Goal: Task Accomplishment & Management: Manage account settings

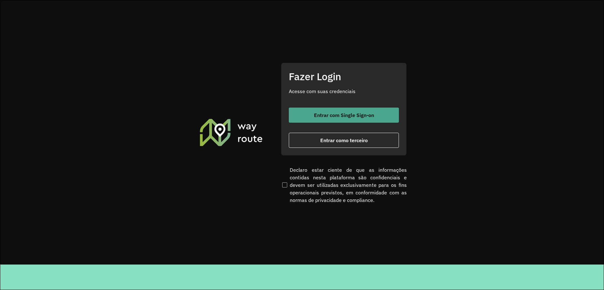
click at [322, 115] on span "Entrar com Single Sign-on" at bounding box center [344, 115] width 60 height 5
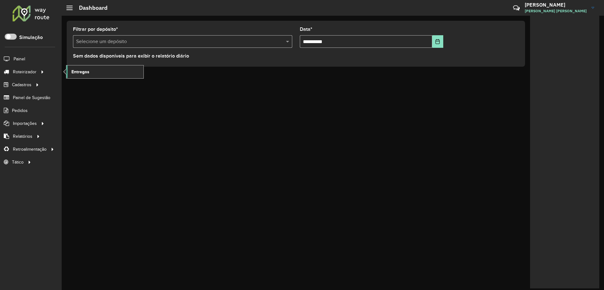
click at [91, 69] on link "Entregas" at bounding box center [104, 71] width 77 height 13
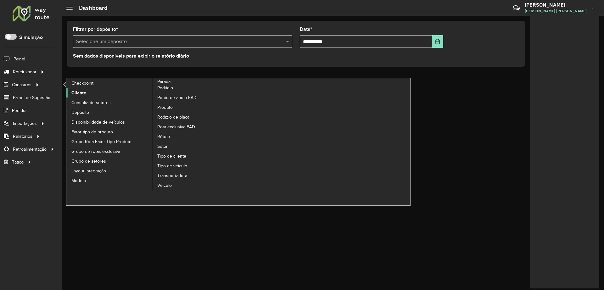
click at [85, 92] on span "Cliente" at bounding box center [78, 93] width 15 height 7
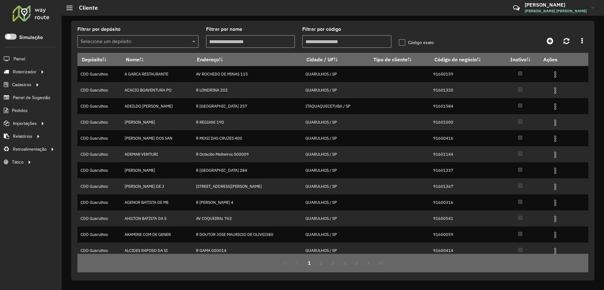
click at [136, 33] on div "Filtrar por depósito Selecione um depósito" at bounding box center [137, 37] width 121 height 21
click at [137, 39] on input "text" at bounding box center [132, 42] width 102 height 8
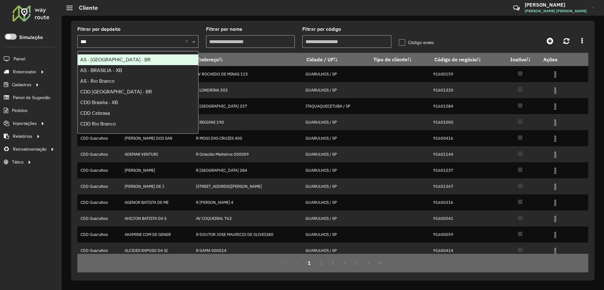
type input "****"
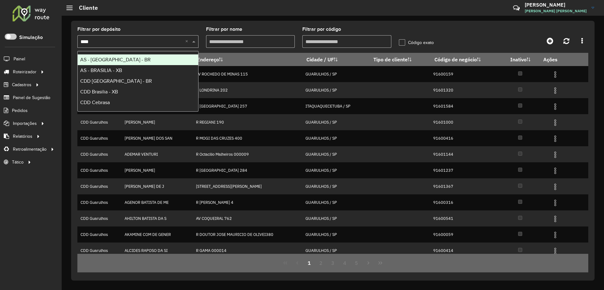
click at [123, 59] on div "AS - [GEOGRAPHIC_DATA] - BR" at bounding box center [138, 59] width 120 height 11
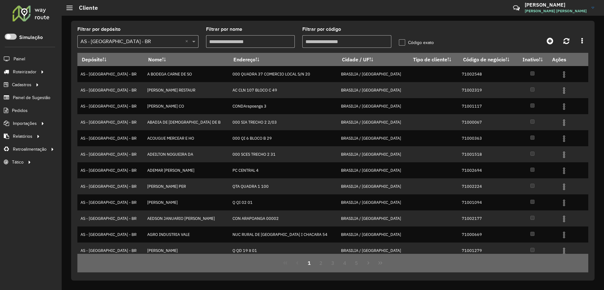
click at [348, 41] on input "Filtrar por código" at bounding box center [346, 41] width 89 height 13
paste input "****"
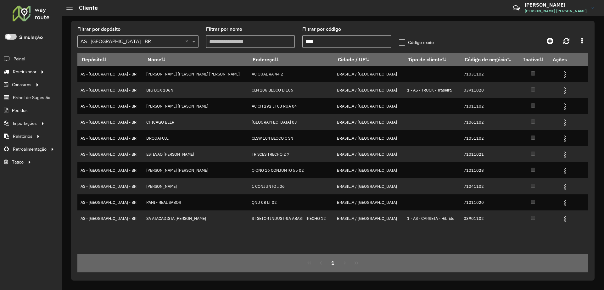
type input "****"
click at [169, 42] on input "text" at bounding box center [132, 42] width 102 height 8
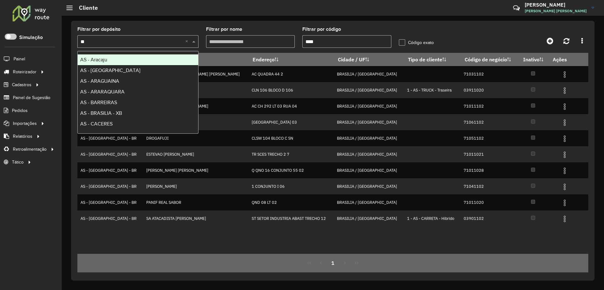
type input "***"
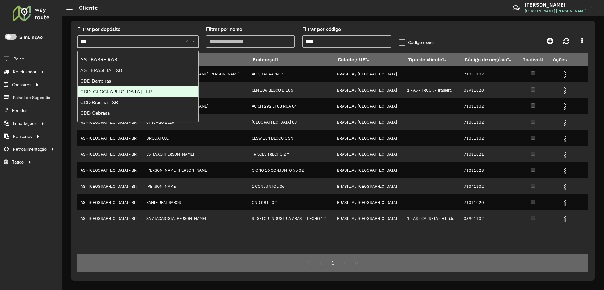
click at [122, 91] on div "CDD Brasilia - BR" at bounding box center [138, 92] width 120 height 11
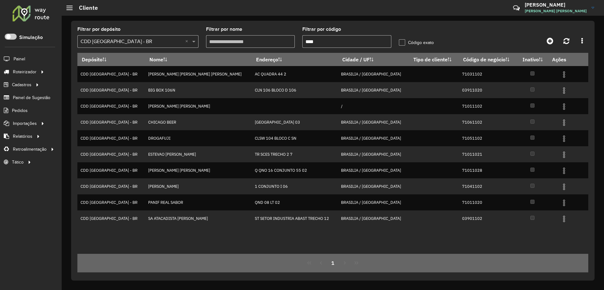
click at [365, 39] on input "****" at bounding box center [346, 41] width 89 height 13
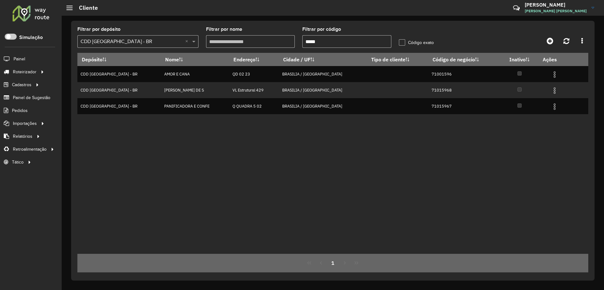
type input "*****"
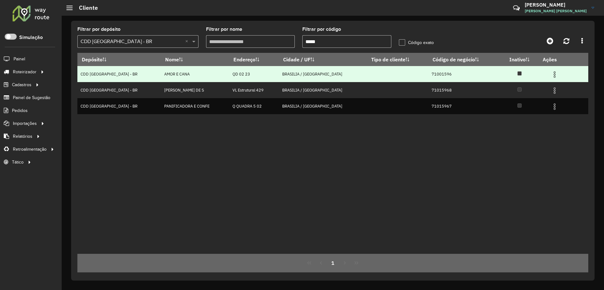
click at [551, 75] on img at bounding box center [555, 75] width 8 height 8
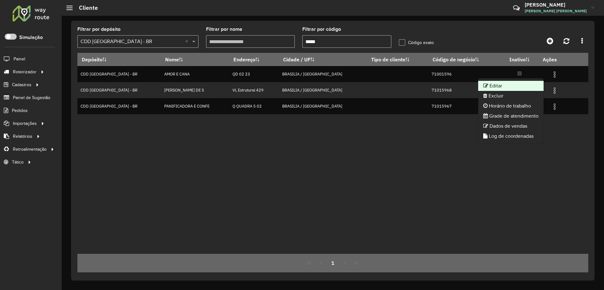
click at [511, 84] on li "Editar" at bounding box center [510, 86] width 65 height 10
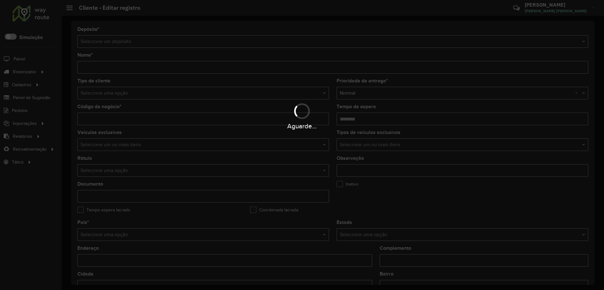
type input "**********"
type input "********"
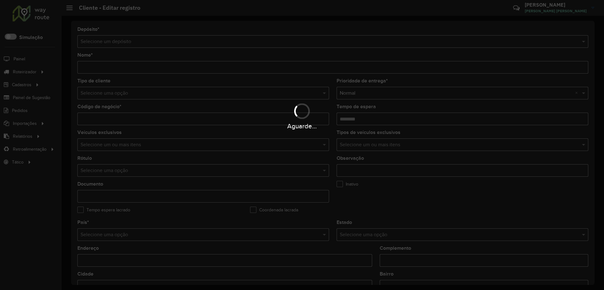
type input "**********"
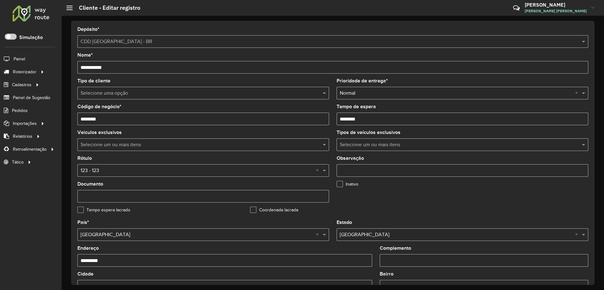
scroll to position [118, 0]
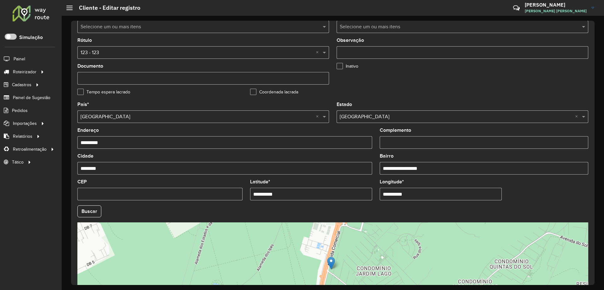
drag, startPoint x: 276, startPoint y: 196, endPoint x: 255, endPoint y: 196, distance: 21.4
click at [255, 196] on input "**********" at bounding box center [311, 194] width 122 height 13
paste input "text"
type input "**********"
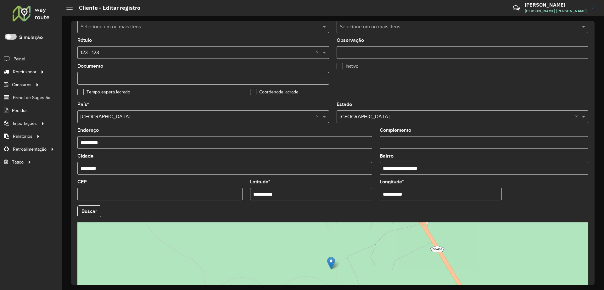
drag, startPoint x: 415, startPoint y: 198, endPoint x: 384, endPoint y: 198, distance: 30.8
click at [384, 198] on input "**********" at bounding box center [441, 194] width 122 height 13
paste input "text"
type input "**********"
click at [84, 209] on hb-app "Aguarde... Pop-up bloqueado! Seu navegador bloqueou automáticamente a abertura …" at bounding box center [302, 145] width 604 height 290
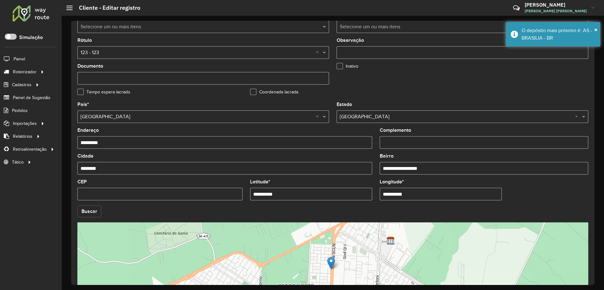
click at [84, 209] on button "Buscar" at bounding box center [89, 211] width 24 height 12
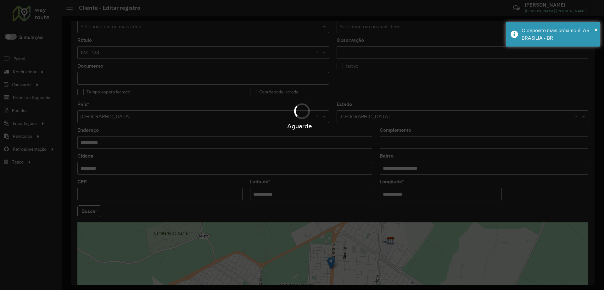
type input "**********"
type input "********"
type input "****"
type input "*********"
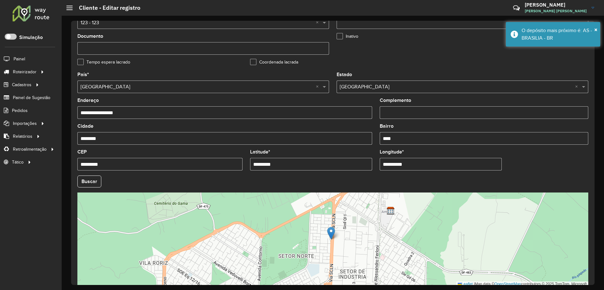
scroll to position [178, 0]
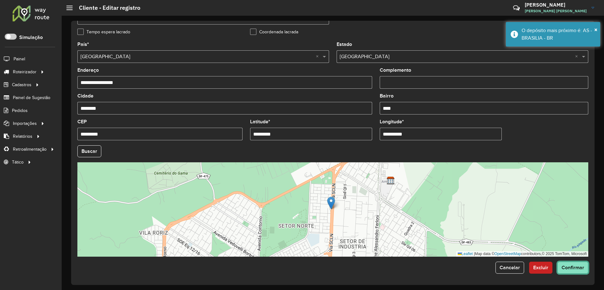
click at [569, 267] on span "Confirmar" at bounding box center [573, 267] width 23 height 5
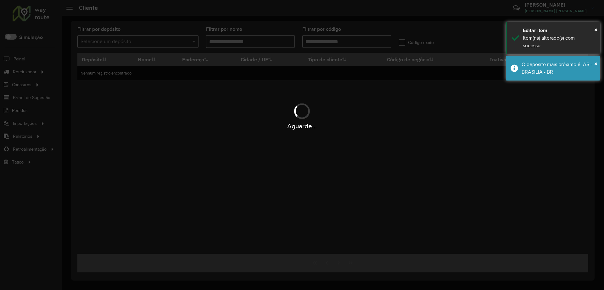
type input "*****"
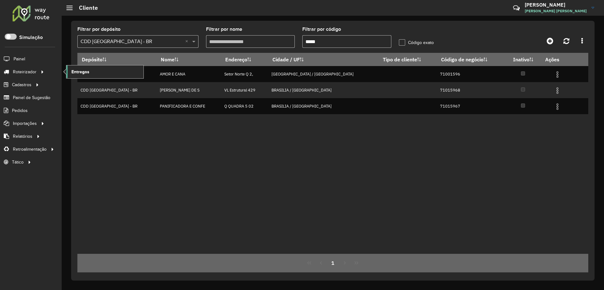
click at [77, 70] on span "Entregas" at bounding box center [80, 72] width 18 height 7
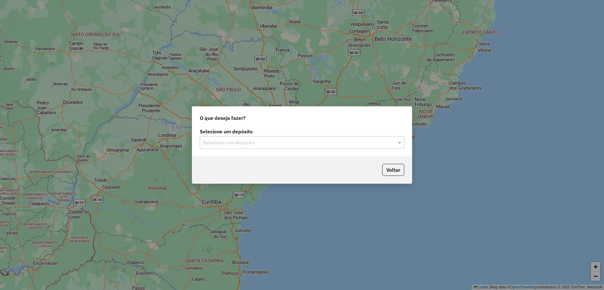
click at [274, 142] on input "text" at bounding box center [296, 143] width 186 height 8
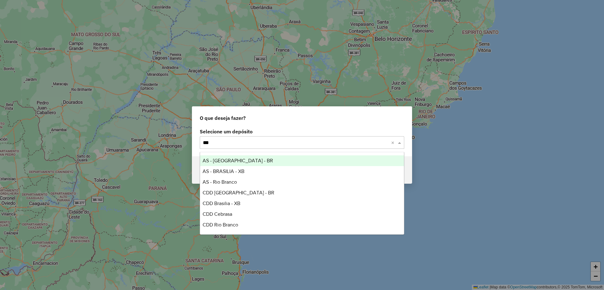
type input "****"
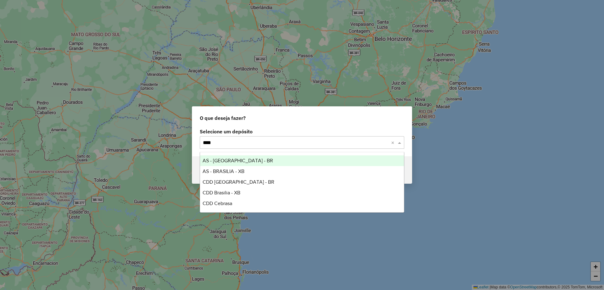
click at [250, 162] on div "AS - BRASILIA - BR" at bounding box center [302, 160] width 204 height 11
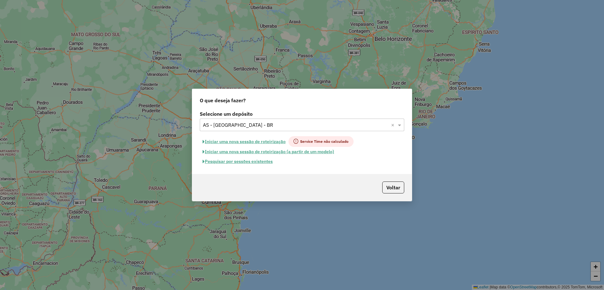
click at [249, 162] on button "Pesquisar por sessões existentes" at bounding box center [238, 162] width 76 height 10
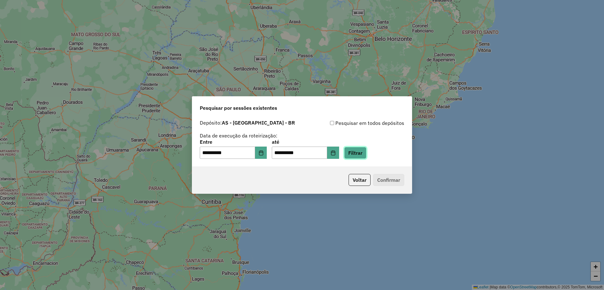
click at [367, 157] on button "Filtrar" at bounding box center [355, 153] width 22 height 12
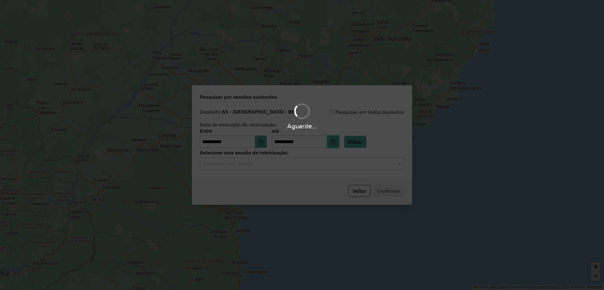
click at [335, 143] on icon "Choose Date" at bounding box center [333, 141] width 4 height 5
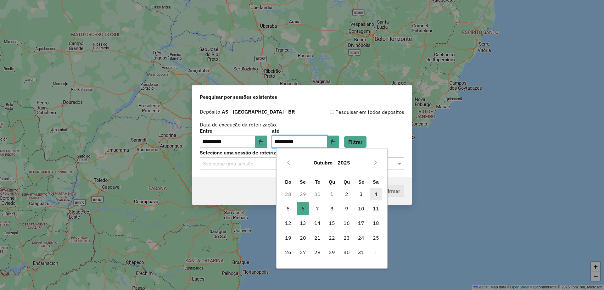
click at [377, 195] on span "4" at bounding box center [376, 194] width 13 height 13
type input "**********"
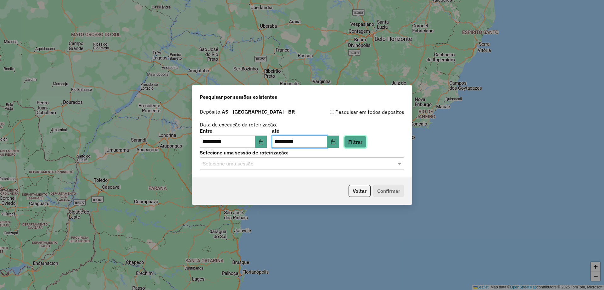
click at [362, 139] on button "Filtrar" at bounding box center [355, 142] width 22 height 12
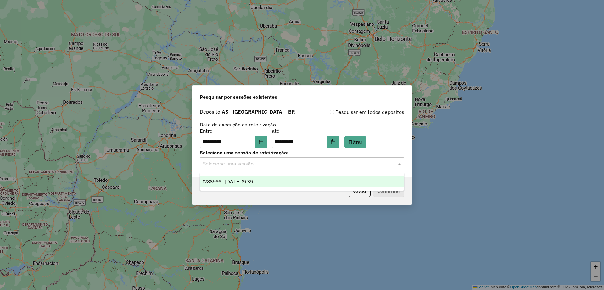
click at [282, 168] on div "Selecione uma sessão" at bounding box center [302, 163] width 204 height 13
click at [267, 184] on div "1288566 - 04/10/2025 19:39" at bounding box center [302, 181] width 204 height 11
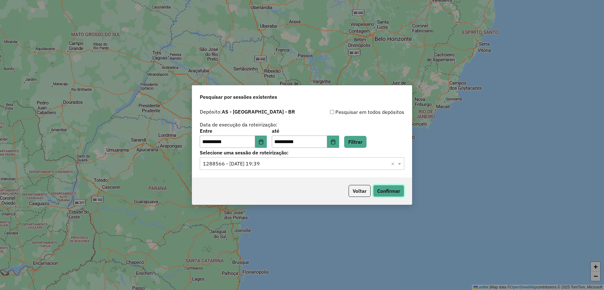
click at [384, 190] on button "Confirmar" at bounding box center [388, 191] width 31 height 12
click at [267, 146] on button "Choose Date" at bounding box center [261, 142] width 12 height 13
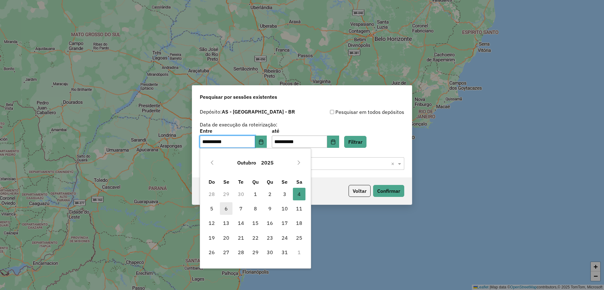
click at [223, 213] on span "6" at bounding box center [226, 208] width 13 height 13
type input "**********"
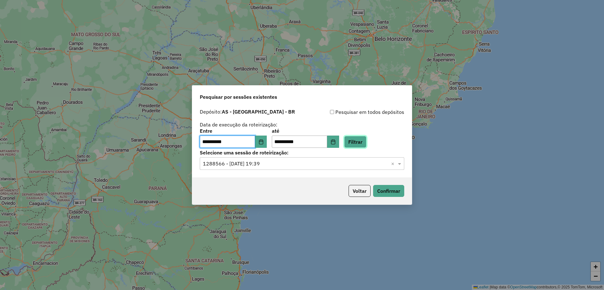
click at [363, 144] on button "Filtrar" at bounding box center [355, 142] width 22 height 12
click at [293, 162] on input "text" at bounding box center [296, 164] width 186 height 8
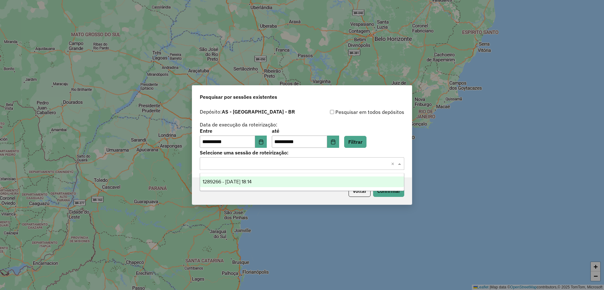
click at [252, 179] on span "1289266 - 06/10/2025 18:14" at bounding box center [227, 181] width 49 height 5
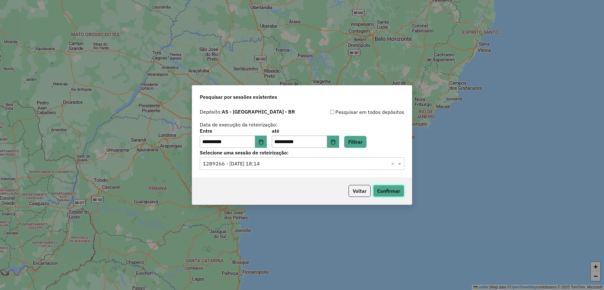
click at [386, 193] on button "Confirmar" at bounding box center [388, 191] width 31 height 12
click at [355, 189] on button "Voltar" at bounding box center [360, 191] width 22 height 12
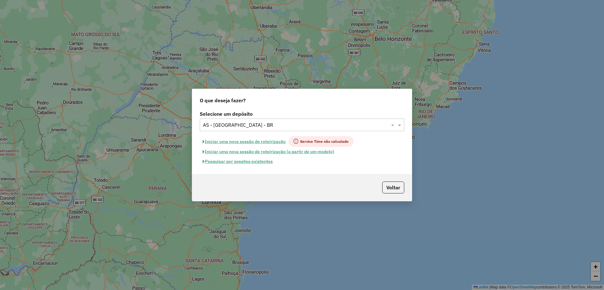
click at [242, 126] on input "text" at bounding box center [296, 125] width 186 height 8
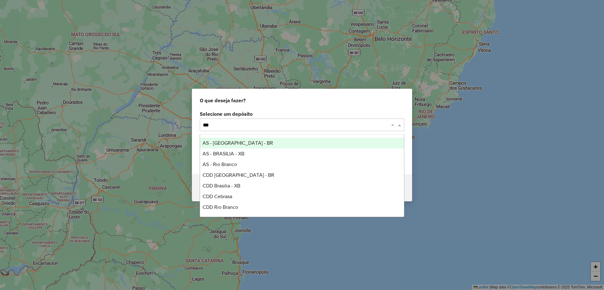
type input "****"
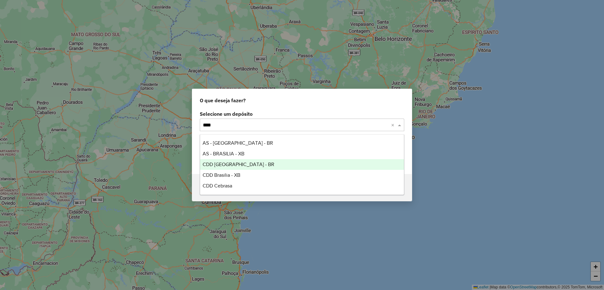
click at [230, 164] on span "CDD Brasilia - BR" at bounding box center [239, 164] width 72 height 5
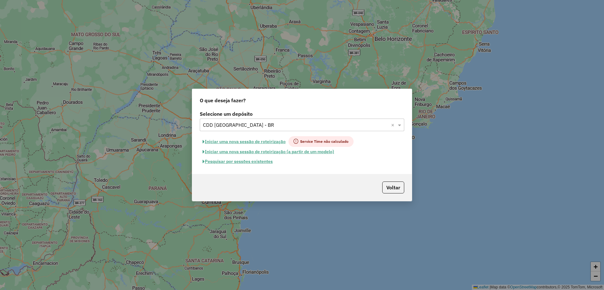
click at [236, 163] on button "Pesquisar por sessões existentes" at bounding box center [238, 162] width 76 height 10
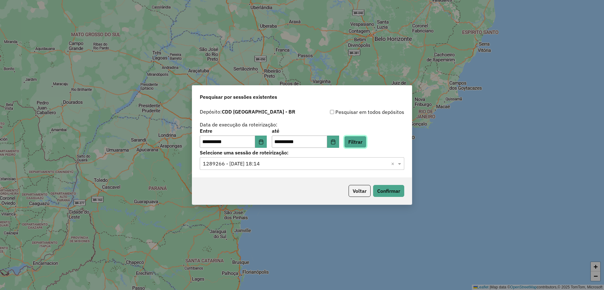
click at [365, 143] on button "Filtrar" at bounding box center [355, 142] width 22 height 12
click at [326, 166] on input "text" at bounding box center [296, 164] width 186 height 8
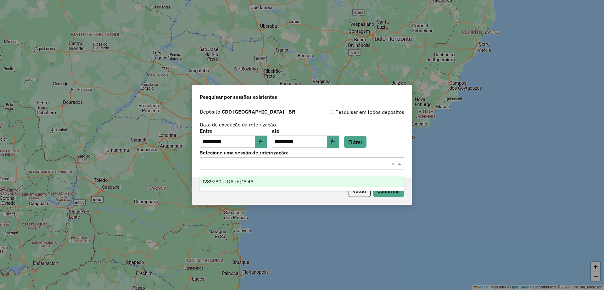
click at [253, 179] on span "1289280 - 06/10/2025 18:46" at bounding box center [228, 181] width 51 height 5
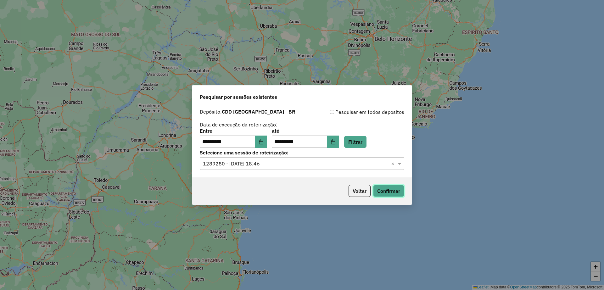
click at [383, 185] on button "Confirmar" at bounding box center [388, 191] width 31 height 12
click at [402, 6] on div "**********" at bounding box center [302, 145] width 604 height 290
click at [261, 27] on div "**********" at bounding box center [302, 145] width 604 height 290
click at [285, 15] on div "**********" at bounding box center [302, 145] width 604 height 290
click at [273, 163] on input "text" at bounding box center [296, 164] width 186 height 8
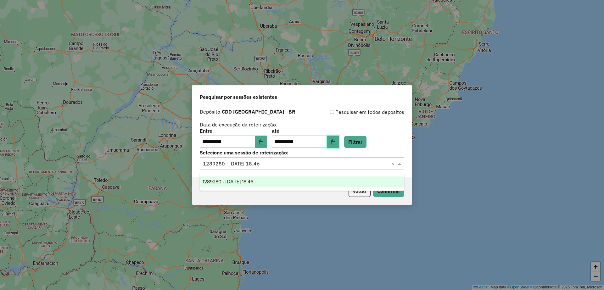
click at [339, 144] on button "Choose Date" at bounding box center [333, 142] width 12 height 13
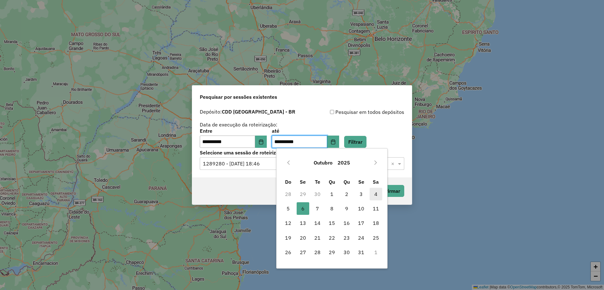
click at [378, 195] on span "4" at bounding box center [376, 194] width 13 height 13
type input "**********"
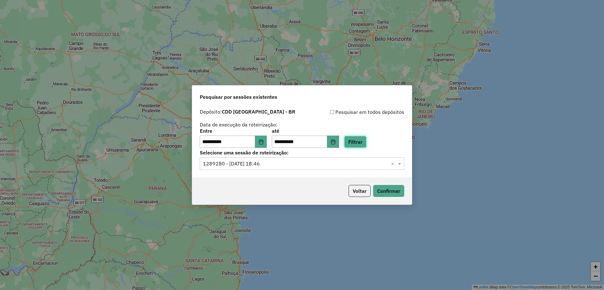
click at [363, 140] on button "Filtrar" at bounding box center [355, 142] width 22 height 12
click at [267, 160] on input "text" at bounding box center [296, 164] width 186 height 8
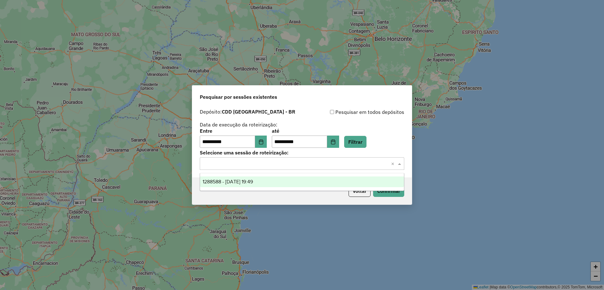
click at [253, 181] on span "1288588 - 04/10/2025 19:49" at bounding box center [228, 181] width 50 height 5
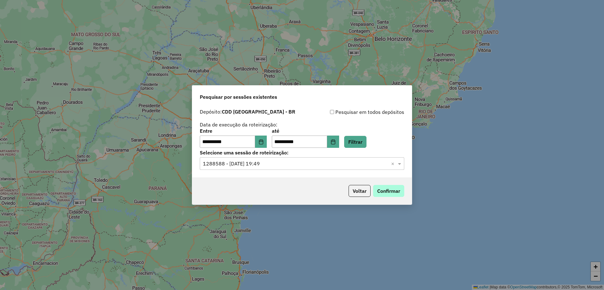
click at [372, 188] on p-footer "Voltar Confirmar" at bounding box center [375, 191] width 58 height 12
click at [378, 188] on button "Confirmar" at bounding box center [388, 191] width 31 height 12
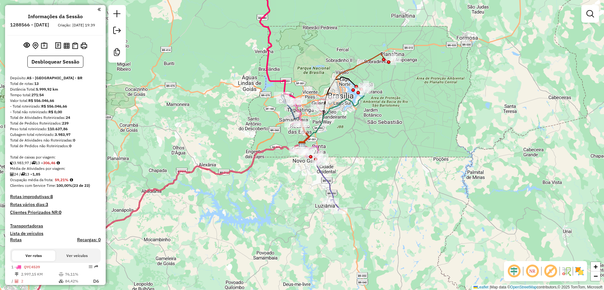
click at [547, 271] on em at bounding box center [550, 271] width 15 height 15
click at [513, 272] on em at bounding box center [513, 271] width 15 height 15
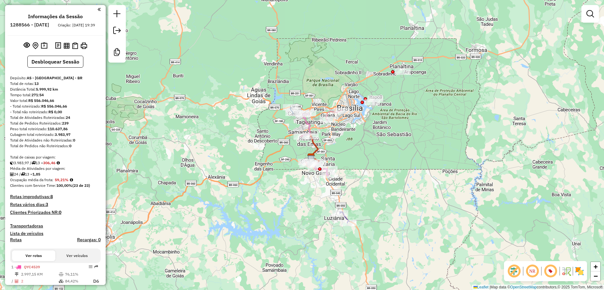
drag, startPoint x: 390, startPoint y: 168, endPoint x: 407, endPoint y: 195, distance: 31.3
click at [407, 195] on div "Janela de atendimento Grade de atendimento Capacidade Transportadoras Veículos …" at bounding box center [302, 145] width 604 height 290
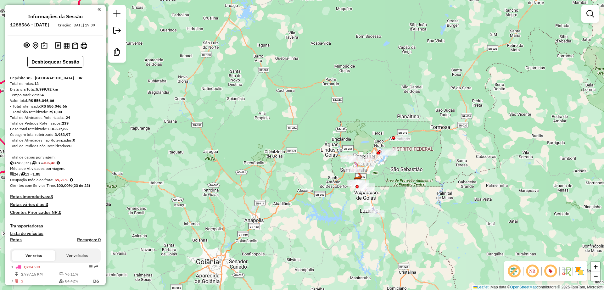
drag, startPoint x: 313, startPoint y: 197, endPoint x: 326, endPoint y: 158, distance: 40.3
click at [288, 176] on div "Janela de atendimento Grade de atendimento Capacidade Transportadoras Veículos …" at bounding box center [302, 145] width 604 height 290
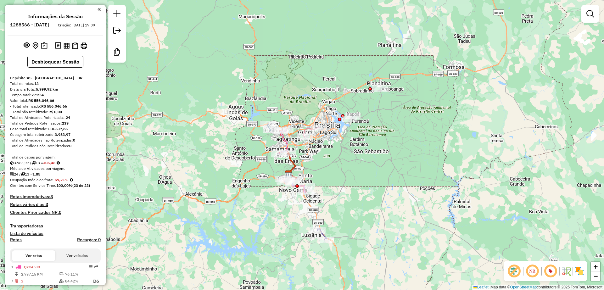
click at [354, 169] on div "Janela de atendimento Grade de atendimento Capacidade Transportadoras Veículos …" at bounding box center [302, 145] width 604 height 290
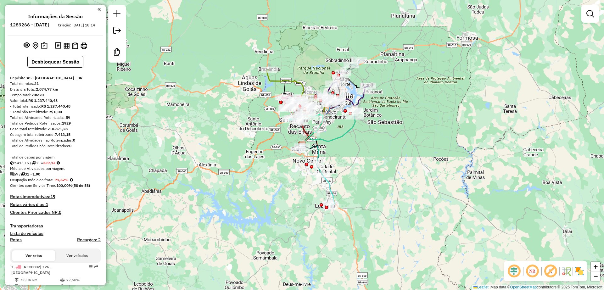
click at [549, 270] on em at bounding box center [550, 271] width 15 height 15
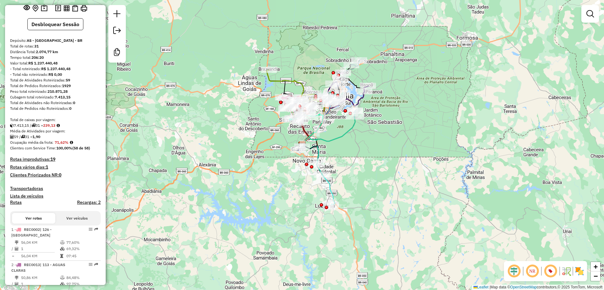
scroll to position [79, 0]
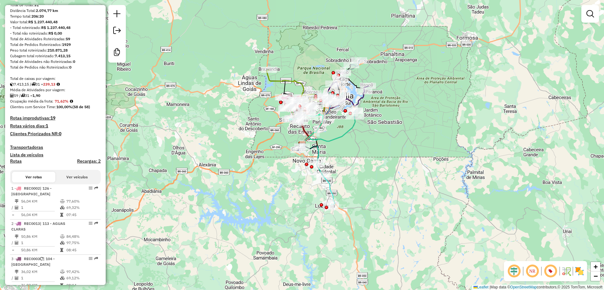
click at [517, 269] on em at bounding box center [513, 271] width 15 height 15
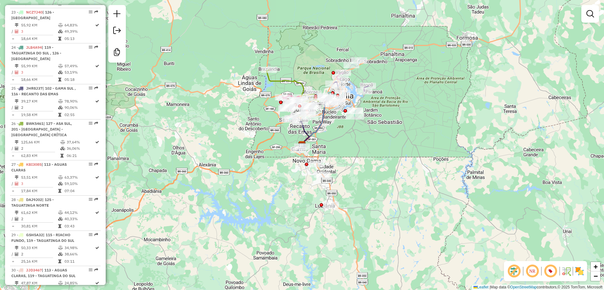
scroll to position [1048, 0]
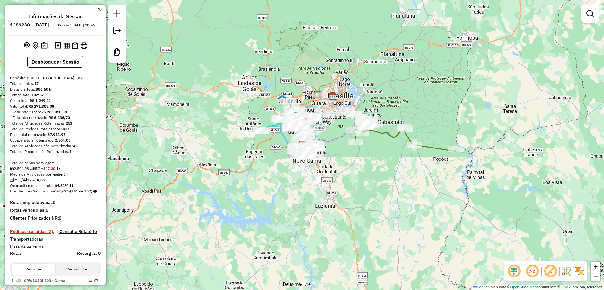
click at [551, 271] on em at bounding box center [550, 271] width 15 height 15
click at [517, 273] on em at bounding box center [513, 271] width 15 height 15
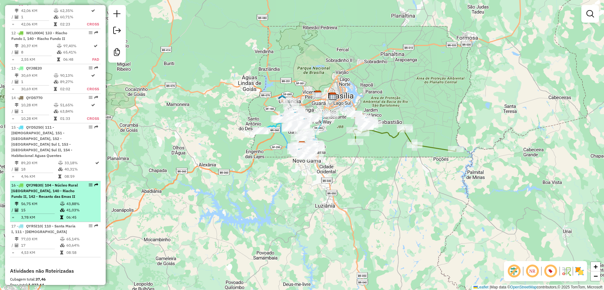
scroll to position [707, 0]
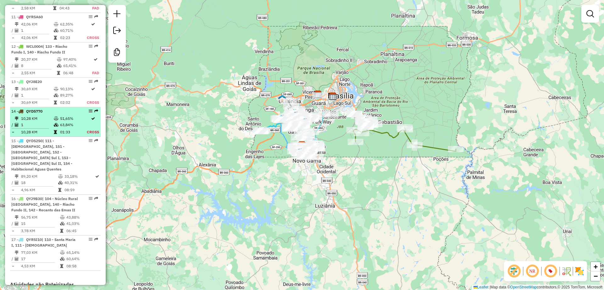
click at [43, 127] on td "1" at bounding box center [37, 125] width 33 height 6
select select "**********"
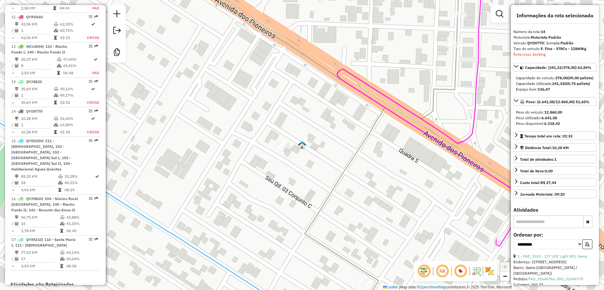
click at [302, 148] on img at bounding box center [302, 145] width 8 height 8
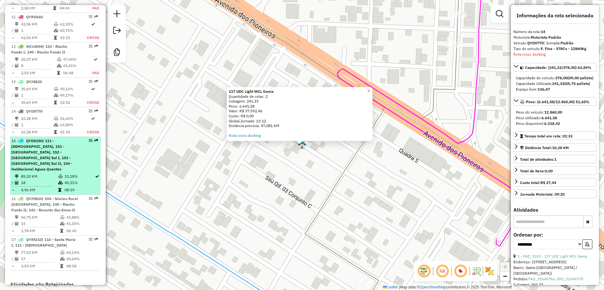
click at [70, 154] on div "15 - QYD5250 | 111 - Santa Maria II, 151 - Samambaia Norte II, 152 - Samambaia …" at bounding box center [44, 155] width 67 height 34
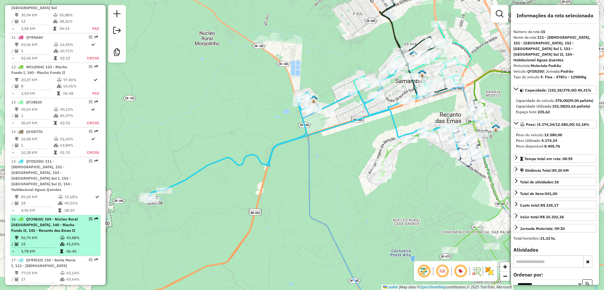
scroll to position [667, 0]
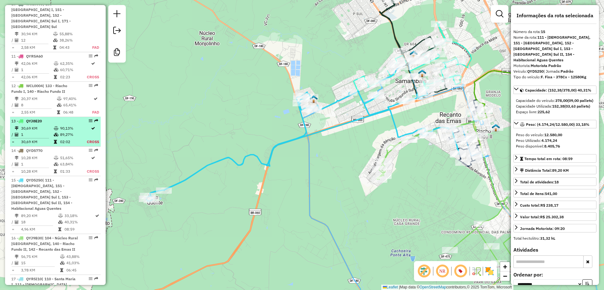
click at [70, 133] on td "89,27%" at bounding box center [73, 135] width 27 height 6
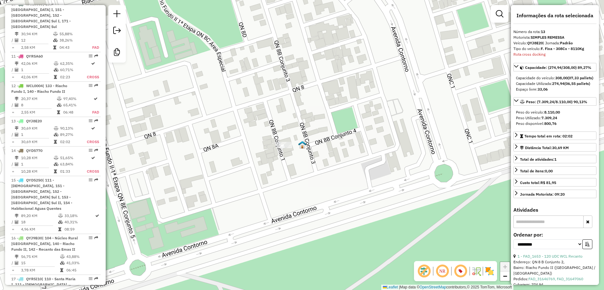
click at [304, 146] on img at bounding box center [302, 145] width 8 height 8
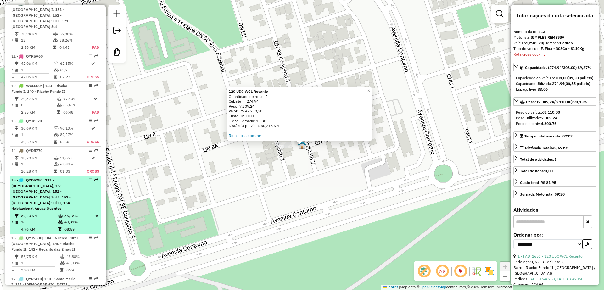
click at [66, 201] on div "15 - QYD5250 | 111 - Santa Maria II, 151 - Samambaia Norte II, 152 - Samambaia …" at bounding box center [44, 194] width 67 height 34
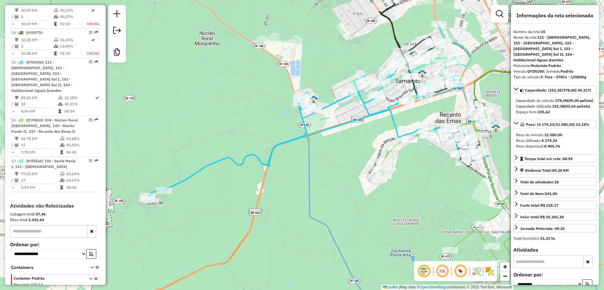
scroll to position [746, 0]
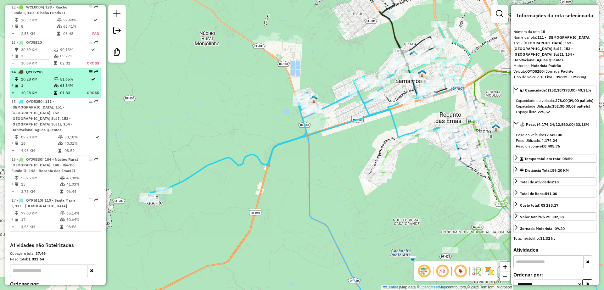
click at [67, 88] on td "63,84%" at bounding box center [73, 85] width 27 height 6
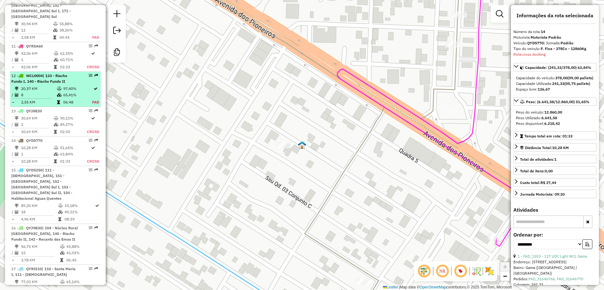
scroll to position [667, 0]
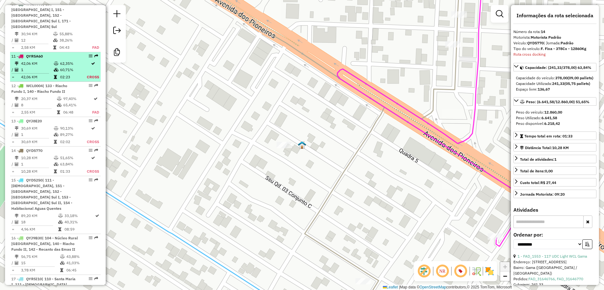
click at [67, 64] on td "62,35%" at bounding box center [73, 63] width 27 height 6
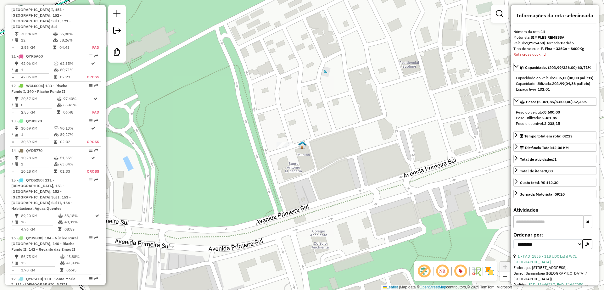
click at [298, 145] on div "Janela de atendimento Grade de atendimento Capacidade Transportadoras Veículos …" at bounding box center [302, 145] width 604 height 290
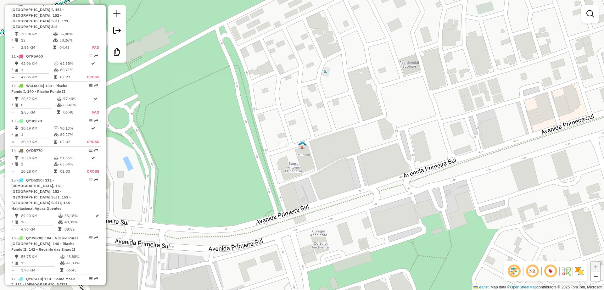
click at [300, 145] on img at bounding box center [302, 145] width 8 height 8
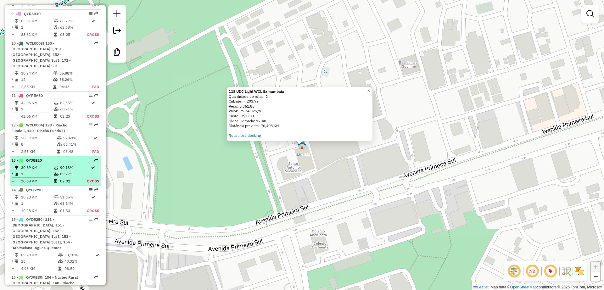
scroll to position [589, 0]
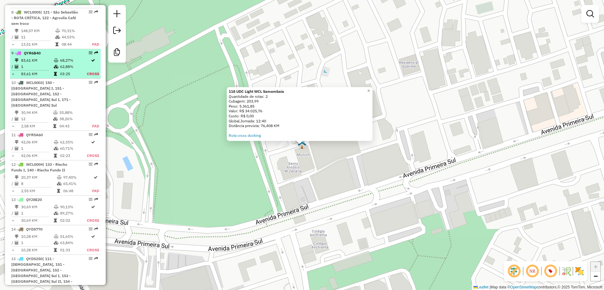
click at [69, 59] on td "68,27%" at bounding box center [73, 60] width 27 height 6
select select "**********"
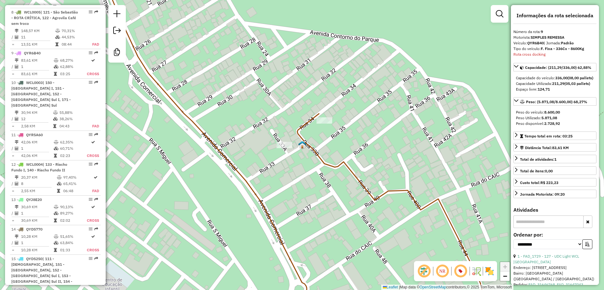
click at [302, 144] on img at bounding box center [302, 145] width 8 height 8
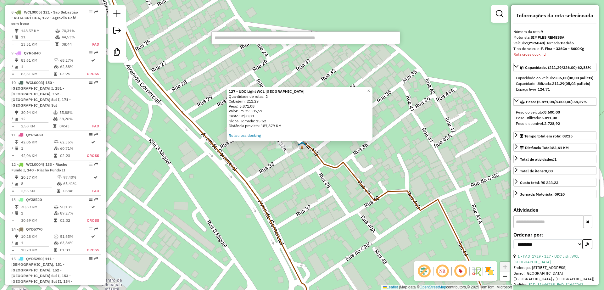
type input "*"
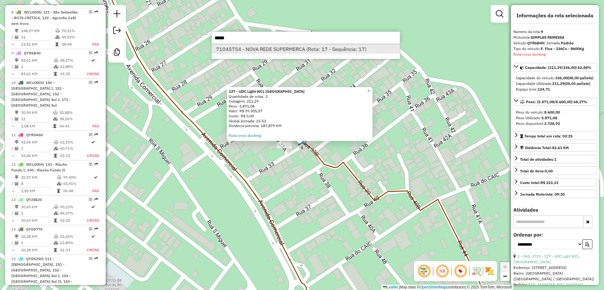
type input "*****"
click at [281, 49] on li "71045754 - NOVA REDE SUPERMERCA (Rota: 17 - Sequência: 17)" at bounding box center [306, 48] width 188 height 9
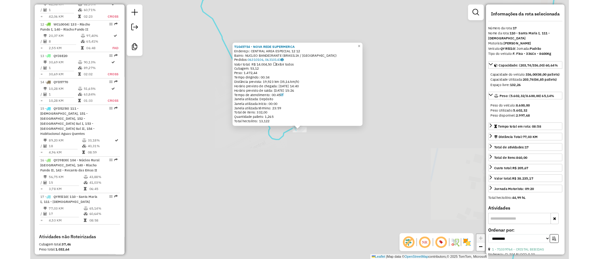
scroll to position [825, 0]
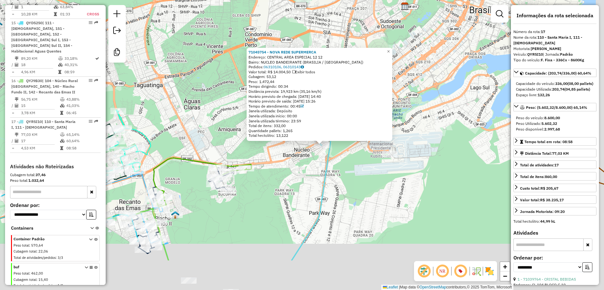
drag, startPoint x: 308, startPoint y: 208, endPoint x: 301, endPoint y: 163, distance: 45.5
click at [301, 163] on div "71045754 - NOVA REDE SUPERMERCA Endereço: CENTRAL AREA ESPECIAL 12 12 Bairro: N…" at bounding box center [302, 145] width 604 height 290
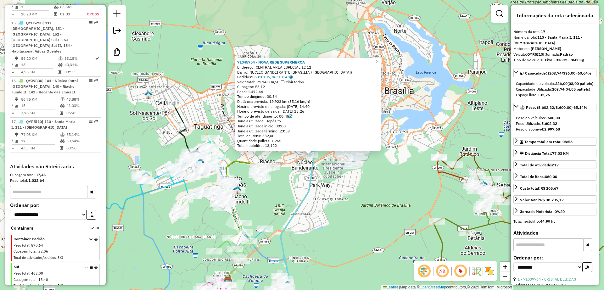
click at [304, 194] on icon at bounding box center [280, 234] width 72 height 170
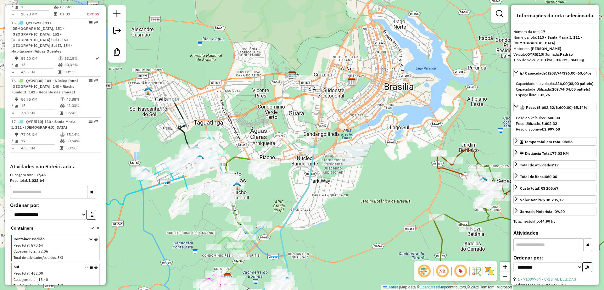
drag, startPoint x: 318, startPoint y: 215, endPoint x: 311, endPoint y: 156, distance: 59.2
click at [311, 156] on div "Janela de atendimento Grade de atendimento Capacidade Transportadoras Veículos …" at bounding box center [302, 145] width 604 height 290
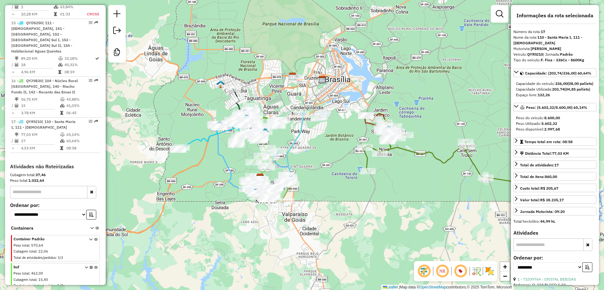
drag, startPoint x: 326, startPoint y: 148, endPoint x: 308, endPoint y: 126, distance: 28.4
click at [308, 126] on div "Janela de atendimento Grade de atendimento Capacidade Transportadoras Veículos …" at bounding box center [302, 145] width 604 height 290
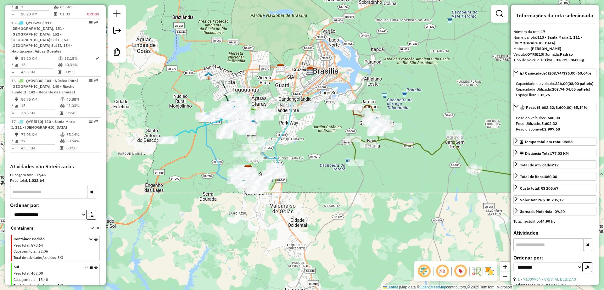
drag, startPoint x: 316, startPoint y: 120, endPoint x: 322, endPoint y: 134, distance: 14.8
click at [322, 134] on div "Janela de atendimento Grade de atendimento Capacidade Transportadoras Veículos …" at bounding box center [302, 145] width 604 height 290
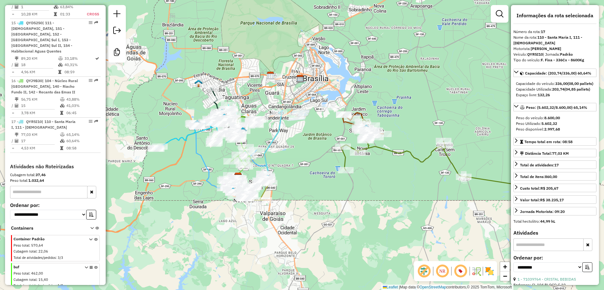
drag, startPoint x: 326, startPoint y: 140, endPoint x: 317, endPoint y: 147, distance: 11.0
click at [317, 147] on div "Janela de atendimento Grade de atendimento Capacidade Transportadoras Veículos …" at bounding box center [302, 145] width 604 height 290
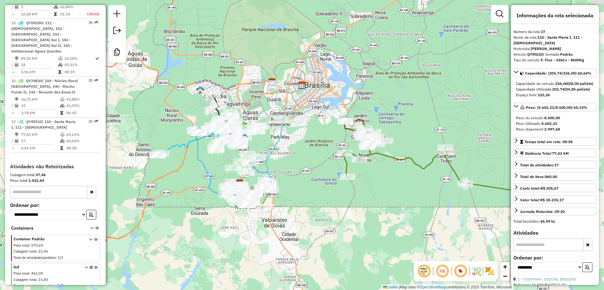
drag, startPoint x: 318, startPoint y: 141, endPoint x: 315, endPoint y: 154, distance: 13.8
click at [319, 154] on div "Janela de atendimento Grade de atendimento Capacidade Transportadoras Veículos …" at bounding box center [302, 145] width 604 height 290
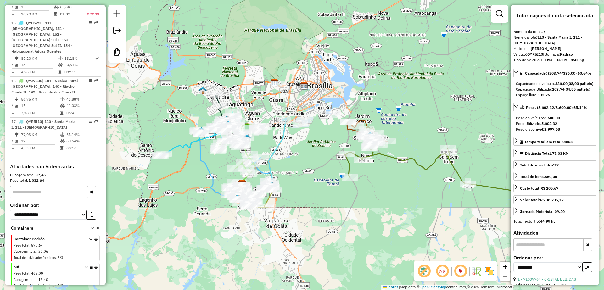
drag, startPoint x: 318, startPoint y: 148, endPoint x: 320, endPoint y: 143, distance: 5.7
click at [320, 143] on div "Janela de atendimento Grade de atendimento Capacidade Transportadoras Veículos …" at bounding box center [302, 145] width 604 height 290
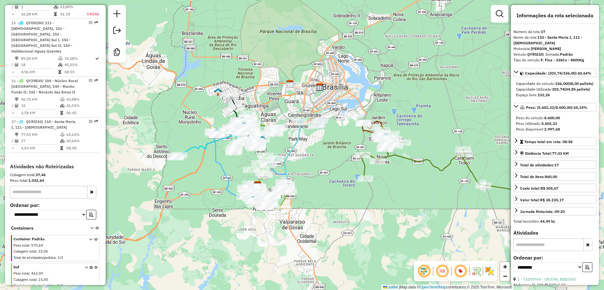
drag, startPoint x: 310, startPoint y: 152, endPoint x: 320, endPoint y: 156, distance: 11.3
click at [320, 156] on div "Janela de atendimento Grade de atendimento Capacidade Transportadoras Veículos …" at bounding box center [302, 145] width 604 height 290
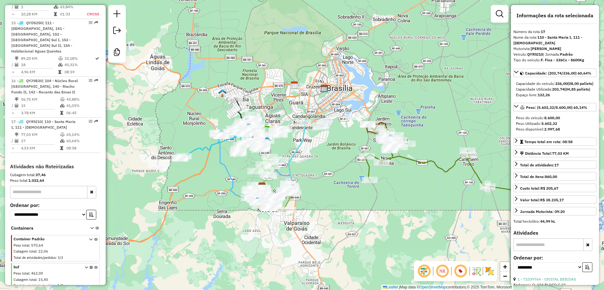
click at [325, 163] on div "Janela de atendimento Grade de atendimento Capacidade Transportadoras Veículos …" at bounding box center [302, 145] width 604 height 290
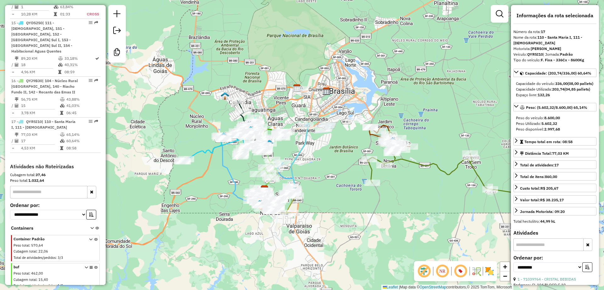
drag, startPoint x: 322, startPoint y: 164, endPoint x: 321, endPoint y: 173, distance: 9.8
click at [321, 173] on div "Janela de atendimento Grade de atendimento Capacidade Transportadoras Veículos …" at bounding box center [302, 145] width 604 height 290
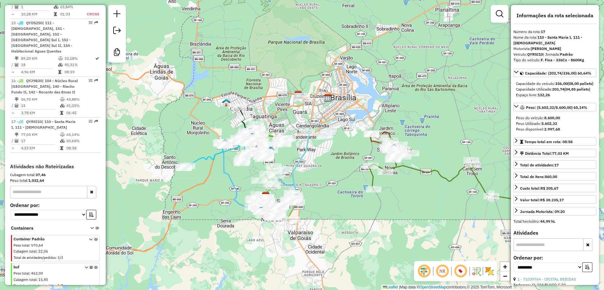
click at [322, 169] on div "Janela de atendimento Grade de atendimento Capacidade Transportadoras Veículos …" at bounding box center [302, 145] width 604 height 290
click at [306, 164] on div "Janela de atendimento Grade de atendimento Capacidade Transportadoras Veículos …" at bounding box center [302, 145] width 604 height 290
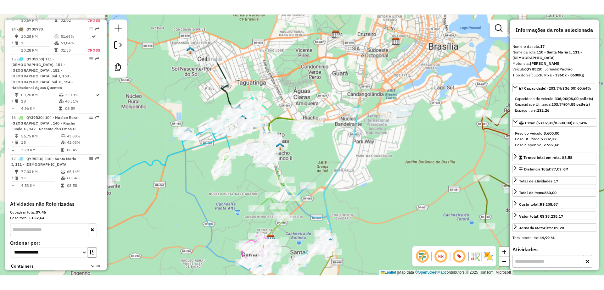
scroll to position [785, 0]
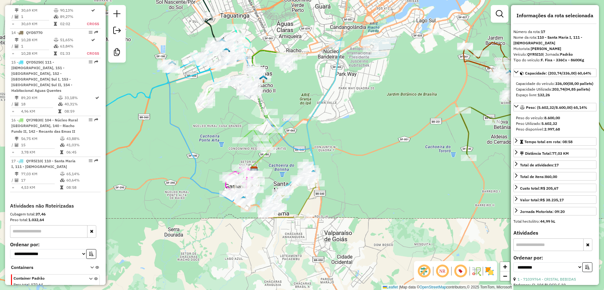
drag, startPoint x: 202, startPoint y: 180, endPoint x: 215, endPoint y: 180, distance: 12.6
click at [199, 167] on div "Janela de atendimento Grade de atendimento Capacidade Transportadoras Veículos …" at bounding box center [302, 145] width 604 height 290
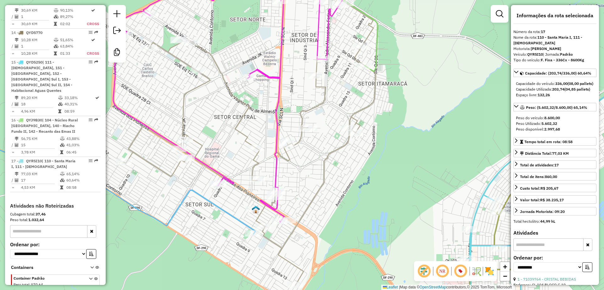
click at [255, 210] on img at bounding box center [256, 209] width 8 height 8
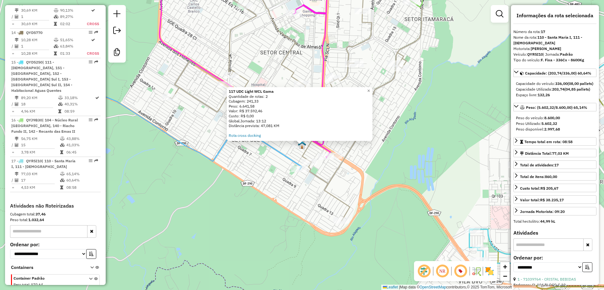
click at [404, 145] on div "117 UDC Light WCL Gama Quantidade de rotas: 2 Cubagem: 241,33 Peso: 6.641,58 Va…" at bounding box center [302, 145] width 604 height 290
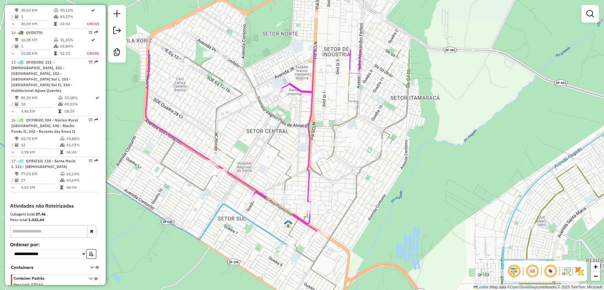
drag, startPoint x: 432, startPoint y: 94, endPoint x: 417, endPoint y: 173, distance: 80.2
click at [417, 173] on div "Janela de atendimento Grade de atendimento Capacidade Transportadoras Veículos …" at bounding box center [302, 145] width 604 height 290
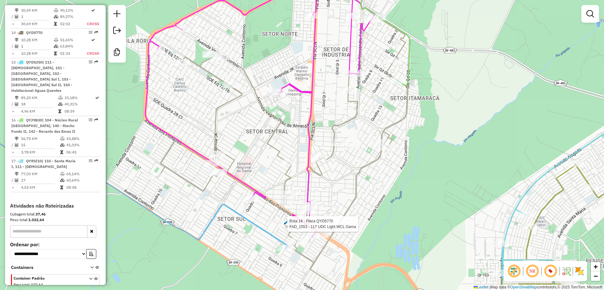
select select "**********"
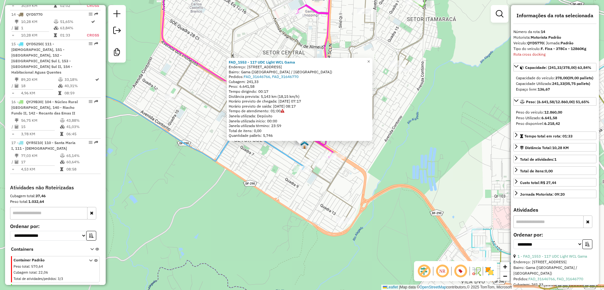
scroll to position [809, 0]
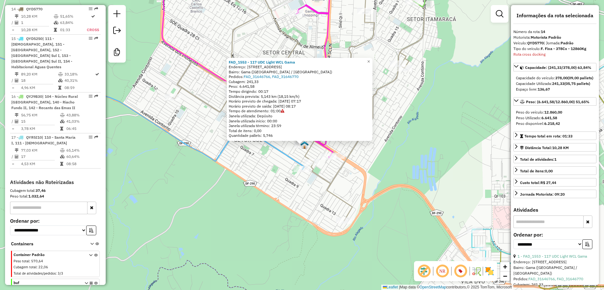
click at [295, 150] on div "FAD_1553 - 117 UDC Light WCL Gama Endereço: Quadra 3 Conjunto D Setor Sul, 11 B…" at bounding box center [302, 145] width 604 height 290
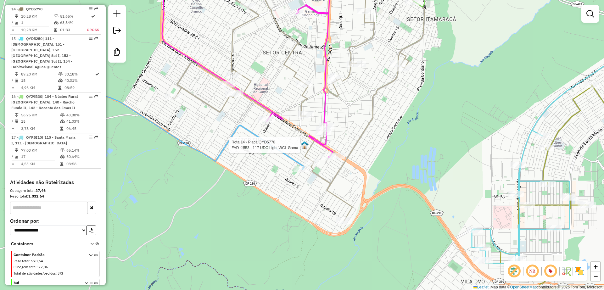
select select "**********"
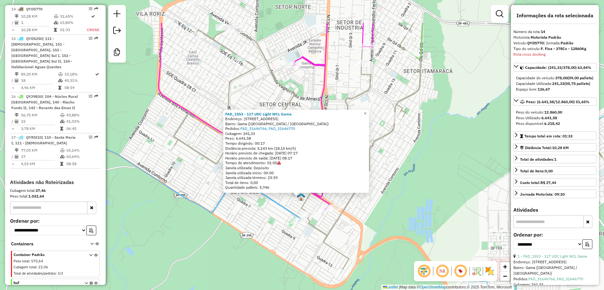
drag, startPoint x: 450, startPoint y: 98, endPoint x: 452, endPoint y: 158, distance: 59.8
click at [443, 179] on div "FAD_1553 - 117 UDC Light WCL Gama Endereço: Quadra 3 Conjunto D Setor Sul, 11 B…" at bounding box center [302, 145] width 604 height 290
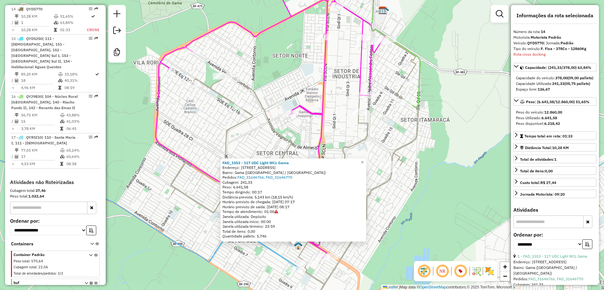
click at [453, 156] on div "FAD_1553 - 117 UDC Light WCL Gama Endereço: Quadra 3 Conjunto D Setor Sul, 11 B…" at bounding box center [302, 145] width 604 height 290
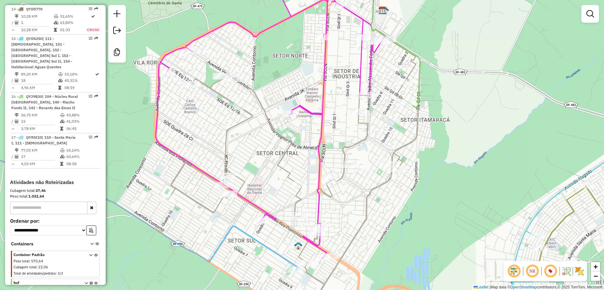
drag, startPoint x: 442, startPoint y: 40, endPoint x: 430, endPoint y: 69, distance: 31.0
click at [430, 69] on div "Janela de atendimento Grade de atendimento Capacidade Transportadoras Veículos …" at bounding box center [302, 145] width 604 height 290
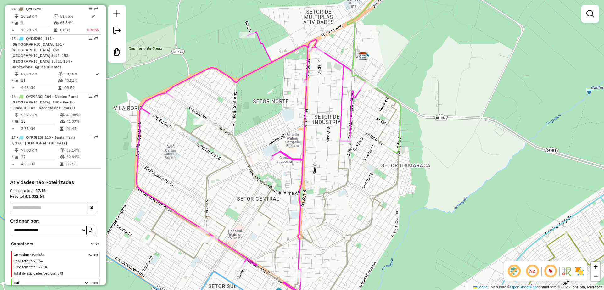
click at [366, 58] on img at bounding box center [363, 56] width 8 height 8
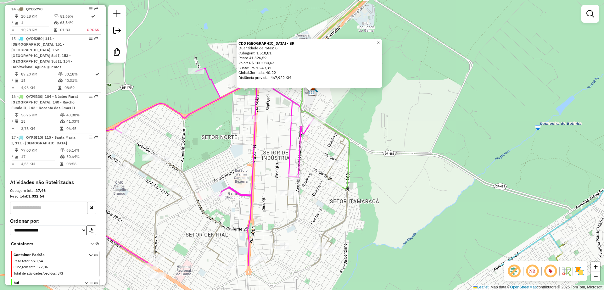
drag, startPoint x: 372, startPoint y: 203, endPoint x: 400, endPoint y: 230, distance: 38.3
click at [375, 170] on div "CDD Brasilia - BR Quantidade de rotas: 8 Cubagem: 1.518,81 Peso: 41.326,59 Valo…" at bounding box center [302, 145] width 604 height 290
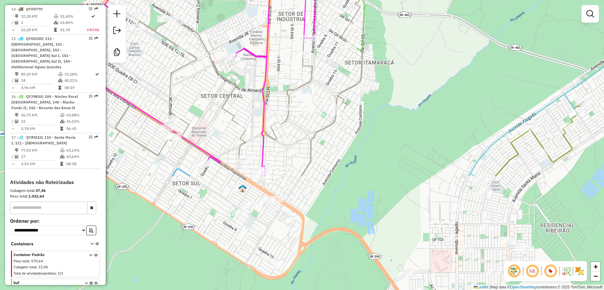
drag, startPoint x: 400, startPoint y: 230, endPoint x: 416, endPoint y: 109, distance: 121.6
click at [415, 81] on div "CDD Brasilia - BR Quantidade de rotas: 8 Cubagem: 1.518,81 Peso: 41.326,59 Valo…" at bounding box center [302, 145] width 604 height 290
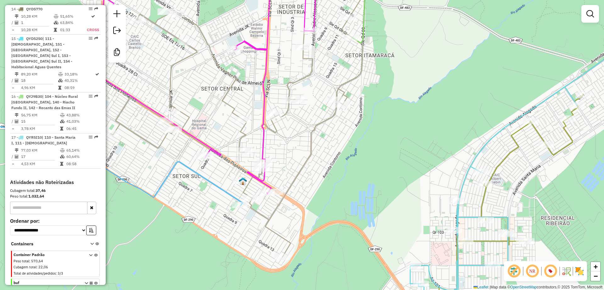
drag, startPoint x: 419, startPoint y: 124, endPoint x: 409, endPoint y: 91, distance: 34.2
click at [427, 80] on div "CDD Brasilia - BR Quantidade de rotas: 8 Cubagem: 1.518,81 Peso: 41.326,59 Valo…" at bounding box center [302, 145] width 604 height 290
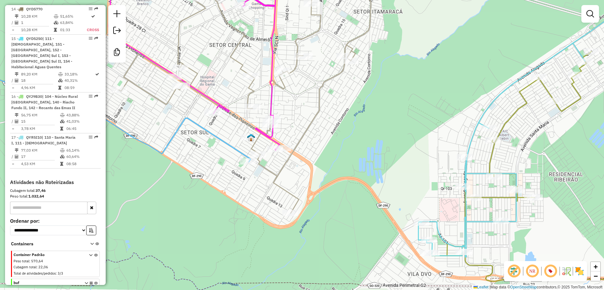
click at [251, 140] on img at bounding box center [251, 137] width 8 height 8
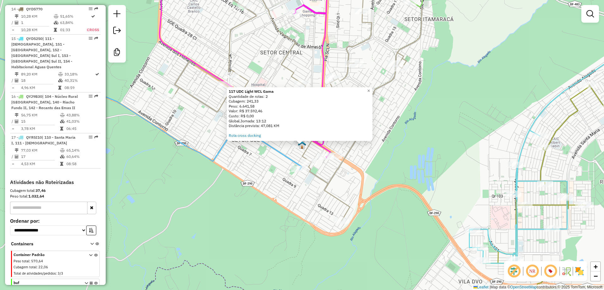
click at [271, 148] on icon at bounding box center [121, 97] width 362 height 144
select select "**********"
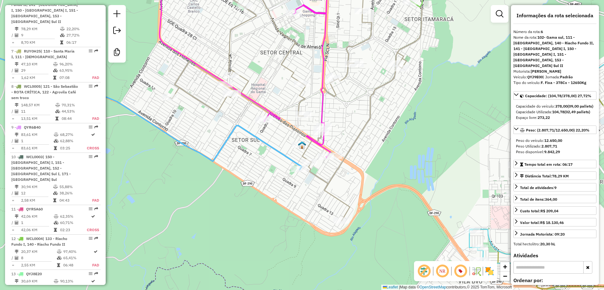
scroll to position [499, 0]
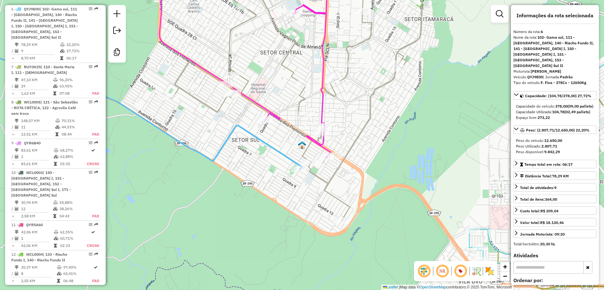
click at [262, 105] on icon at bounding box center [266, 64] width 215 height 187
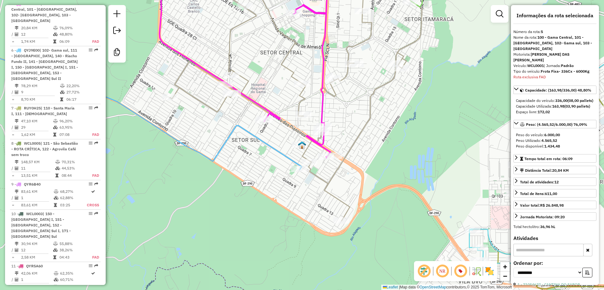
scroll to position [458, 0]
click at [294, 109] on span "Exibir somente esta rota" at bounding box center [301, 110] width 56 height 5
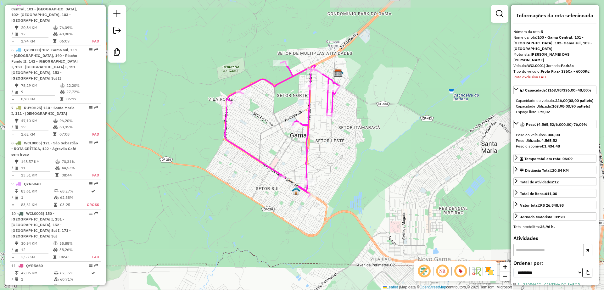
drag, startPoint x: 289, startPoint y: 166, endPoint x: 275, endPoint y: 150, distance: 21.2
click at [275, 150] on div "Janela de atendimento Grade de atendimento Capacidade Transportadoras Veículos …" at bounding box center [302, 145] width 604 height 290
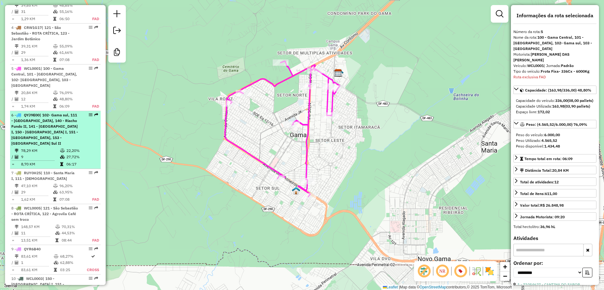
scroll to position [379, 0]
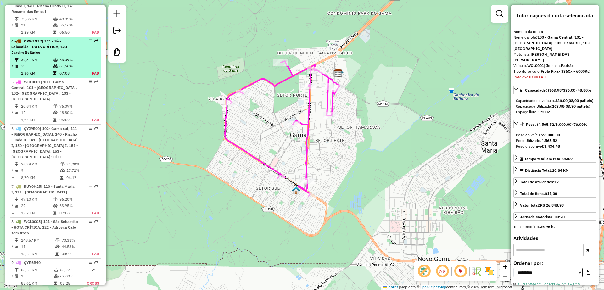
click at [67, 63] on td "55,09%" at bounding box center [72, 60] width 26 height 6
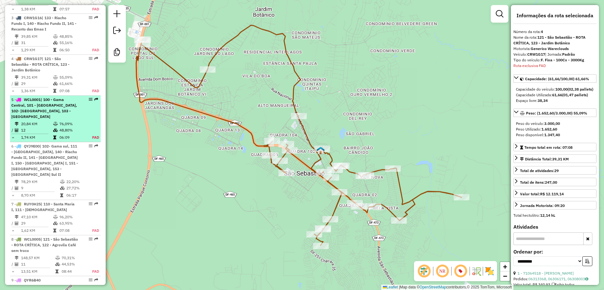
scroll to position [338, 0]
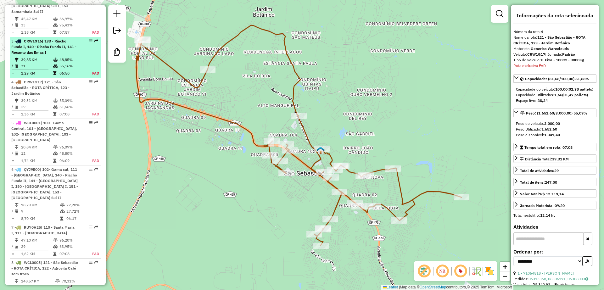
click at [69, 69] on td "55,16%" at bounding box center [72, 66] width 26 height 6
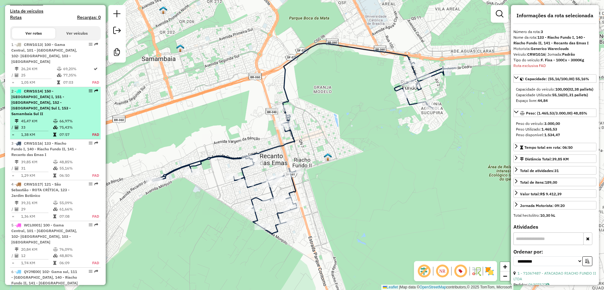
scroll to position [219, 0]
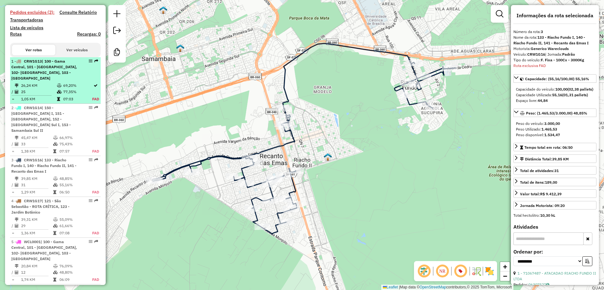
click at [65, 79] on span "| 100 - Gama Central, 101 - Gama Leste, 102- Gama sul, 103 - Gama Oeste" at bounding box center [44, 70] width 66 height 22
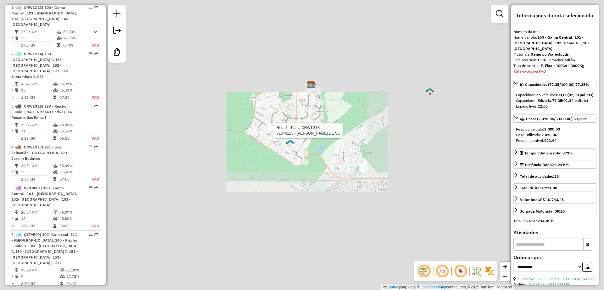
scroll to position [283, 0]
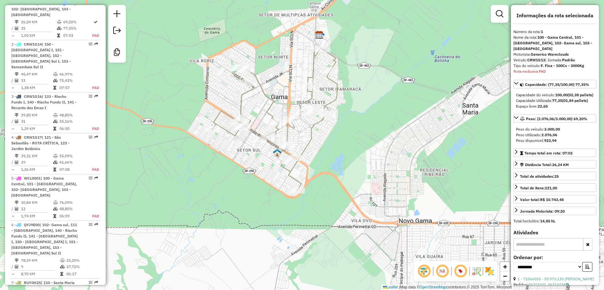
click at [314, 125] on icon at bounding box center [274, 119] width 126 height 143
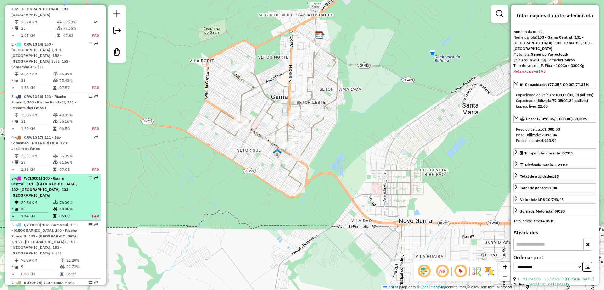
click at [36, 198] on div "5 - WCL0001 | 100 - Gama Central, 101 - Gama Leste, 102- Gama sul, 103 - Gama O…" at bounding box center [44, 187] width 67 height 23
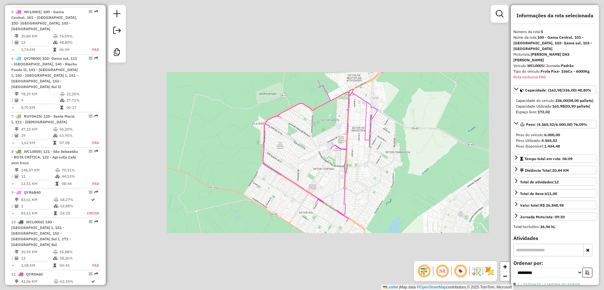
scroll to position [458, 0]
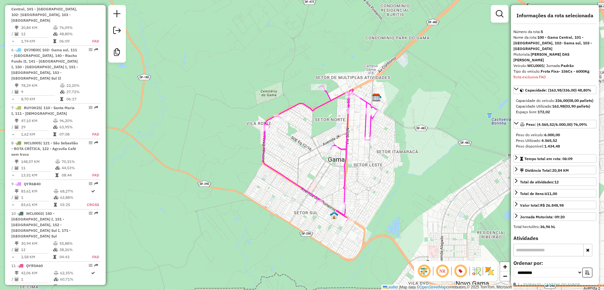
click at [348, 136] on icon at bounding box center [320, 154] width 115 height 136
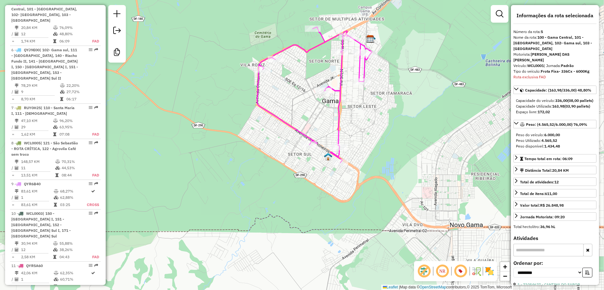
drag, startPoint x: 365, startPoint y: 172, endPoint x: 359, endPoint y: 143, distance: 29.6
click at [359, 143] on div "Janela de atendimento Grade de atendimento Capacidade Transportadoras Veículos …" at bounding box center [302, 145] width 604 height 290
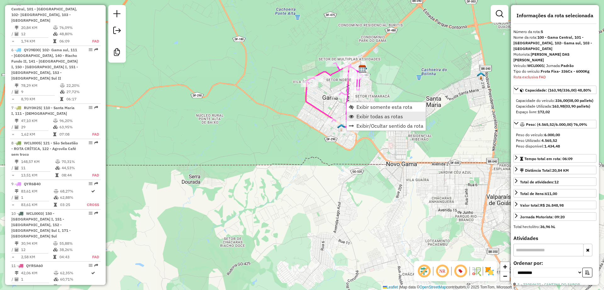
click at [380, 116] on span "Exibir todas as rotas" at bounding box center [379, 116] width 47 height 5
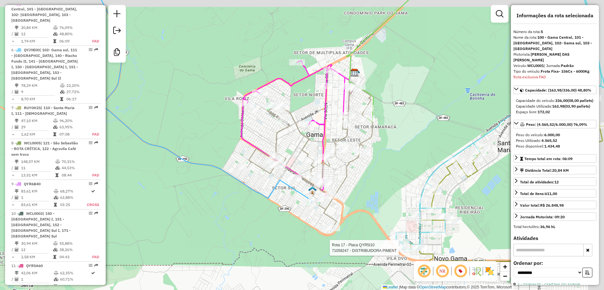
drag, startPoint x: 265, startPoint y: 176, endPoint x: 220, endPoint y: 193, distance: 47.8
click at [220, 193] on div "Rota 17 - Placa QYR5I10 71058247 - DISTRIBUIDORA PIMENT Janela de atendimento G…" at bounding box center [302, 145] width 604 height 290
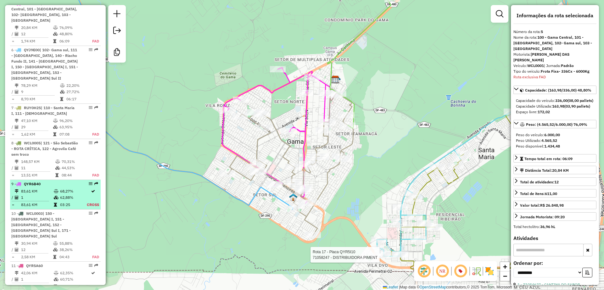
click at [54, 189] on icon at bounding box center [56, 191] width 5 height 4
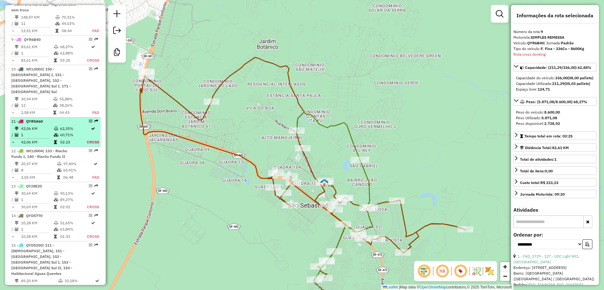
scroll to position [615, 0]
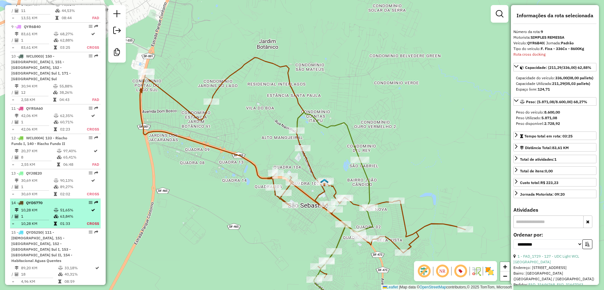
click at [50, 208] on td "10,28 KM" at bounding box center [37, 210] width 33 height 6
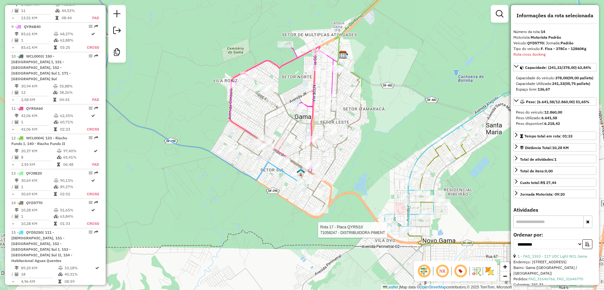
click at [333, 120] on icon at bounding box center [298, 139] width 126 height 143
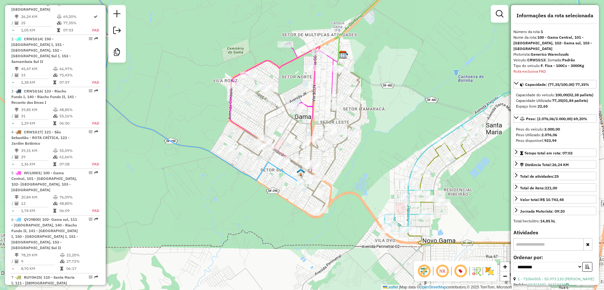
scroll to position [283, 0]
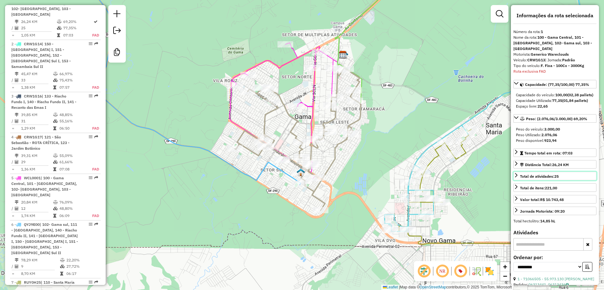
click at [543, 179] on span "Total de atividades: 25" at bounding box center [539, 176] width 39 height 5
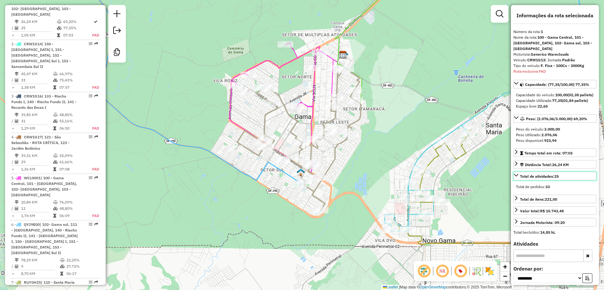
click at [550, 179] on span "Total de atividades: 25" at bounding box center [539, 176] width 39 height 5
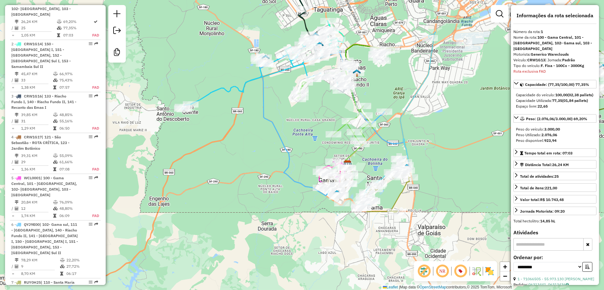
drag, startPoint x: 330, startPoint y: 113, endPoint x: 316, endPoint y: 135, distance: 26.7
click at [316, 135] on div "Janela de atendimento Grade de atendimento Capacidade Transportadoras Veículos …" at bounding box center [302, 145] width 604 height 290
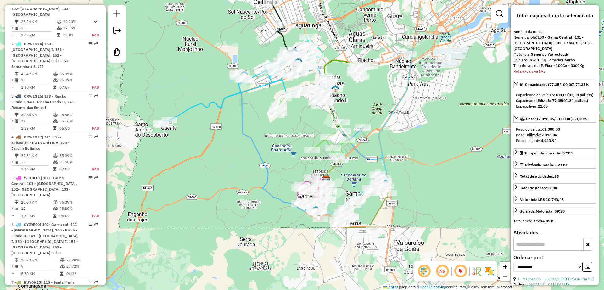
drag, startPoint x: 316, startPoint y: 132, endPoint x: 295, endPoint y: 148, distance: 25.2
click at [295, 148] on div "Janela de atendimento Grade de atendimento Capacidade Transportadoras Veículos …" at bounding box center [302, 145] width 604 height 290
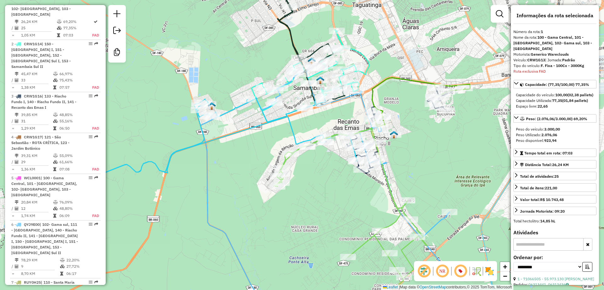
click at [288, 113] on icon at bounding box center [200, 152] width 313 height 111
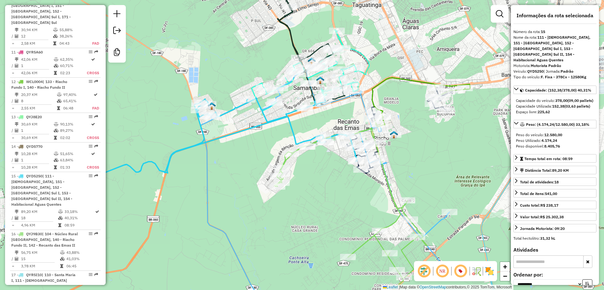
scroll to position [825, 0]
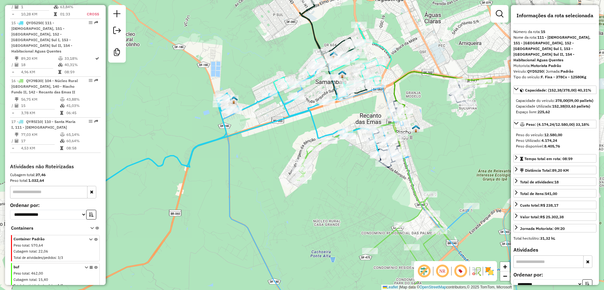
click at [283, 119] on icon at bounding box center [222, 146] width 313 height 111
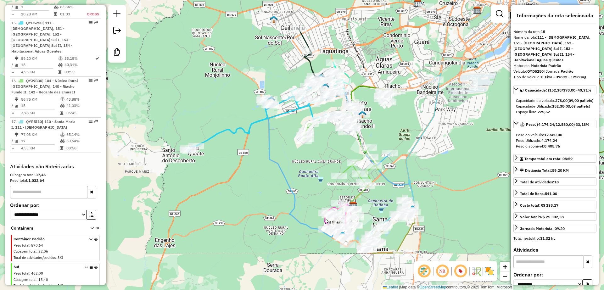
drag, startPoint x: 244, startPoint y: 66, endPoint x: 243, endPoint y: 77, distance: 11.7
click at [243, 77] on div "Janela de atendimento Grade de atendimento Capacidade Transportadoras Veículos …" at bounding box center [302, 145] width 604 height 290
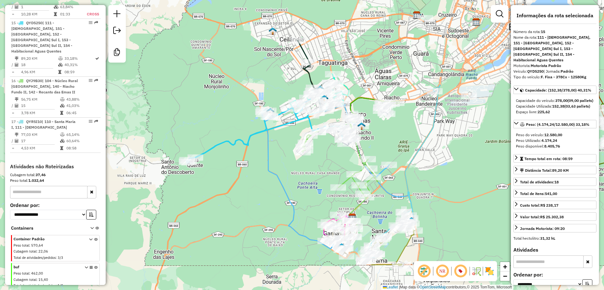
drag, startPoint x: 250, startPoint y: 70, endPoint x: 248, endPoint y: 102, distance: 32.5
click at [228, 91] on div "Janela de atendimento Grade de atendimento Capacidade Transportadoras Veículos …" at bounding box center [302, 145] width 604 height 290
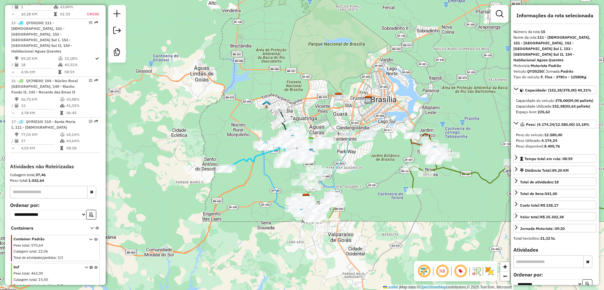
drag, startPoint x: 335, startPoint y: 194, endPoint x: 344, endPoint y: 194, distance: 8.5
click at [332, 195] on div "Rota 7 - Placa RUY0H25 71048842 - SUPERMERCADO CONFIAN Janela de atendimento Gr…" at bounding box center [302, 145] width 604 height 290
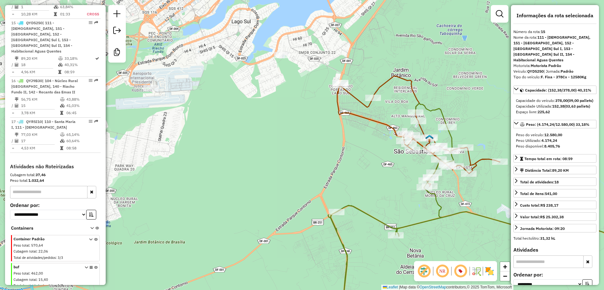
click at [383, 121] on icon at bounding box center [418, 131] width 163 height 110
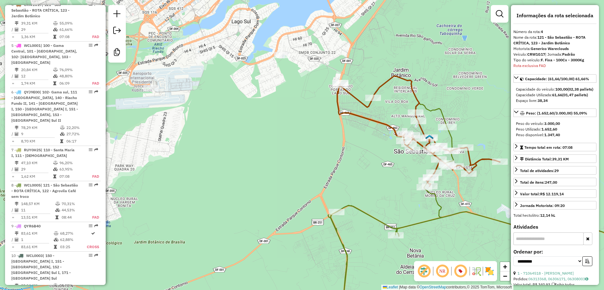
scroll to position [417, 0]
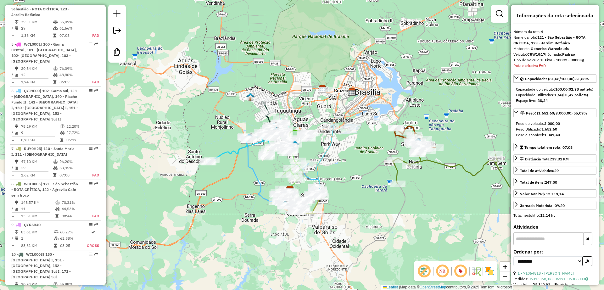
drag, startPoint x: 322, startPoint y: 141, endPoint x: 367, endPoint y: 159, distance: 48.6
click at [367, 159] on div "Janela de atendimento Grade de atendimento Capacidade Transportadoras Veículos …" at bounding box center [302, 145] width 604 height 290
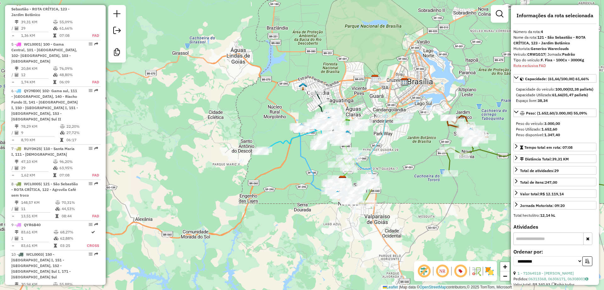
click at [387, 183] on div "Janela de atendimento Grade de atendimento Capacidade Transportadoras Veículos …" at bounding box center [302, 145] width 604 height 290
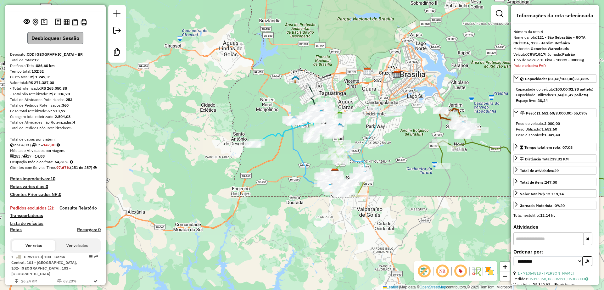
scroll to position [0, 0]
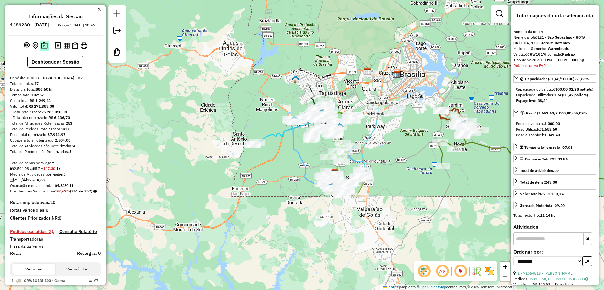
click at [40, 51] on button at bounding box center [44, 46] width 9 height 10
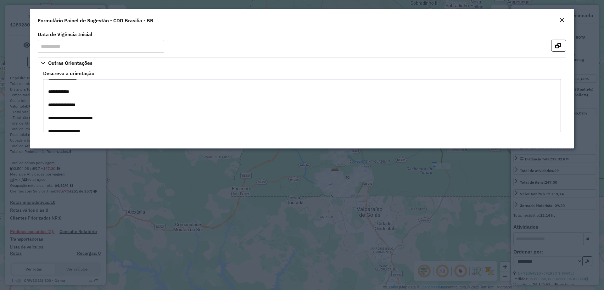
scroll to position [87, 0]
drag, startPoint x: 76, startPoint y: 110, endPoint x: 112, endPoint y: 119, distance: 36.4
click at [112, 119] on textarea "**********" at bounding box center [302, 105] width 518 height 53
drag, startPoint x: 52, startPoint y: 108, endPoint x: 103, endPoint y: 116, distance: 51.3
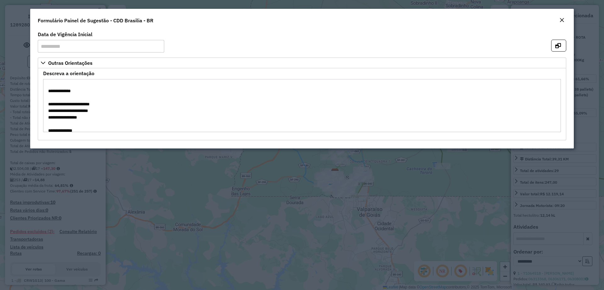
click at [103, 116] on textarea "**********" at bounding box center [302, 105] width 518 height 53
click at [101, 113] on textarea "**********" at bounding box center [302, 105] width 518 height 53
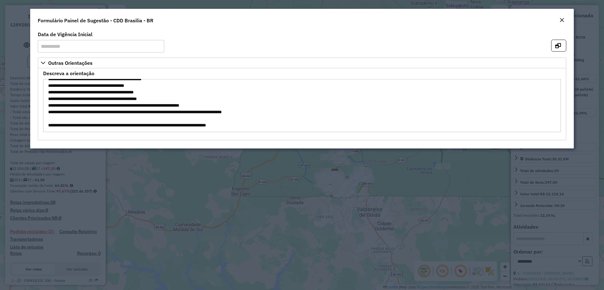
scroll to position [205, 0]
click at [564, 20] on em "Close" at bounding box center [561, 20] width 5 height 5
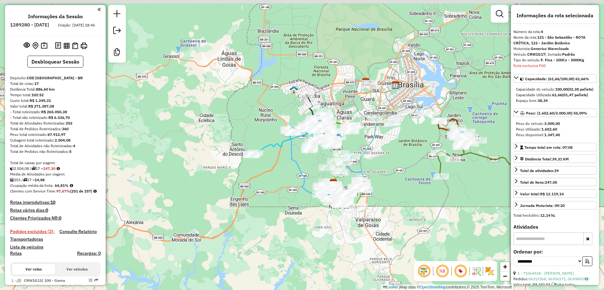
click at [371, 97] on div "Janela de atendimento Grade de atendimento Capacidade Transportadoras Veículos …" at bounding box center [302, 145] width 604 height 290
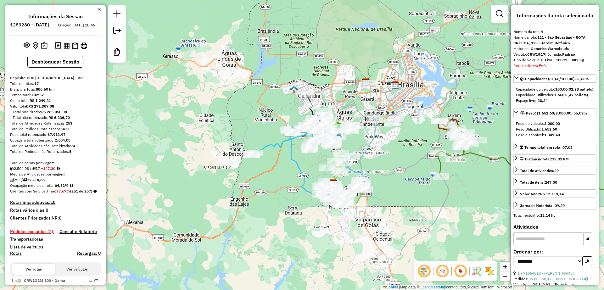
click at [371, 92] on div "Janela de atendimento Grade de atendimento Capacidade Transportadoras Veículos …" at bounding box center [302, 145] width 604 height 290
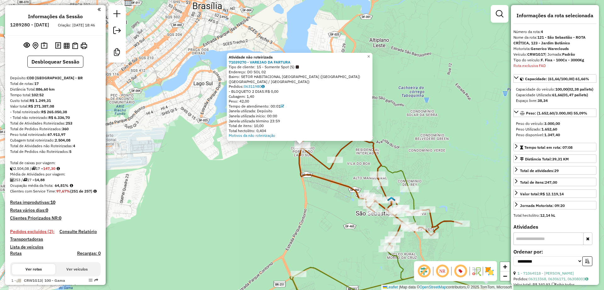
click at [256, 191] on div "Atividade não roteirizada 71039270 - VAREJAO DA FARTURA Tipo de cliente: 15 - S…" at bounding box center [302, 145] width 604 height 290
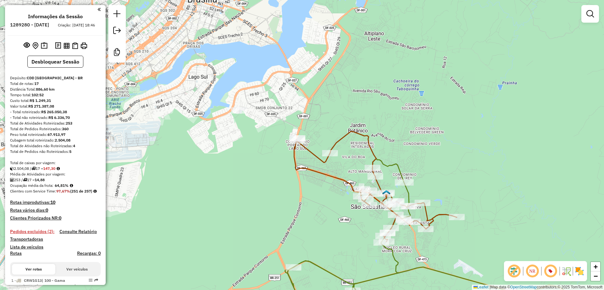
drag, startPoint x: 270, startPoint y: 189, endPoint x: 267, endPoint y: 180, distance: 9.7
click at [267, 180] on div "Janela de atendimento Grade de atendimento Capacidade Transportadoras Veículos …" at bounding box center [302, 145] width 604 height 290
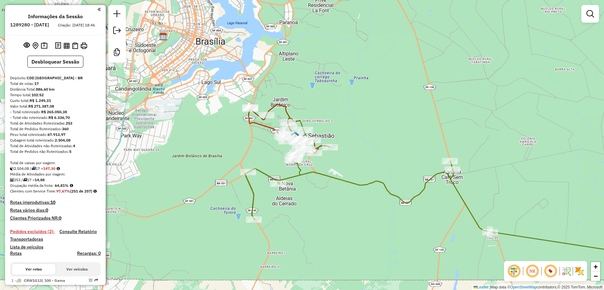
click at [229, 129] on div "Janela de atendimento Grade de atendimento Capacidade Transportadoras Veículos …" at bounding box center [302, 145] width 604 height 290
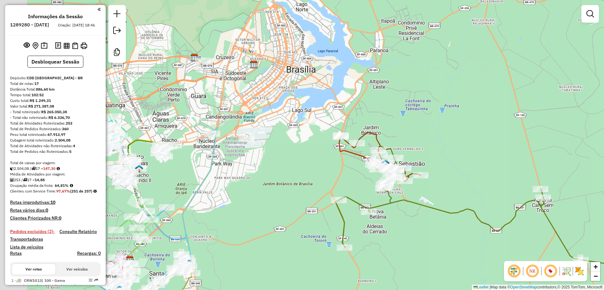
drag, startPoint x: 204, startPoint y: 139, endPoint x: 284, endPoint y: 154, distance: 81.2
click at [284, 154] on div "Janela de atendimento Grade de atendimento Capacidade Transportadoras Veículos …" at bounding box center [302, 145] width 604 height 290
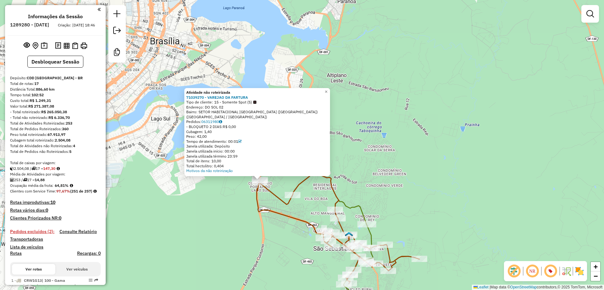
drag, startPoint x: 220, startPoint y: 200, endPoint x: 282, endPoint y: 190, distance: 63.2
click at [282, 190] on div "Atividade não roteirizada 71039270 - VAREJAO DA FARTURA Tipo de cliente: 15 - S…" at bounding box center [302, 145] width 604 height 290
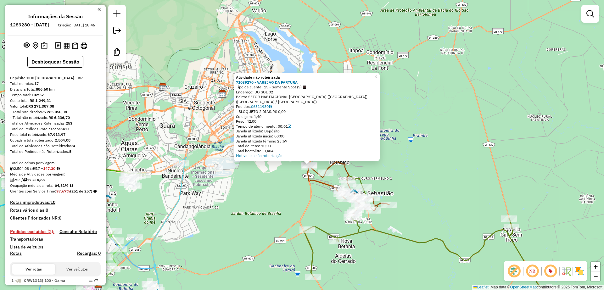
drag, startPoint x: 291, startPoint y: 207, endPoint x: 311, endPoint y: 176, distance: 37.8
click at [289, 194] on div "Atividade não roteirizada 71039270 - VAREJAO DA FARTURA Tipo de cliente: 15 - S…" at bounding box center [302, 145] width 604 height 290
click at [265, 184] on div "Rota 4 - Placa CRW1G17 71036039 - EDINETE GOMES MARTIN Atividade não roteirizad…" at bounding box center [302, 145] width 604 height 290
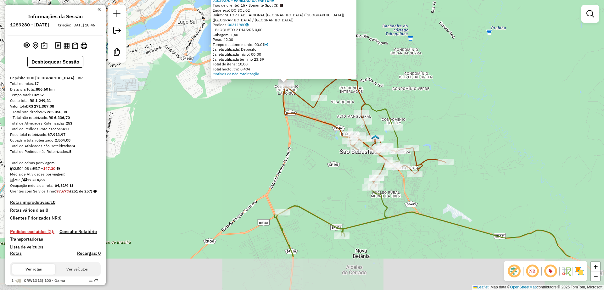
drag, startPoint x: 245, startPoint y: 228, endPoint x: 230, endPoint y: 174, distance: 56.1
click at [230, 174] on div "Atividade não roteirizada 71039270 - VAREJAO DA FARTURA Tipo de cliente: 15 - S…" at bounding box center [302, 145] width 604 height 290
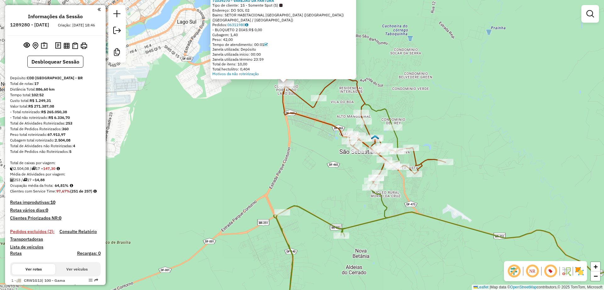
click at [243, 180] on div "Atividade não roteirizada 71039270 - VAREJAO DA FARTURA Tipo de cliente: 15 - S…" at bounding box center [302, 145] width 604 height 290
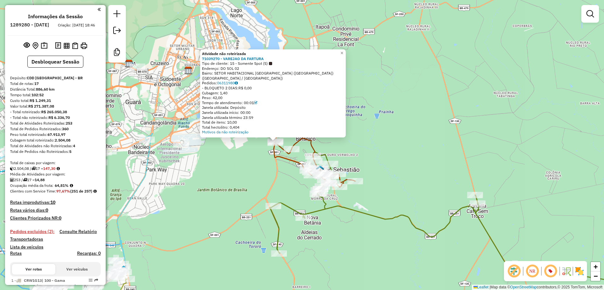
drag, startPoint x: 237, startPoint y: 190, endPoint x: 245, endPoint y: 185, distance: 9.6
click at [245, 185] on div "Atividade não roteirizada 71039270 - VAREJAO DA FARTURA Tipo de cliente: 15 - S…" at bounding box center [302, 145] width 604 height 290
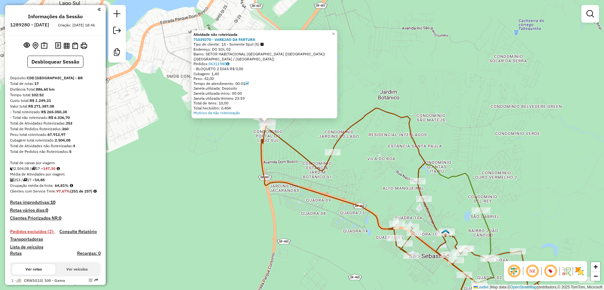
click at [290, 162] on div "Atividade não roteirizada 71039270 - VAREJAO DA FARTURA Tipo de cliente: 15 - S…" at bounding box center [302, 145] width 604 height 290
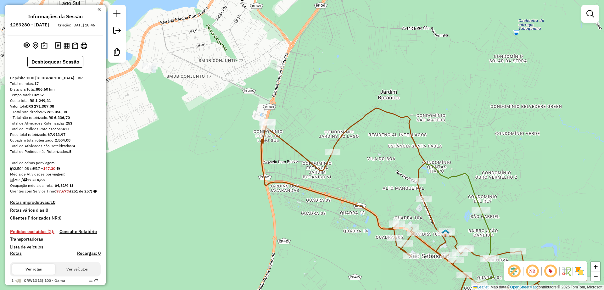
drag, startPoint x: 295, startPoint y: 173, endPoint x: 267, endPoint y: 129, distance: 52.7
click at [267, 129] on div "Janela de atendimento Grade de atendimento Capacidade Transportadoras Veículos …" at bounding box center [302, 145] width 604 height 290
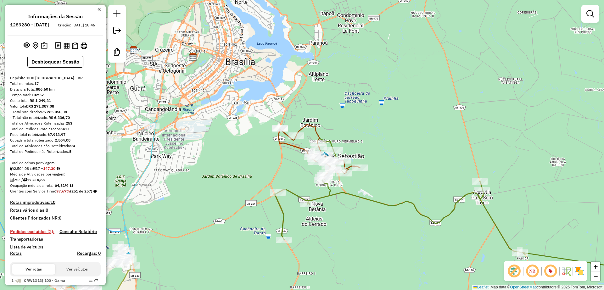
drag, startPoint x: 243, startPoint y: 196, endPoint x: 302, endPoint y: 136, distance: 84.3
click at [302, 136] on div "Janela de atendimento Grade de atendimento Capacidade Transportadoras Veículos …" at bounding box center [302, 145] width 604 height 290
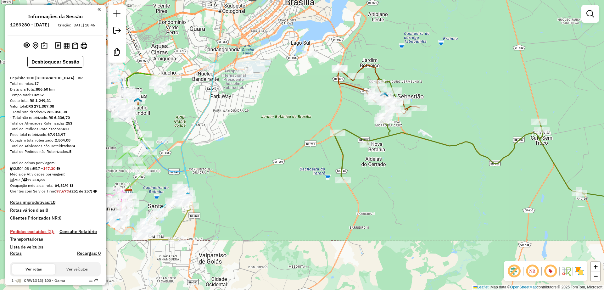
click at [580, 272] on img at bounding box center [579, 271] width 10 height 10
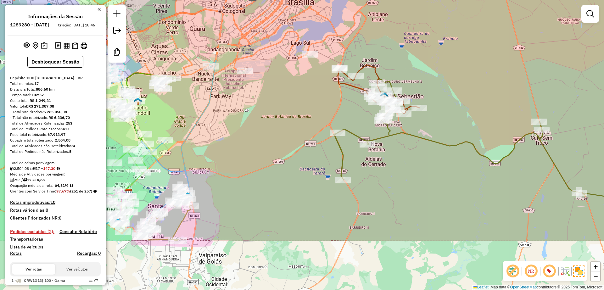
click at [579, 272] on img at bounding box center [578, 271] width 11 height 11
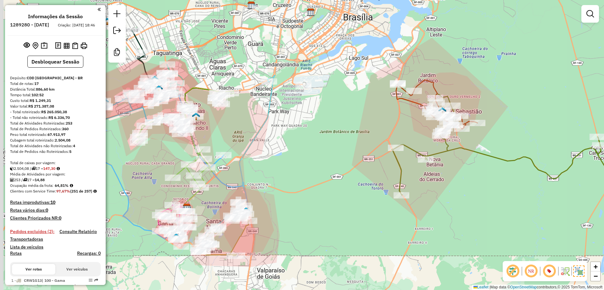
drag, startPoint x: 311, startPoint y: 153, endPoint x: 320, endPoint y: 153, distance: 9.1
click at [320, 153] on div "Janela de atendimento Grade de atendimento Capacidade Transportadoras Veículos …" at bounding box center [302, 145] width 604 height 290
click at [441, 154] on icon at bounding box center [528, 152] width 273 height 118
select select "**********"
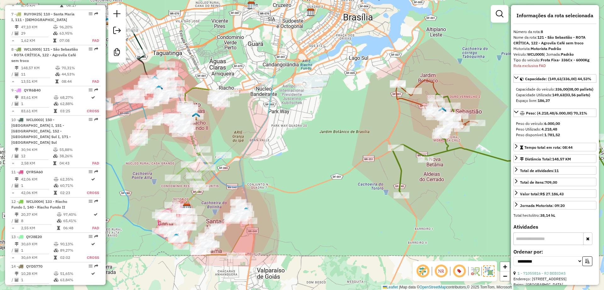
scroll to position [591, 0]
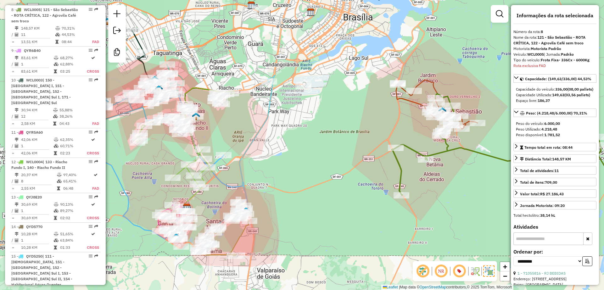
click at [434, 82] on icon at bounding box center [436, 107] width 81 height 55
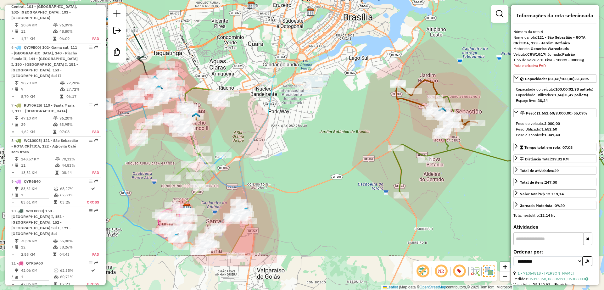
scroll to position [417, 0]
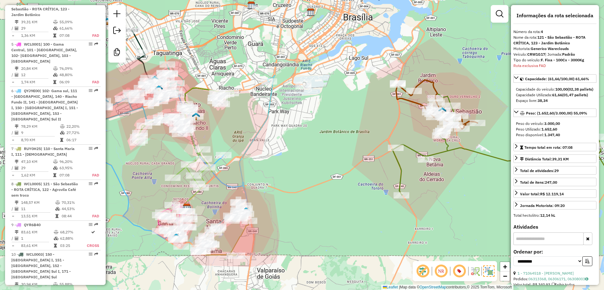
drag, startPoint x: 271, startPoint y: 164, endPoint x: 352, endPoint y: 176, distance: 81.7
click at [352, 176] on div "Janela de atendimento Grade de atendimento Capacidade Transportadoras Veículos …" at bounding box center [302, 145] width 604 height 290
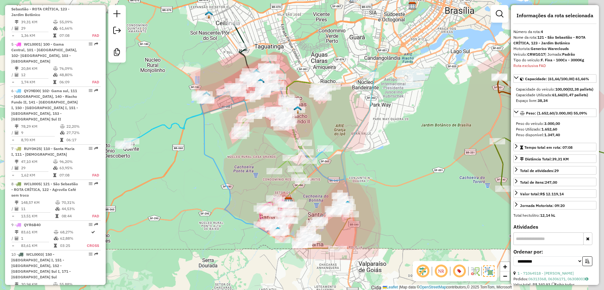
click at [358, 147] on div "Janela de atendimento Grade de atendimento Capacidade Transportadoras Veículos …" at bounding box center [302, 145] width 604 height 290
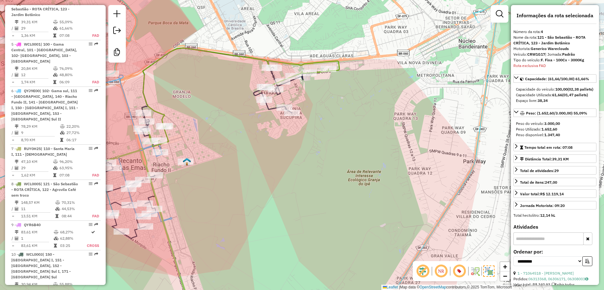
click at [243, 58] on icon at bounding box center [241, 97] width 197 height 98
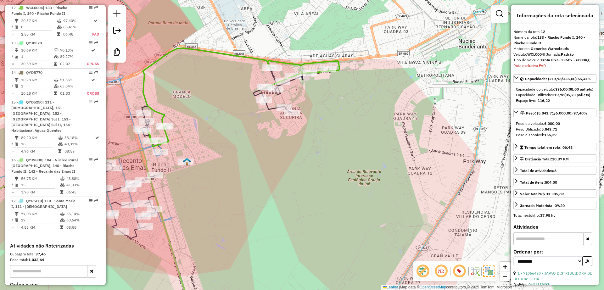
scroll to position [744, 0]
click at [271, 111] on icon at bounding box center [163, 143] width 304 height 191
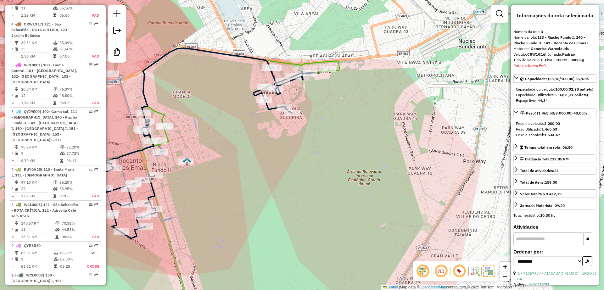
scroll to position [376, 0]
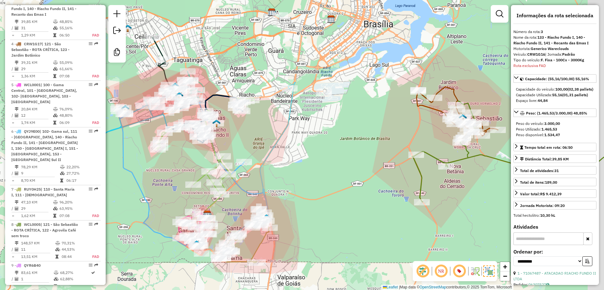
drag, startPoint x: 321, startPoint y: 149, endPoint x: 310, endPoint y: 143, distance: 12.8
click at [310, 143] on div "Janela de atendimento Grade de atendimento Capacidade Transportadoras Veículos …" at bounding box center [302, 145] width 604 height 290
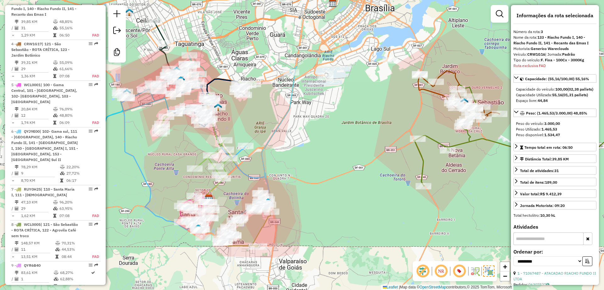
drag, startPoint x: 307, startPoint y: 152, endPoint x: 308, endPoint y: 134, distance: 17.6
click at [308, 134] on div "Janela de atendimento Grade de atendimento Capacidade Transportadoras Veículos …" at bounding box center [302, 145] width 604 height 290
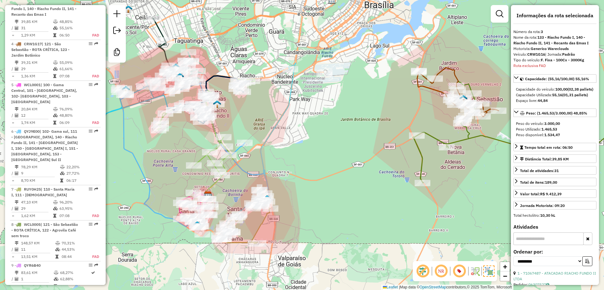
drag, startPoint x: 297, startPoint y: 148, endPoint x: 348, endPoint y: 152, distance: 51.8
click at [348, 152] on div "Janela de atendimento Grade de atendimento Capacidade Transportadoras Veículos …" at bounding box center [302, 145] width 604 height 290
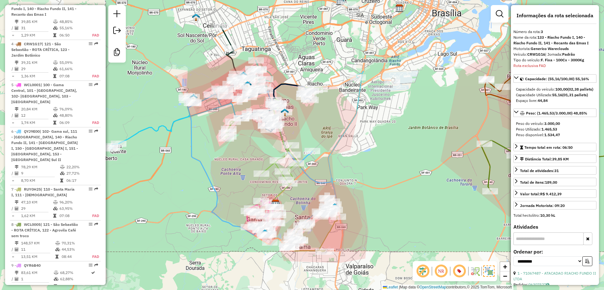
drag, startPoint x: 328, startPoint y: 126, endPoint x: 344, endPoint y: 137, distance: 19.2
click at [343, 145] on div "Janela de atendimento Grade de atendimento Capacidade Transportadoras Veículos …" at bounding box center [302, 145] width 604 height 290
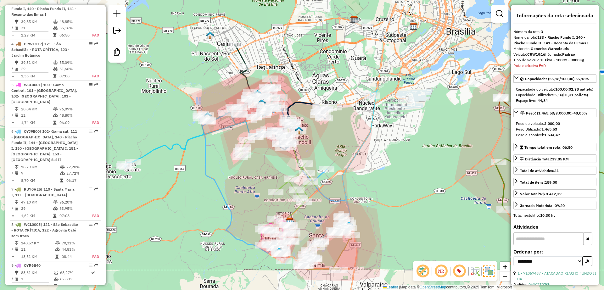
click at [386, 166] on div "Janela de atendimento Grade de atendimento Capacidade Transportadoras Veículos …" at bounding box center [302, 145] width 604 height 290
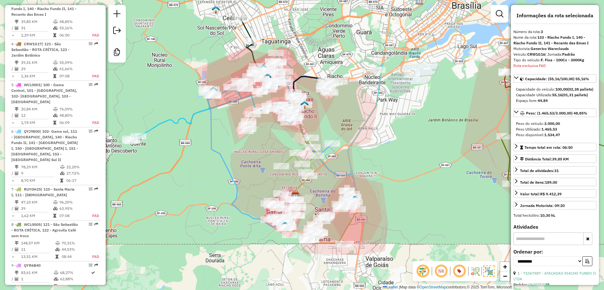
drag, startPoint x: 193, startPoint y: 137, endPoint x: 230, endPoint y: 180, distance: 57.3
click at [183, 118] on div "Janela de atendimento Grade de atendimento Capacidade Transportadoras Veículos …" at bounding box center [302, 145] width 604 height 290
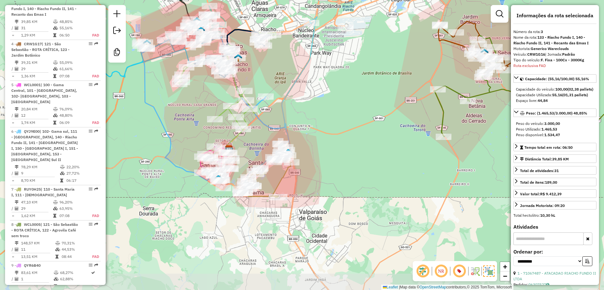
click at [328, 124] on div "Rota 7 - Placa RUY0H25 71050464 - RESTAURANTE DA SANDR Rota 7 - Placa RUY0H25 7…" at bounding box center [302, 145] width 604 height 290
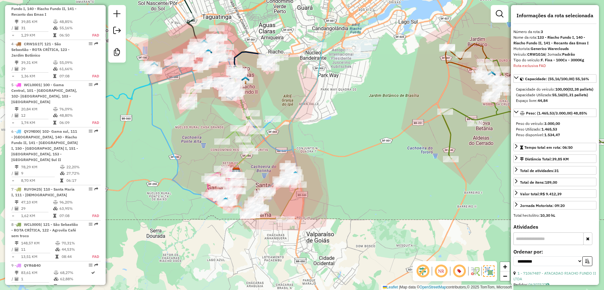
drag, startPoint x: 311, startPoint y: 75, endPoint x: 311, endPoint y: 90, distance: 14.8
click at [311, 90] on div "Janela de atendimento Grade de atendimento Capacidade Transportadoras Veículos …" at bounding box center [302, 145] width 604 height 290
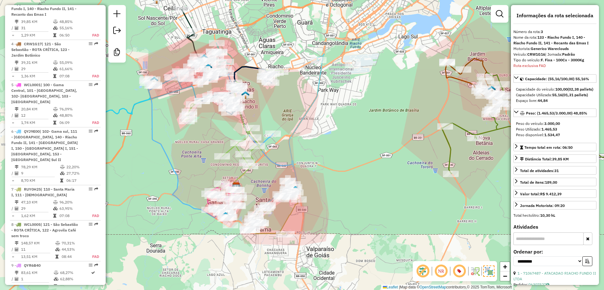
click at [302, 121] on icon at bounding box center [286, 142] width 78 height 177
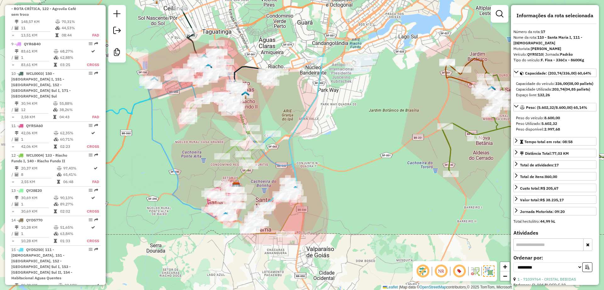
scroll to position [825, 0]
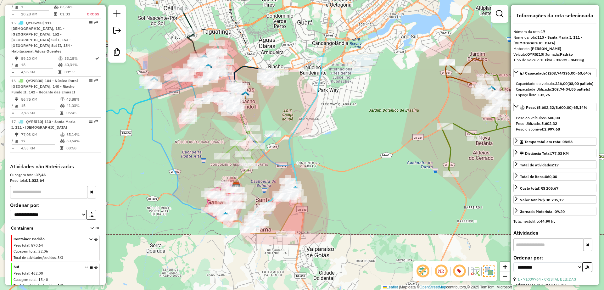
click at [320, 115] on div "Janela de atendimento Grade de atendimento Capacidade Transportadoras Veículos …" at bounding box center [302, 145] width 604 height 290
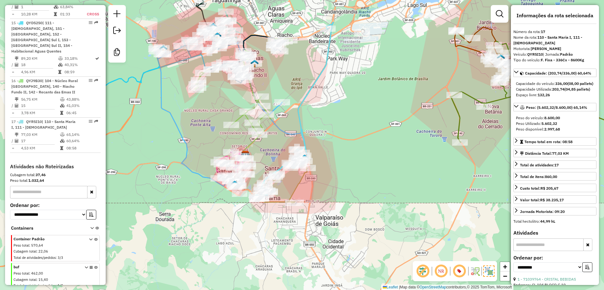
drag, startPoint x: 348, startPoint y: 85, endPoint x: 348, endPoint y: 100, distance: 15.1
click at [348, 100] on div "Janela de atendimento Grade de atendimento Capacidade Transportadoras Veículos …" at bounding box center [302, 145] width 604 height 290
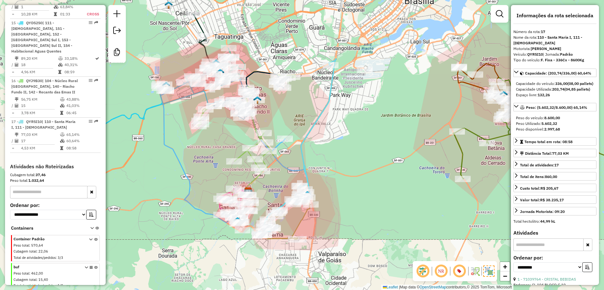
drag, startPoint x: 349, startPoint y: 86, endPoint x: 350, endPoint y: 123, distance: 37.5
click at [350, 123] on div "Janela de atendimento Grade de atendimento Capacidade Transportadoras Veículos …" at bounding box center [302, 145] width 604 height 290
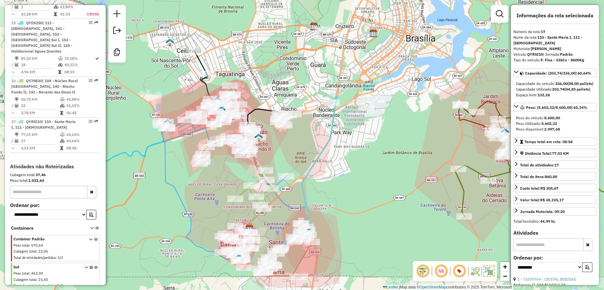
click at [329, 141] on icon at bounding box center [299, 184] width 78 height 177
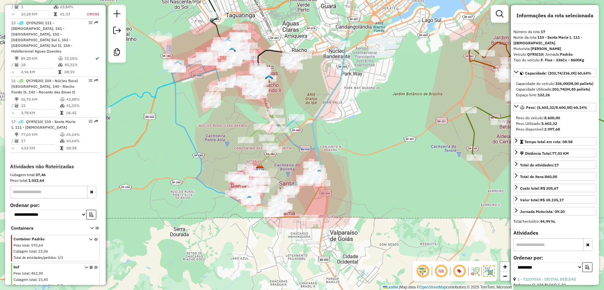
drag, startPoint x: 343, startPoint y: 147, endPoint x: 347, endPoint y: 114, distance: 32.9
click at [347, 114] on div "Janela de atendimento Grade de atendimento Capacidade Transportadoras Veículos …" at bounding box center [302, 145] width 604 height 290
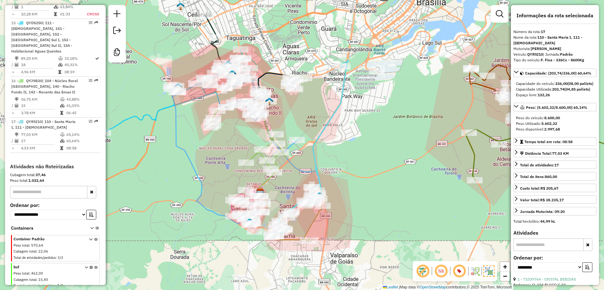
drag, startPoint x: 350, startPoint y: 104, endPoint x: 343, endPoint y: 149, distance: 44.8
click at [343, 149] on div "Janela de atendimento Grade de atendimento Capacidade Transportadoras Veículos …" at bounding box center [302, 145] width 604 height 290
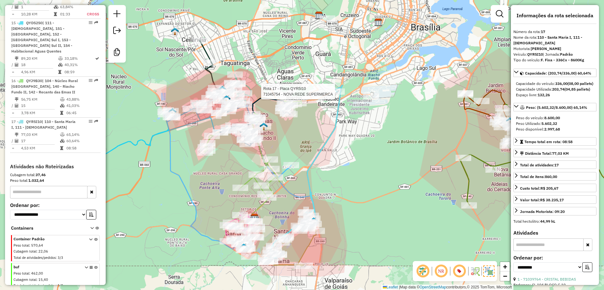
click at [334, 95] on div at bounding box center [337, 91] width 16 height 6
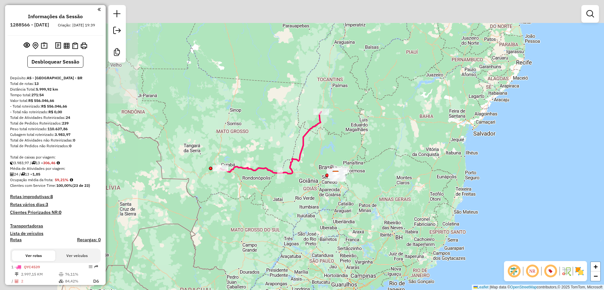
drag, startPoint x: 293, startPoint y: 113, endPoint x: 392, endPoint y: 149, distance: 106.2
click at [392, 149] on div "Janela de atendimento Grade de atendimento Capacidade Transportadoras Veículos …" at bounding box center [302, 145] width 604 height 290
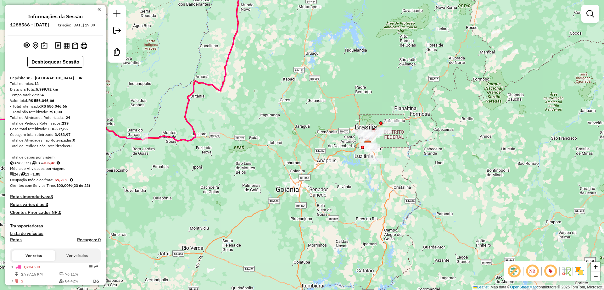
drag, startPoint x: 331, startPoint y: 183, endPoint x: 320, endPoint y: 192, distance: 13.9
click at [320, 192] on div "Janela de atendimento Grade de atendimento Capacidade Transportadoras Veículos …" at bounding box center [302, 145] width 604 height 290
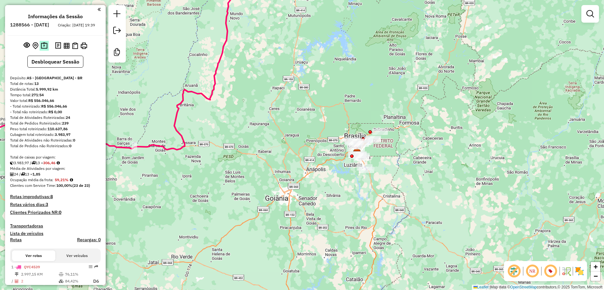
click at [42, 49] on img at bounding box center [44, 45] width 7 height 7
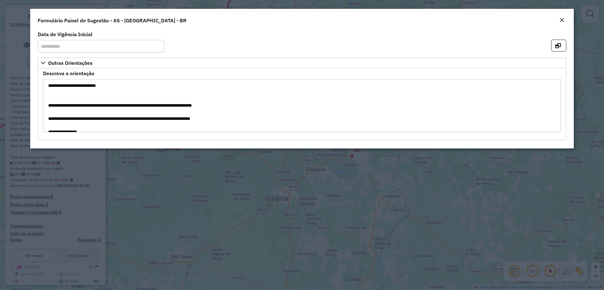
click at [562, 22] on em "Close" at bounding box center [561, 20] width 5 height 5
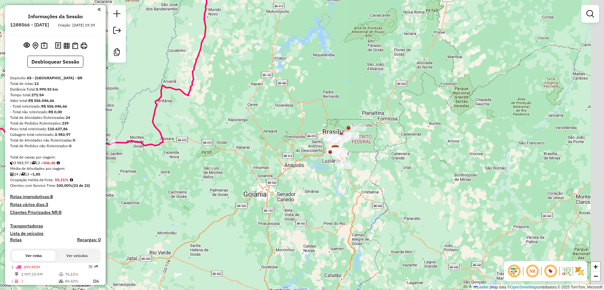
drag, startPoint x: 311, startPoint y: 142, endPoint x: 273, endPoint y: 139, distance: 37.8
click at [274, 140] on div "Janela de atendimento Grade de atendimento Capacidade Transportadoras Veículos …" at bounding box center [302, 145] width 604 height 290
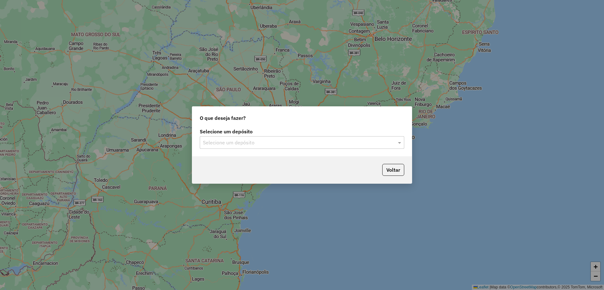
click at [258, 139] on input "text" at bounding box center [296, 143] width 186 height 8
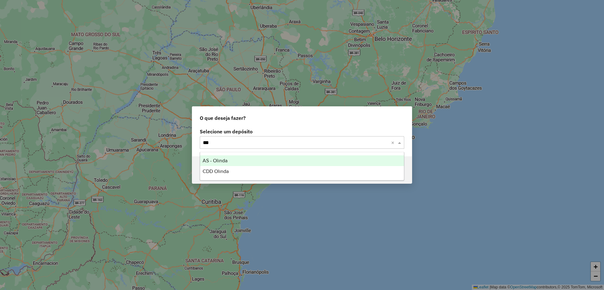
type input "****"
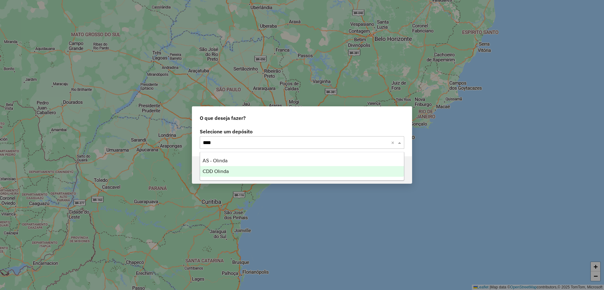
click at [232, 178] on ng-dropdown-panel "AS - Olinda CDD Olinda" at bounding box center [302, 166] width 204 height 29
click at [233, 175] on div "CDD Olinda" at bounding box center [302, 171] width 204 height 11
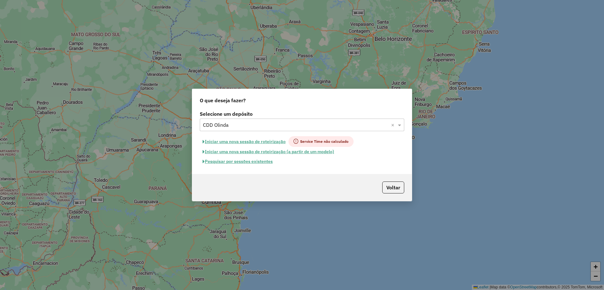
click at [253, 160] on button "Pesquisar por sessões existentes" at bounding box center [238, 162] width 76 height 10
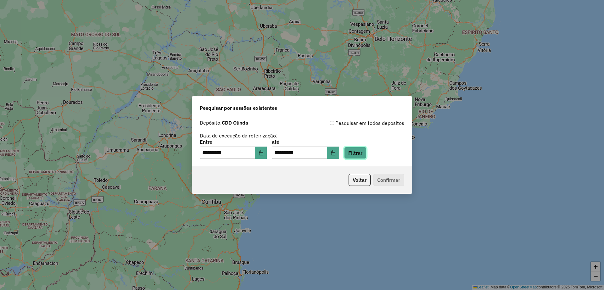
click at [367, 152] on button "Filtrar" at bounding box center [355, 153] width 22 height 12
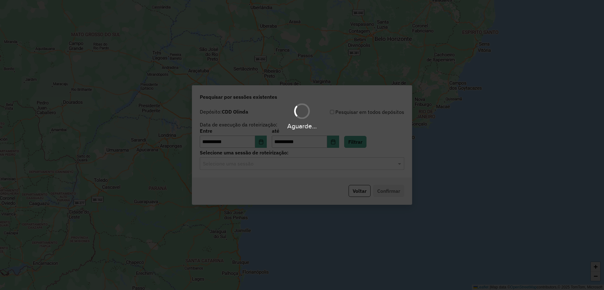
click at [276, 163] on input "text" at bounding box center [296, 164] width 186 height 8
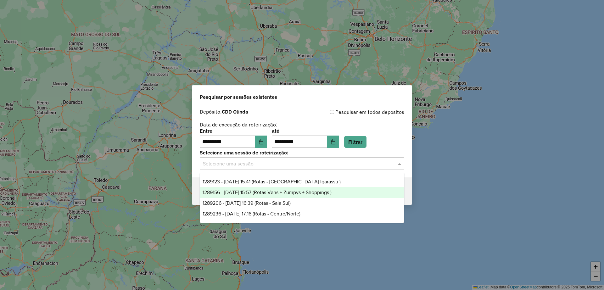
click at [374, 132] on div "**********" at bounding box center [302, 139] width 204 height 20
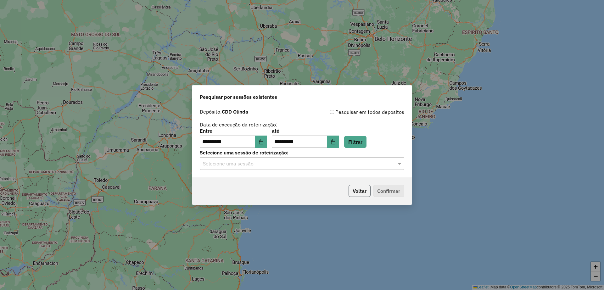
click at [356, 187] on button "Voltar" at bounding box center [360, 191] width 22 height 12
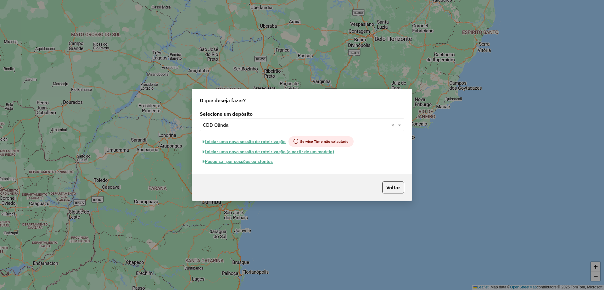
click at [253, 126] on input "text" at bounding box center [296, 125] width 186 height 8
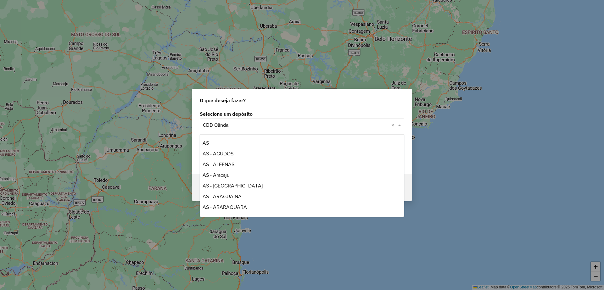
scroll to position [1743, 0]
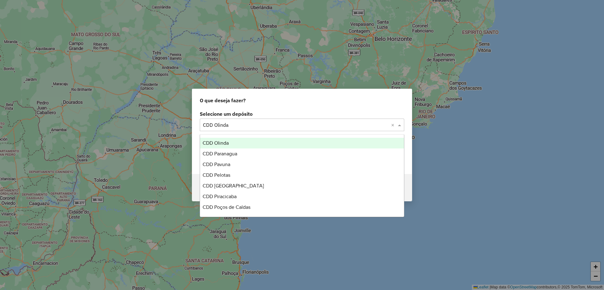
type input "*"
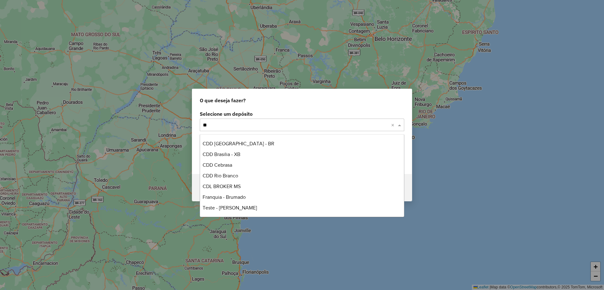
scroll to position [0, 0]
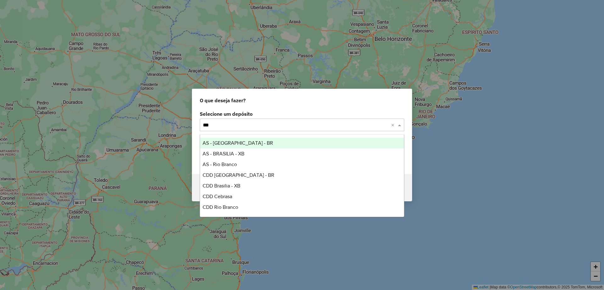
type input "****"
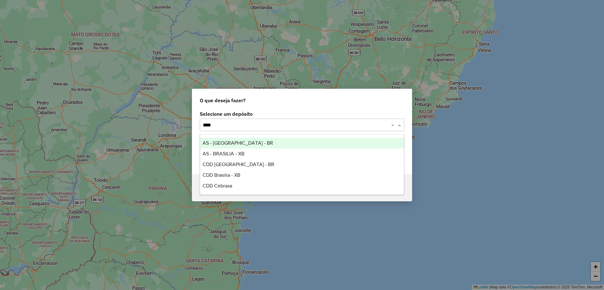
click at [255, 147] on div "AS - [GEOGRAPHIC_DATA] - BR" at bounding box center [302, 143] width 204 height 11
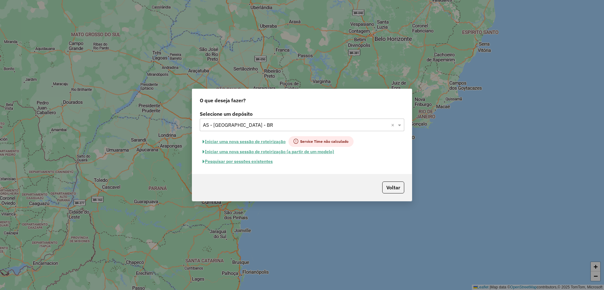
click at [242, 164] on button "Pesquisar por sessões existentes" at bounding box center [238, 162] width 76 height 10
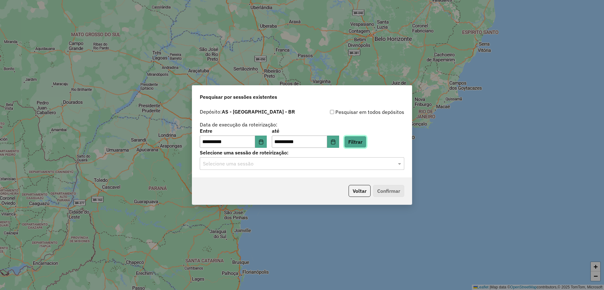
click at [361, 142] on button "Filtrar" at bounding box center [355, 142] width 22 height 12
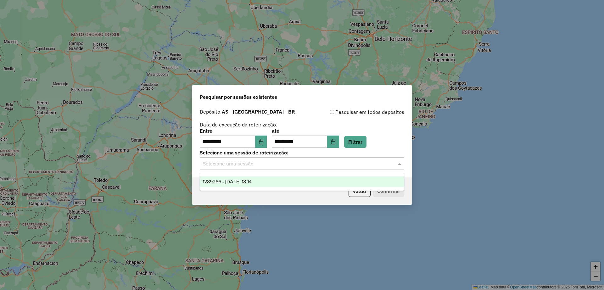
click at [265, 168] on div "Selecione uma sessão" at bounding box center [302, 163] width 204 height 13
click at [256, 178] on div "1289266 - 06/10/2025 18:14" at bounding box center [302, 181] width 204 height 11
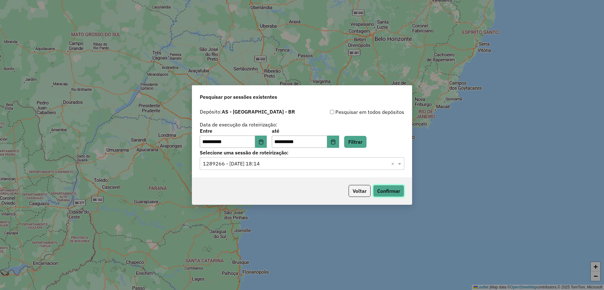
click at [400, 189] on button "Confirmar" at bounding box center [388, 191] width 31 height 12
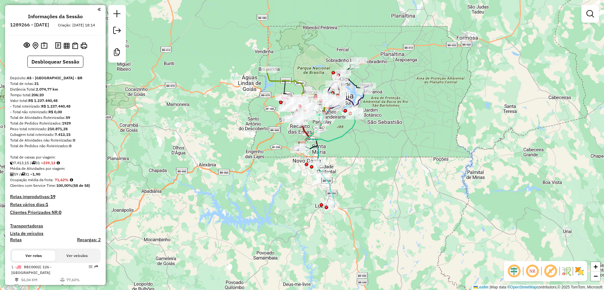
click at [198, 153] on div "Janela de atendimento Grade de atendimento Capacidade Transportadoras Veículos …" at bounding box center [302, 145] width 604 height 290
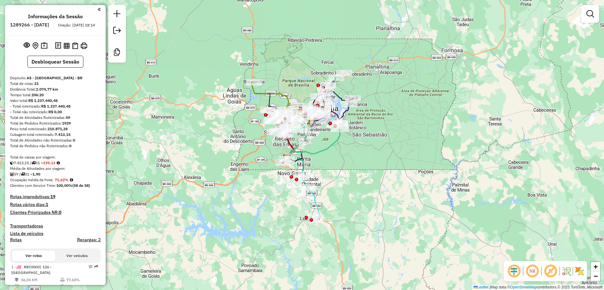
click at [552, 272] on em at bounding box center [550, 271] width 15 height 15
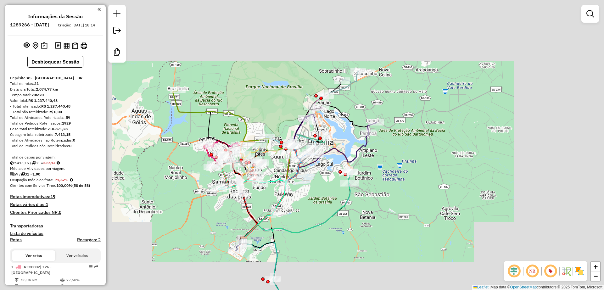
click at [513, 273] on em at bounding box center [513, 271] width 15 height 15
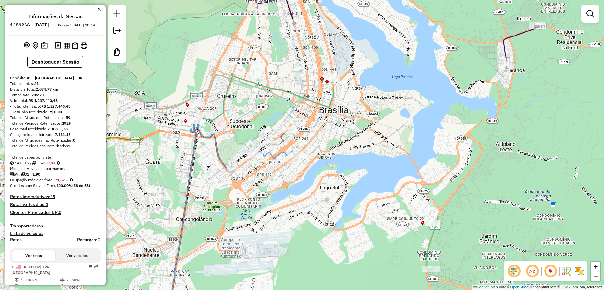
drag, startPoint x: 264, startPoint y: 181, endPoint x: 435, endPoint y: 157, distance: 173.1
click at [437, 157] on div "Janela de atendimento Grade de atendimento Capacidade Transportadoras Veículos …" at bounding box center [302, 145] width 604 height 290
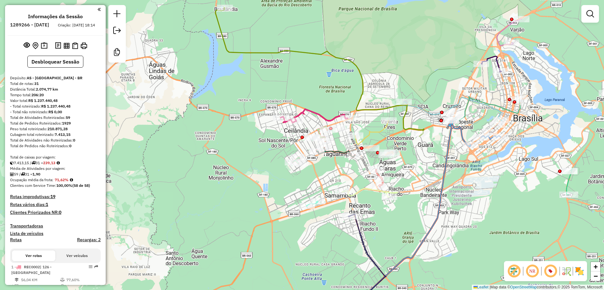
click at [310, 111] on icon at bounding box center [314, 116] width 67 height 14
select select "**********"
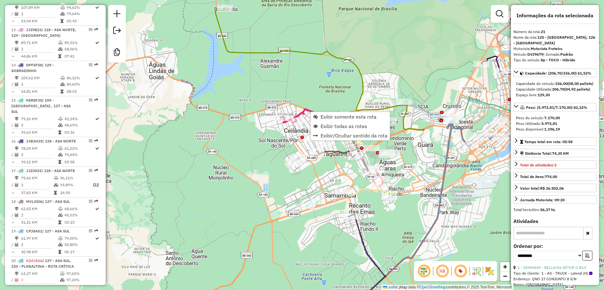
scroll to position [919, 0]
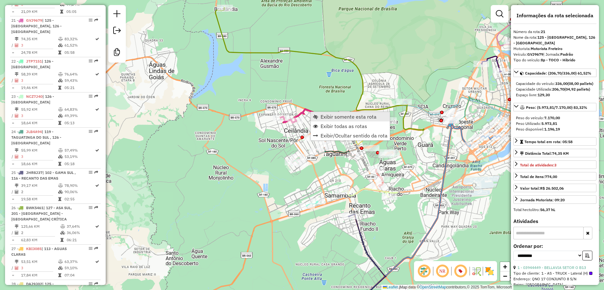
click at [344, 118] on span "Exibir somente esta rota" at bounding box center [349, 116] width 56 height 5
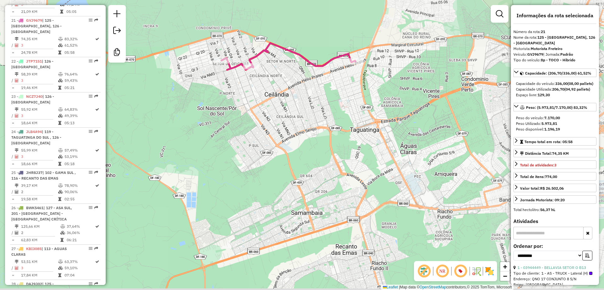
drag, startPoint x: 295, startPoint y: 96, endPoint x: 299, endPoint y: 128, distance: 32.6
click at [285, 126] on div "Janela de atendimento Grade de atendimento Capacidade Transportadoras Veículos …" at bounding box center [302, 145] width 604 height 290
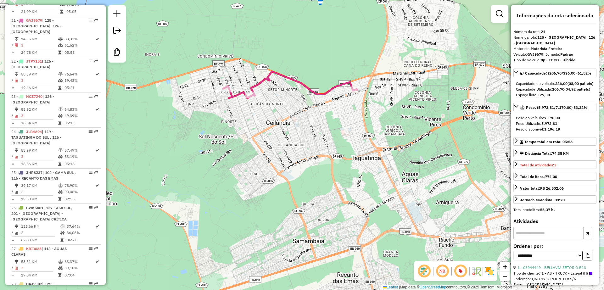
click at [296, 119] on div "Janela de atendimento Grade de atendimento Capacidade Transportadoras Veículos …" at bounding box center [302, 145] width 604 height 290
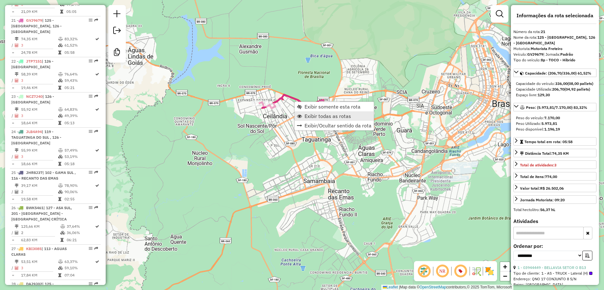
click at [317, 115] on span "Exibir todas as rotas" at bounding box center [328, 116] width 47 height 5
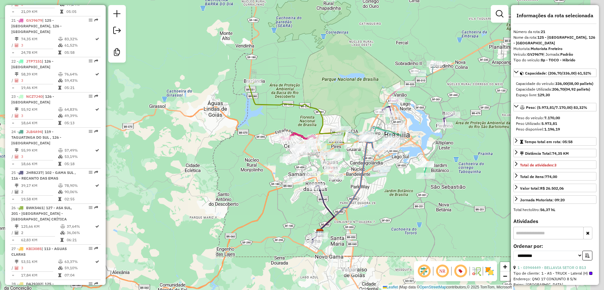
drag, startPoint x: 408, startPoint y: 228, endPoint x: 375, endPoint y: 208, distance: 38.7
click at [375, 208] on div "Janela de atendimento Grade de atendimento Capacidade Transportadoras Veículos …" at bounding box center [302, 145] width 604 height 290
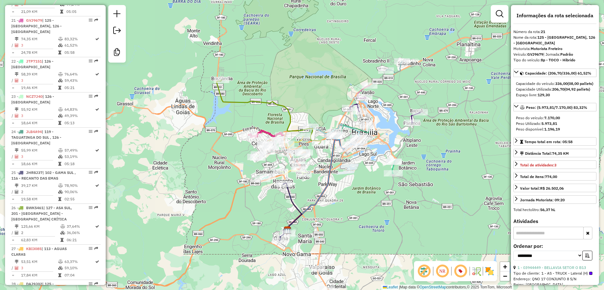
drag, startPoint x: 375, startPoint y: 192, endPoint x: 340, endPoint y: 186, distance: 35.4
click at [340, 186] on div "Janela de atendimento Grade de atendimento Capacidade Transportadoras Veículos …" at bounding box center [302, 145] width 604 height 290
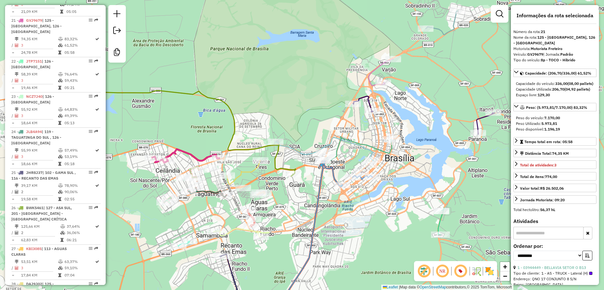
drag, startPoint x: 365, startPoint y: 133, endPoint x: 362, endPoint y: 127, distance: 7.0
click at [362, 127] on div "Janela de atendimento Grade de atendimento Capacidade Transportadoras Veículos …" at bounding box center [302, 145] width 604 height 290
drag, startPoint x: 354, startPoint y: 140, endPoint x: 360, endPoint y: 136, distance: 7.1
click at [361, 137] on icon at bounding box center [359, 149] width 65 height 24
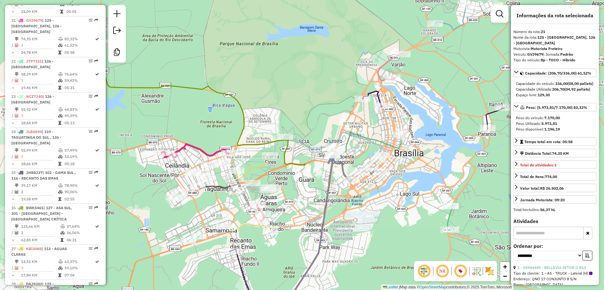
drag, startPoint x: 319, startPoint y: 115, endPoint x: 351, endPoint y: 90, distance: 40.6
click at [351, 90] on div "Janela de atendimento Grade de atendimento Capacidade Transportadoras Veículos …" at bounding box center [302, 145] width 604 height 290
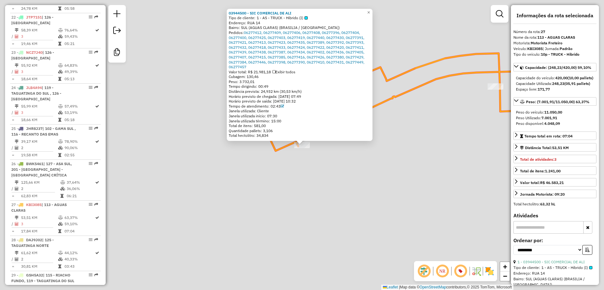
scroll to position [1048, 0]
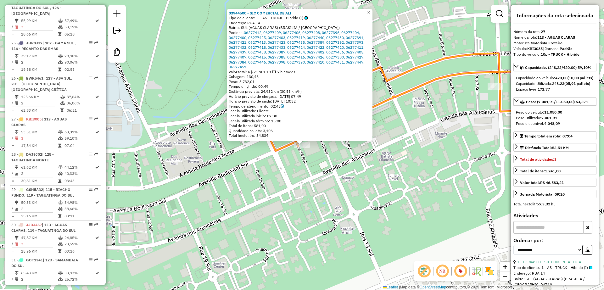
click at [448, 149] on div "03944500 - SIC COMERCIAL DE ALI Tipo de cliente: 1 - AS - TRUCK - Hibrido (I) E…" at bounding box center [302, 145] width 604 height 290
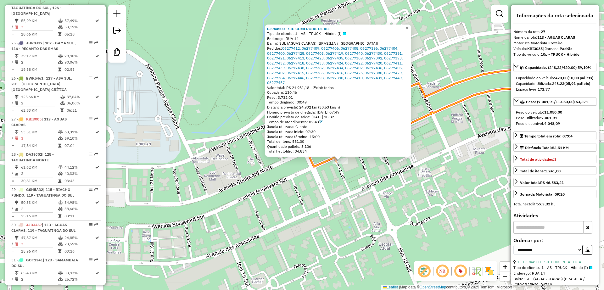
click at [363, 183] on div "03944500 - SIC COMERCIAL DE ALI Tipo de cliente: 1 - AS - TRUCK - Hibrido (I) E…" at bounding box center [302, 145] width 604 height 290
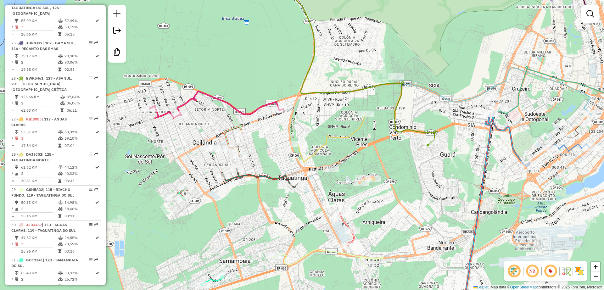
click at [415, 184] on div "Janela de atendimento Grade de atendimento Capacidade Transportadoras Veículos …" at bounding box center [302, 145] width 604 height 290
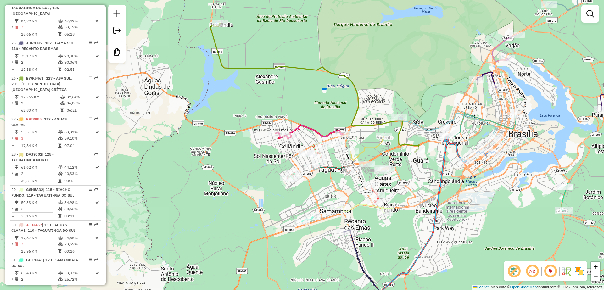
click at [328, 191] on div "Janela de atendimento Grade de atendimento Capacidade Transportadoras Veículos …" at bounding box center [302, 145] width 604 height 290
click at [326, 193] on div "Janela de atendimento Grade de atendimento Capacidade Transportadoras Veículos …" at bounding box center [302, 145] width 604 height 290
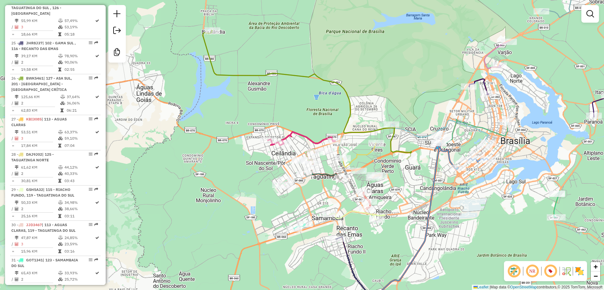
drag, startPoint x: 423, startPoint y: 171, endPoint x: 369, endPoint y: 173, distance: 54.5
click at [369, 173] on div "Janela de atendimento Grade de atendimento Capacidade Transportadoras Veículos …" at bounding box center [302, 145] width 604 height 290
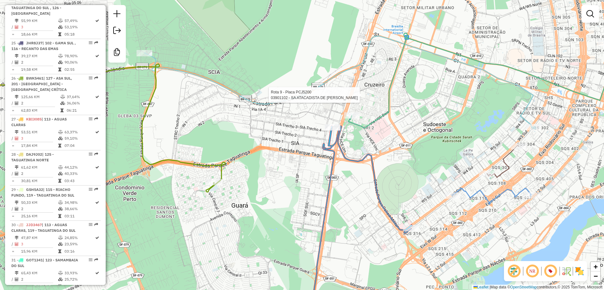
select select "**********"
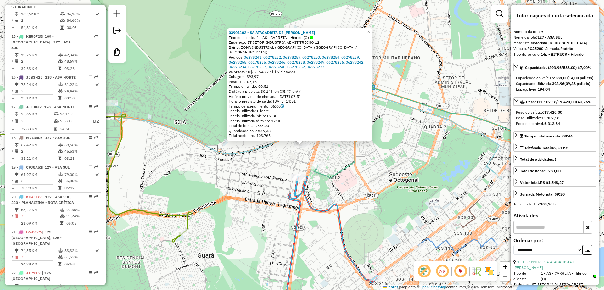
scroll to position [523, 0]
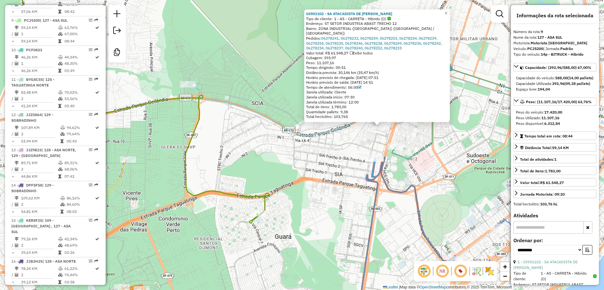
drag, startPoint x: 414, startPoint y: 158, endPoint x: 446, endPoint y: 144, distance: 35.2
click at [446, 144] on div "03901102 - SA ATACADISTA DE ALI Tipo de cliente: 1 - AS - CARRETA - Hibrido (O)…" at bounding box center [302, 145] width 604 height 290
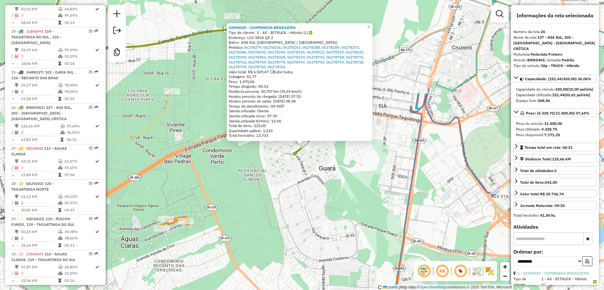
scroll to position [1048, 0]
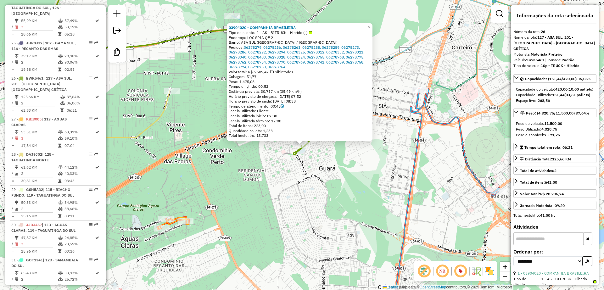
click at [313, 196] on div "03904020 - COMPANHIA BRASILEIRA Tipo de cliente: 1 - AS - BITRUCK - Hibrido (L)…" at bounding box center [302, 145] width 604 height 290
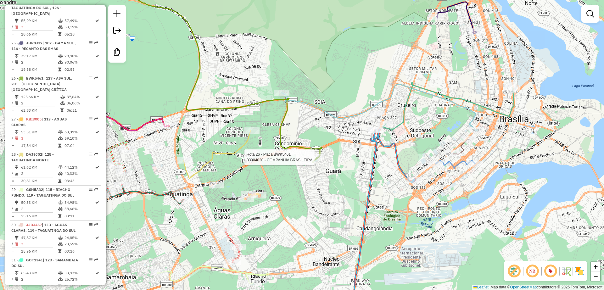
select select "**********"
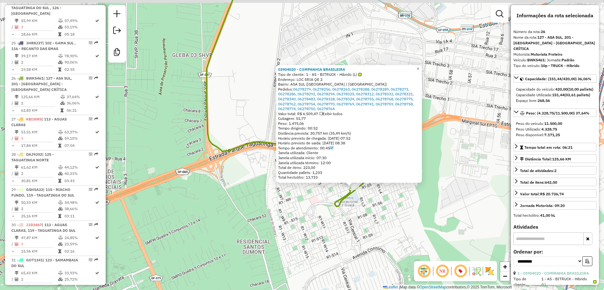
click at [394, 207] on div "03904020 - COMPANHIA BRASILEIRA Tipo de cliente: 1 - AS - BITRUCK - Hibrido (L)…" at bounding box center [302, 145] width 604 height 290
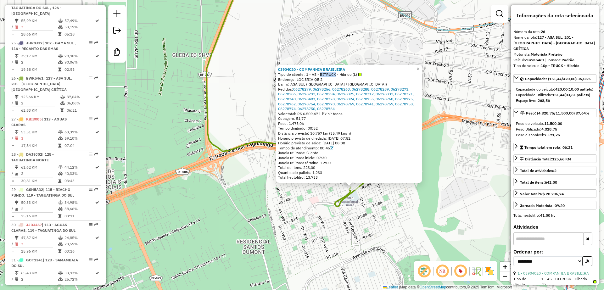
drag, startPoint x: 320, startPoint y: 75, endPoint x: 334, endPoint y: 74, distance: 14.5
click at [334, 74] on span "1 - AS - BITRUCK - Hibrido (L)" at bounding box center [333, 74] width 55 height 5
click at [434, 218] on div "03904020 - COMPANHIA BRASILEIRA Tipo de cliente: 1 - AS - BITRUCK - Hibrido (L)…" at bounding box center [302, 145] width 604 height 290
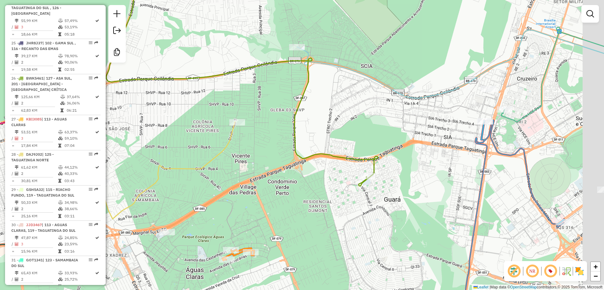
drag, startPoint x: 458, startPoint y: 193, endPoint x: 433, endPoint y: 180, distance: 27.9
click at [433, 180] on div "Janela de atendimento Grade de atendimento Capacidade Transportadoras Veículos …" at bounding box center [302, 145] width 604 height 290
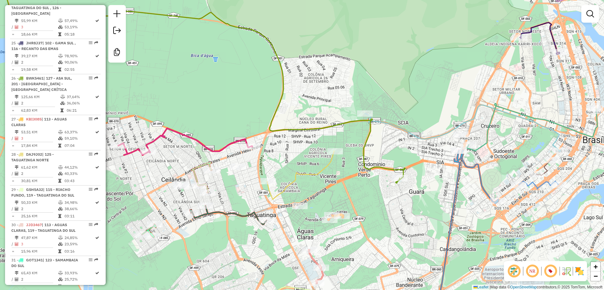
click at [418, 192] on div "Janela de atendimento Grade de atendimento Capacidade Transportadoras Veículos …" at bounding box center [302, 145] width 604 height 290
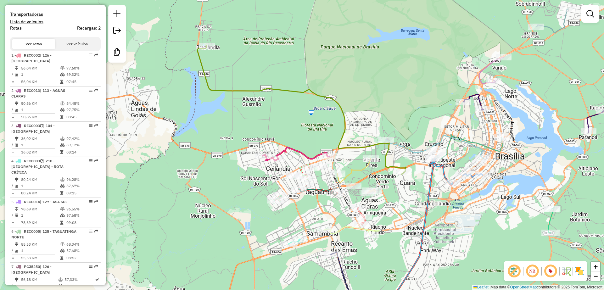
scroll to position [104, 0]
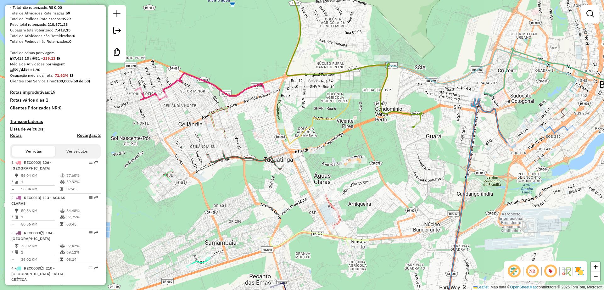
drag, startPoint x: 406, startPoint y: 169, endPoint x: 407, endPoint y: 151, distance: 17.6
click at [407, 151] on div "Janela de atendimento Grade de atendimento Capacidade Transportadoras Veículos …" at bounding box center [302, 145] width 604 height 290
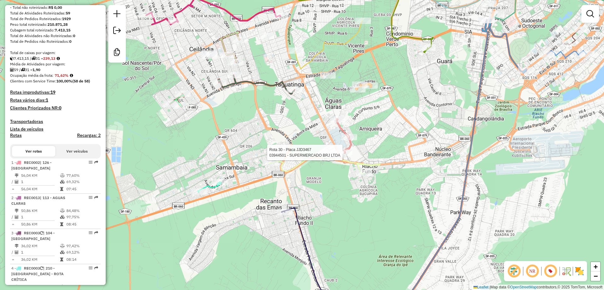
select select "**********"
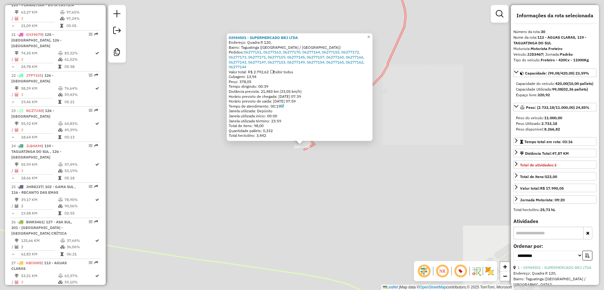
scroll to position [1048, 0]
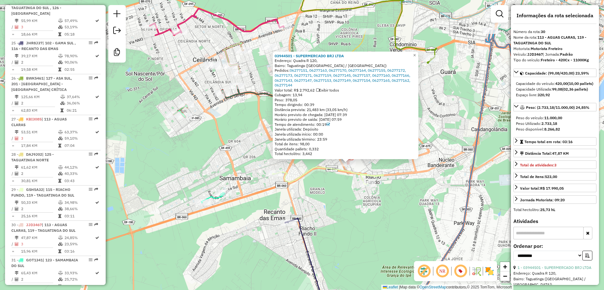
drag, startPoint x: 294, startPoint y: 95, endPoint x: 306, endPoint y: 96, distance: 12.3
click at [306, 96] on div "Cubagem: 13,94" at bounding box center [346, 94] width 142 height 5
click at [308, 98] on div "Peso: 378,05" at bounding box center [346, 100] width 142 height 5
click at [352, 197] on div "03944501 - SUPERMERCADO BRJ LTDA Endereço: Quadra R 120, Bairro: Taguatinga (Br…" at bounding box center [302, 145] width 604 height 290
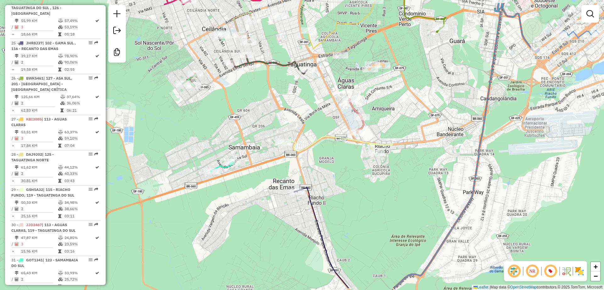
drag, startPoint x: 352, startPoint y: 180, endPoint x: 355, endPoint y: 172, distance: 8.6
click at [355, 172] on div "Janela de atendimento Grade de atendimento Capacidade Transportadoras Veículos …" at bounding box center [302, 145] width 604 height 290
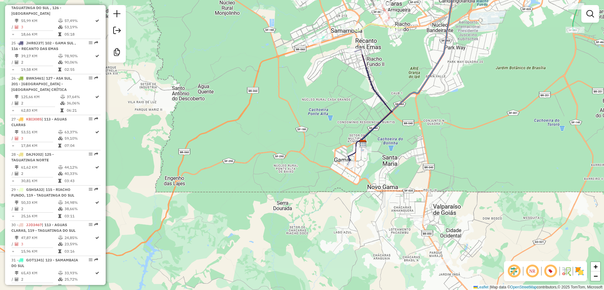
drag, startPoint x: 387, startPoint y: 185, endPoint x: 411, endPoint y: 63, distance: 125.0
click at [411, 63] on div "Janela de atendimento Grade de atendimento Capacidade Transportadoras Veículos …" at bounding box center [302, 145] width 604 height 290
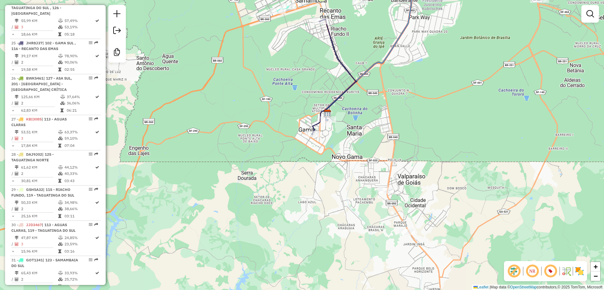
drag, startPoint x: 461, startPoint y: 167, endPoint x: 429, endPoint y: 142, distance: 40.3
click at [429, 142] on div "Janela de atendimento Grade de atendimento Capacidade Transportadoras Veículos …" at bounding box center [302, 145] width 604 height 290
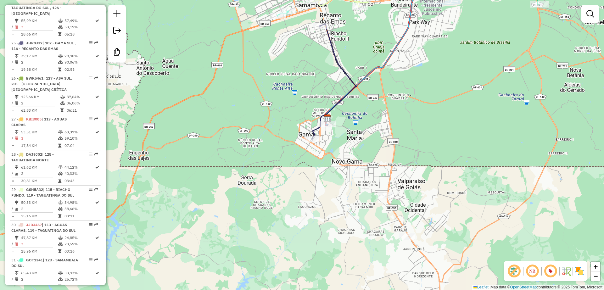
drag, startPoint x: 444, startPoint y: 78, endPoint x: 425, endPoint y: 142, distance: 66.4
click at [415, 182] on div "Janela de atendimento Grade de atendimento Capacidade Transportadoras Veículos …" at bounding box center [302, 145] width 604 height 290
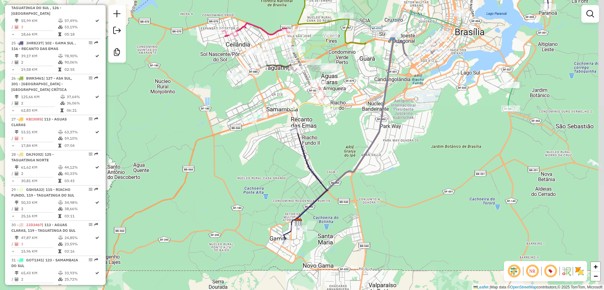
drag, startPoint x: 423, startPoint y: 164, endPoint x: 423, endPoint y: 161, distance: 3.2
click at [423, 165] on div "Janela de atendimento Grade de atendimento Capacidade Transportadoras Veículos …" at bounding box center [302, 145] width 604 height 290
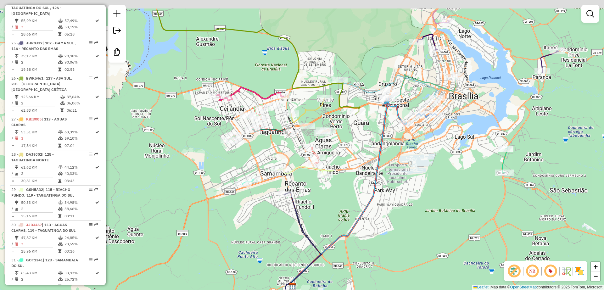
drag, startPoint x: 429, startPoint y: 175, endPoint x: 436, endPoint y: 159, distance: 16.8
click at [426, 181] on div "Janela de atendimento Grade de atendimento Capacidade Transportadoras Veículos …" at bounding box center [302, 145] width 604 height 290
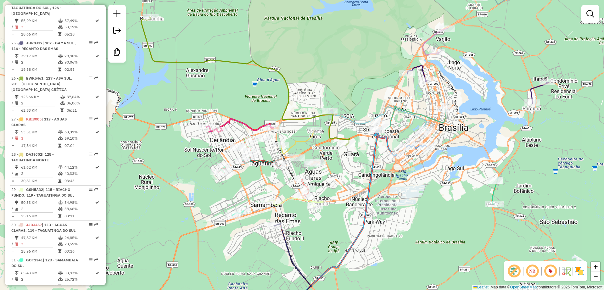
click at [428, 186] on div "Janela de atendimento Grade de atendimento Capacidade Transportadoras Veículos …" at bounding box center [302, 145] width 604 height 290
drag, startPoint x: 440, startPoint y: 179, endPoint x: 435, endPoint y: 188, distance: 10.7
click at [435, 188] on div "Janela de atendimento Grade de atendimento Capacidade Transportadoras Veículos …" at bounding box center [302, 145] width 604 height 290
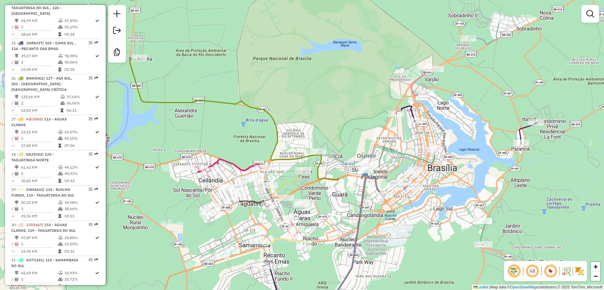
drag, startPoint x: 478, startPoint y: 100, endPoint x: 462, endPoint y: 139, distance: 41.7
click at [462, 139] on div "Janela de atendimento Grade de atendimento Capacidade Transportadoras Veículos …" at bounding box center [302, 145] width 604 height 290
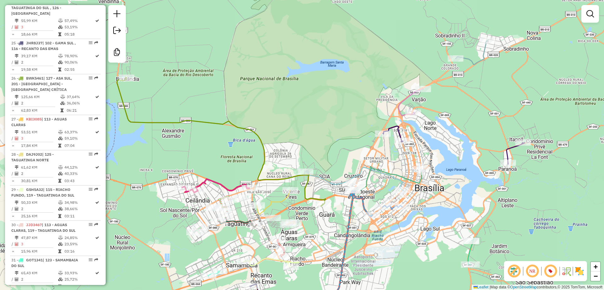
drag, startPoint x: 478, startPoint y: 127, endPoint x: 447, endPoint y: 173, distance: 55.3
click at [447, 173] on div "Janela de atendimento Grade de atendimento Capacidade Transportadoras Veículos …" at bounding box center [302, 145] width 604 height 290
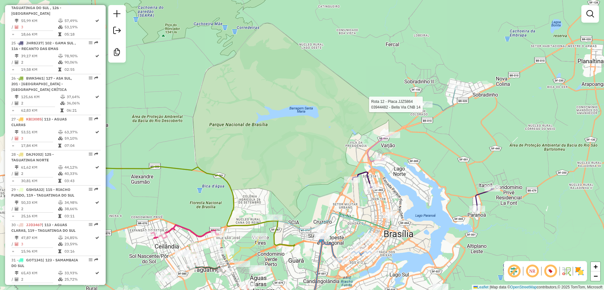
select select "**********"
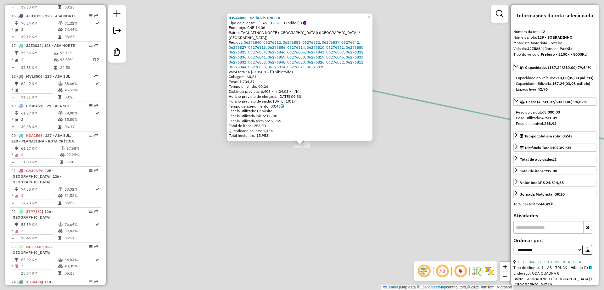
scroll to position [617, 0]
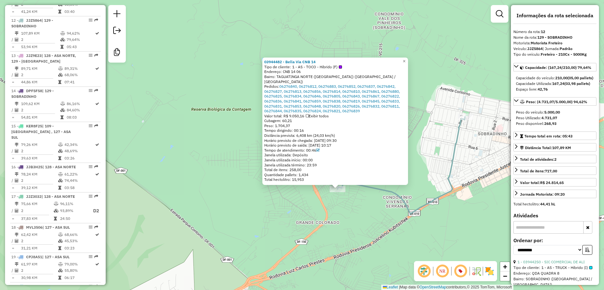
drag, startPoint x: 320, startPoint y: 234, endPoint x: 314, endPoint y: 185, distance: 50.0
click at [314, 185] on div "03944482 - Bella Via CNB 14 Tipo de cliente: 1 - AS - TOCO - Hibrido (F) Endere…" at bounding box center [302, 145] width 604 height 290
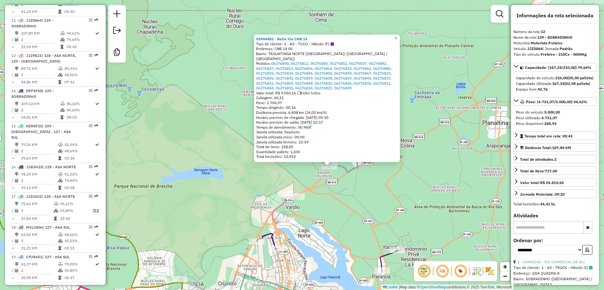
click at [343, 229] on div "03944482 - Bella Via CNB 14 Tipo de cliente: 1 - AS - TOCO - Hibrido (F) Endere…" at bounding box center [302, 145] width 604 height 290
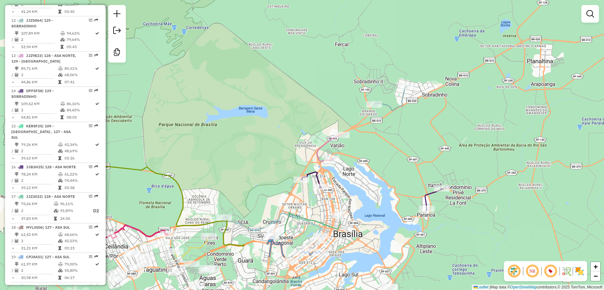
drag, startPoint x: 349, startPoint y: 227, endPoint x: 388, endPoint y: 152, distance: 84.3
click at [388, 152] on div "Janela de atendimento Grade de atendimento Capacidade Transportadoras Veículos …" at bounding box center [302, 145] width 604 height 290
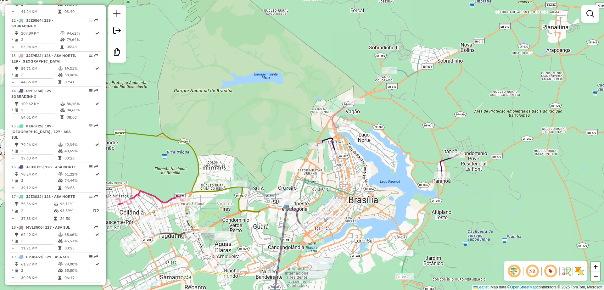
drag, startPoint x: 389, startPoint y: 169, endPoint x: 396, endPoint y: 158, distance: 12.8
click at [396, 158] on div "Janela de atendimento Grade de atendimento Capacidade Transportadoras Veículos …" at bounding box center [302, 145] width 604 height 290
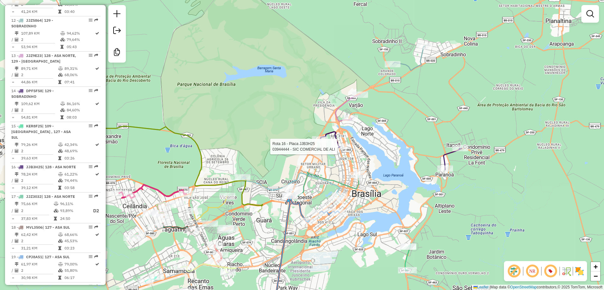
select select "**********"
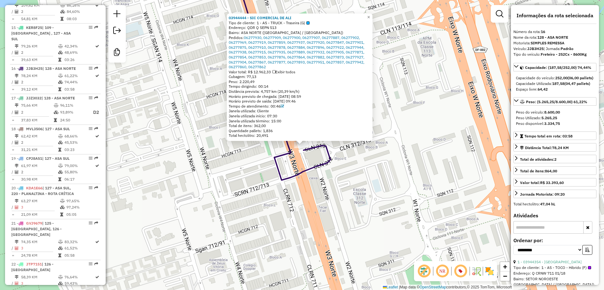
scroll to position [758, 0]
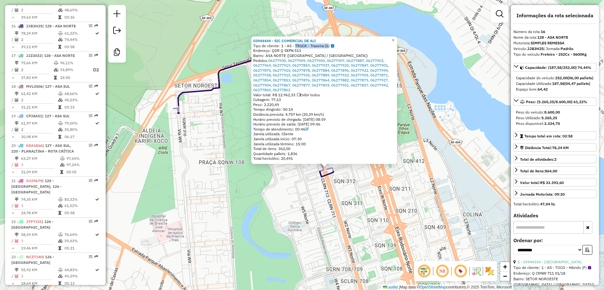
drag, startPoint x: 295, startPoint y: 46, endPoint x: 328, endPoint y: 48, distance: 32.8
click at [328, 48] on span "1 - AS - TRUCK - Traseira (G)" at bounding box center [307, 45] width 53 height 5
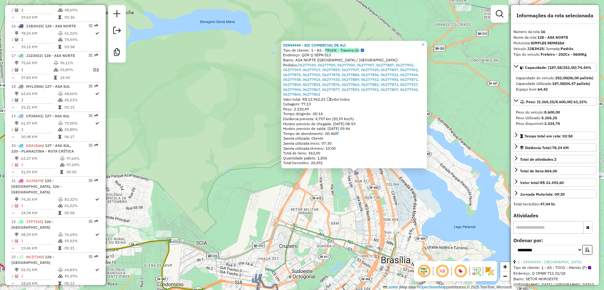
click at [328, 10] on div "03944444 - SIC COMERCIAL DE ALI Tipo de cliente: 1 - AS - TRUCK - Traseira (G) …" at bounding box center [302, 145] width 604 height 290
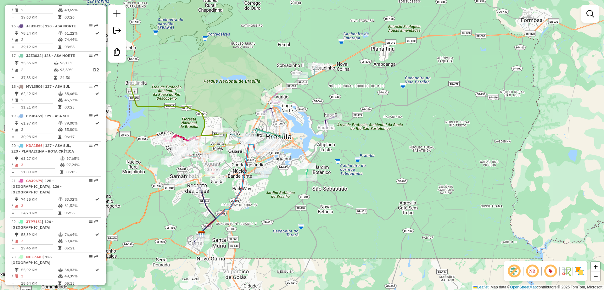
click at [225, 102] on div "Janela de atendimento Grade de atendimento Capacidade Transportadoras Veículos …" at bounding box center [302, 145] width 604 height 290
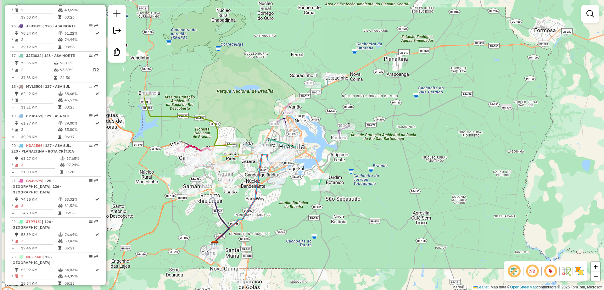
drag, startPoint x: 218, startPoint y: 54, endPoint x: 239, endPoint y: 72, distance: 27.2
click at [239, 72] on div "Janela de atendimento Grade de atendimento Capacidade Transportadoras Veículos …" at bounding box center [302, 145] width 604 height 290
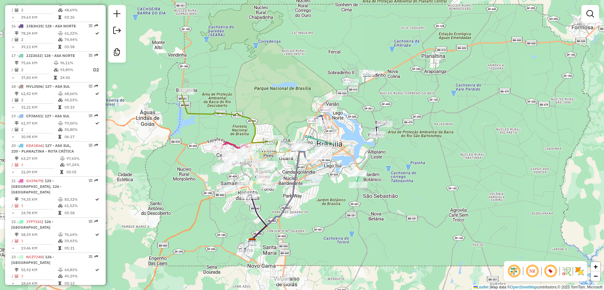
drag, startPoint x: 252, startPoint y: 120, endPoint x: 283, endPoint y: 104, distance: 35.5
click at [283, 104] on div "Janela de atendimento Grade de atendimento Capacidade Transportadoras Veículos …" at bounding box center [302, 145] width 604 height 290
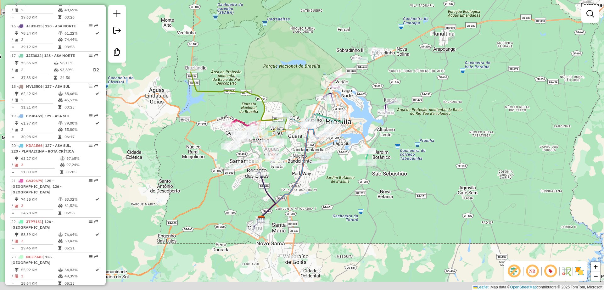
drag, startPoint x: 317, startPoint y: 203, endPoint x: 317, endPoint y: 187, distance: 16.0
click at [317, 187] on div "Janela de atendimento Grade de atendimento Capacidade Transportadoras Veículos …" at bounding box center [302, 145] width 604 height 290
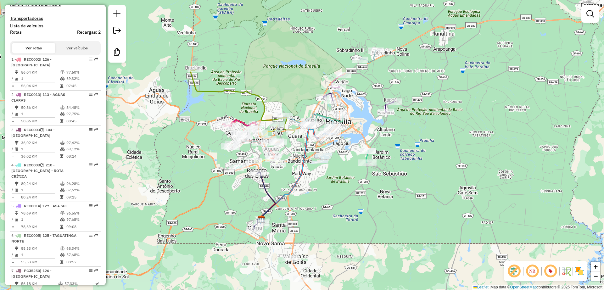
scroll to position [0, 0]
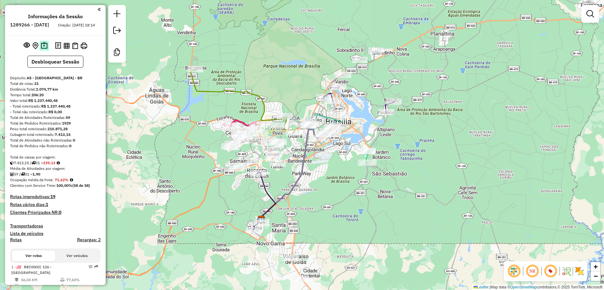
click at [42, 49] on img at bounding box center [44, 45] width 7 height 7
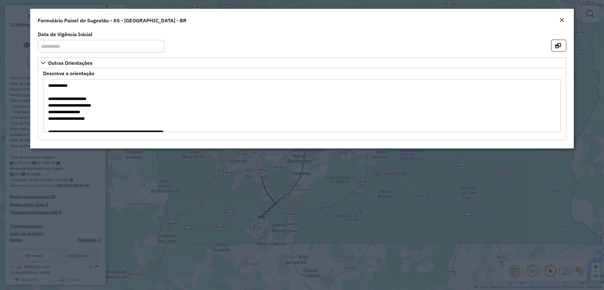
click at [559, 45] on icon "button" at bounding box center [558, 45] width 6 height 5
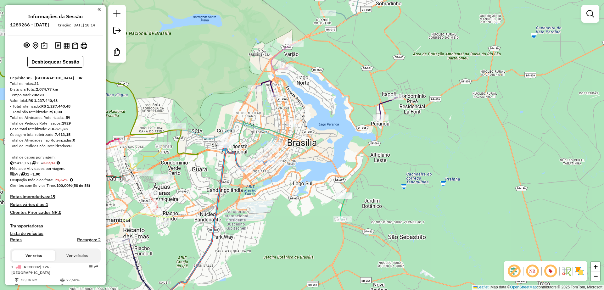
click at [383, 103] on icon at bounding box center [388, 108] width 18 height 22
select select "**********"
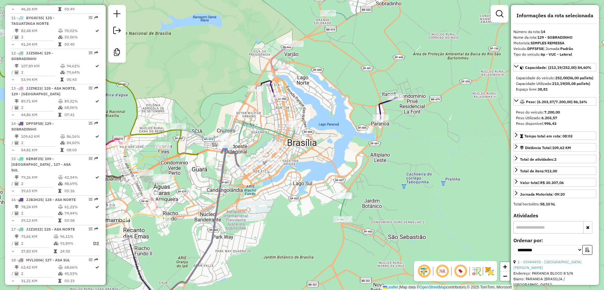
scroll to position [688, 0]
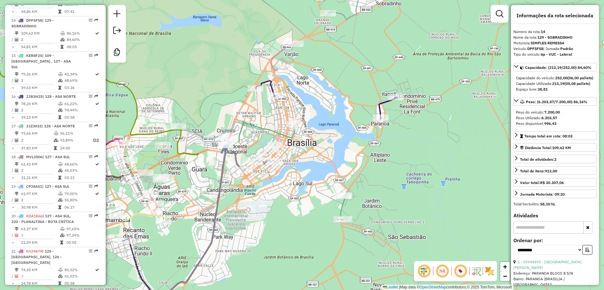
click at [277, 55] on icon at bounding box center [283, 56] width 25 height 27
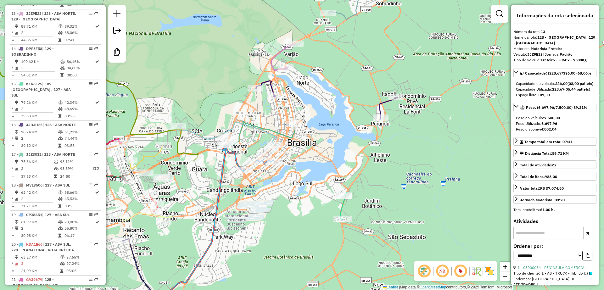
scroll to position [652, 0]
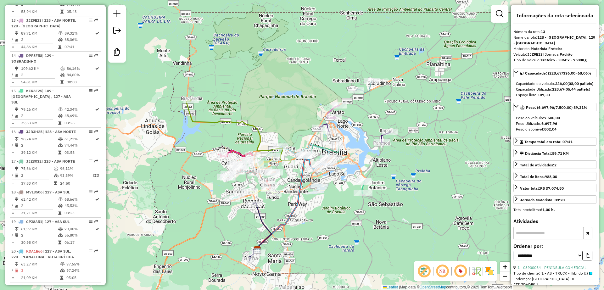
drag, startPoint x: 230, startPoint y: 80, endPoint x: 342, endPoint y: 103, distance: 114.9
click at [342, 103] on div "Janela de atendimento Grade de atendimento Capacidade Transportadoras Veículos …" at bounding box center [302, 145] width 604 height 290
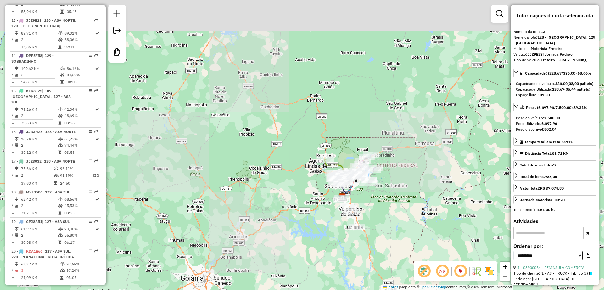
drag, startPoint x: 295, startPoint y: 121, endPoint x: 293, endPoint y: 151, distance: 30.3
click at [291, 153] on div "Janela de atendimento Grade de atendimento Capacidade Transportadoras Veículos …" at bounding box center [302, 145] width 604 height 290
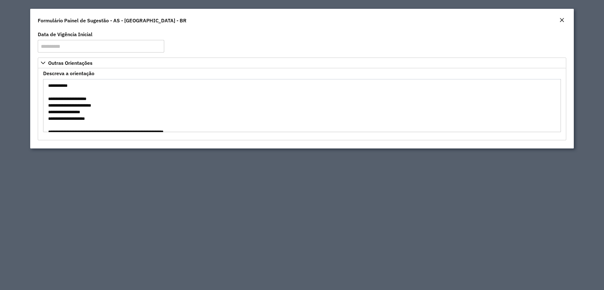
drag, startPoint x: 53, startPoint y: 100, endPoint x: 110, endPoint y: 111, distance: 58.0
click at [110, 111] on textarea "Descreva a orientação" at bounding box center [302, 105] width 518 height 53
click at [93, 106] on textarea "Descreva a orientação" at bounding box center [302, 105] width 518 height 53
drag, startPoint x: 57, startPoint y: 103, endPoint x: 60, endPoint y: 104, distance: 3.3
click at [60, 104] on textarea "Descreva a orientação" at bounding box center [302, 105] width 518 height 53
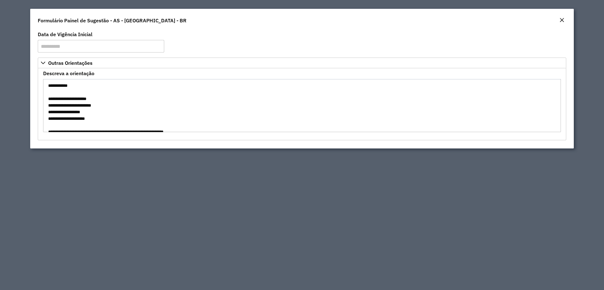
click at [63, 107] on textarea "Descreva a orientação" at bounding box center [302, 105] width 518 height 53
drag, startPoint x: 47, startPoint y: 102, endPoint x: 83, endPoint y: 114, distance: 38.2
click at [83, 114] on textarea "Descreva a orientação" at bounding box center [302, 105] width 518 height 53
click at [83, 112] on textarea "Descreva a orientação" at bounding box center [302, 105] width 518 height 53
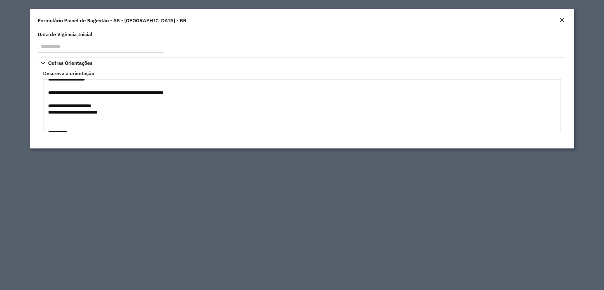
drag, startPoint x: 49, startPoint y: 108, endPoint x: 106, endPoint y: 115, distance: 57.4
click at [106, 115] on textarea "Descreva a orientação" at bounding box center [302, 105] width 518 height 53
click at [113, 115] on textarea "Descreva a orientação" at bounding box center [302, 105] width 518 height 53
drag, startPoint x: 48, startPoint y: 108, endPoint x: 117, endPoint y: 114, distance: 70.1
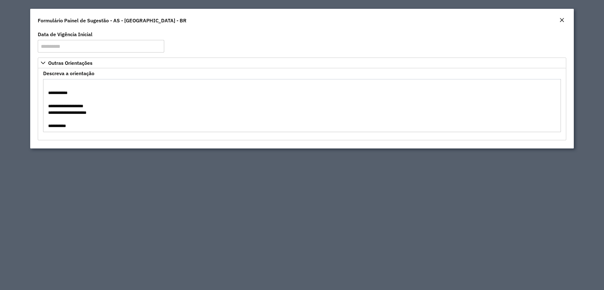
click at [117, 114] on textarea "Descreva a orientação" at bounding box center [302, 105] width 518 height 53
drag, startPoint x: 53, startPoint y: 103, endPoint x: 75, endPoint y: 107, distance: 22.9
click at [75, 107] on textarea "Descreva a orientação" at bounding box center [302, 105] width 518 height 53
click at [98, 106] on textarea "Descreva a orientação" at bounding box center [302, 105] width 518 height 53
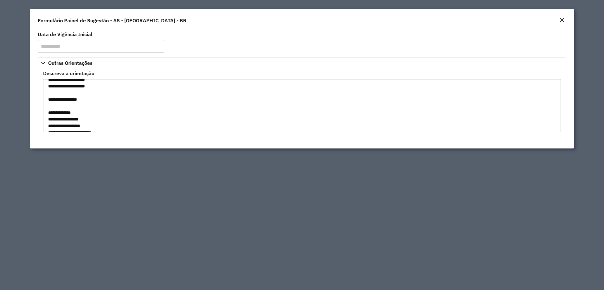
scroll to position [157, 0]
drag, startPoint x: 45, startPoint y: 92, endPoint x: 127, endPoint y: 120, distance: 86.8
click at [127, 120] on textarea "Descreva a orientação" at bounding box center [302, 105] width 518 height 53
drag, startPoint x: 48, startPoint y: 109, endPoint x: 97, endPoint y: 126, distance: 52.1
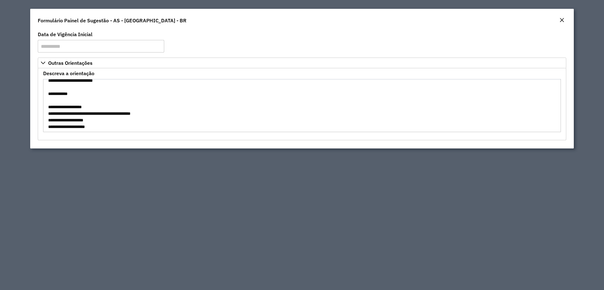
click at [97, 126] on textarea "Descreva a orientação" at bounding box center [302, 105] width 518 height 53
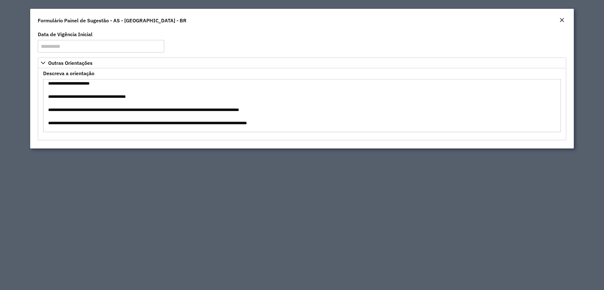
scroll to position [489, 0]
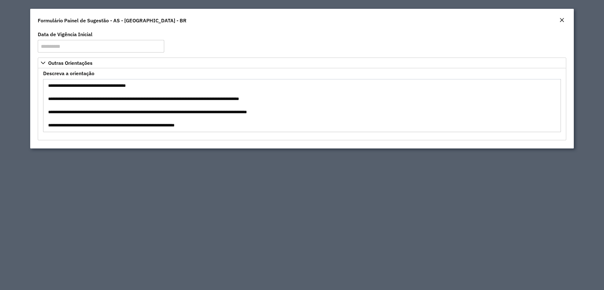
drag, startPoint x: 48, startPoint y: 119, endPoint x: 226, endPoint y: 120, distance: 178.4
click at [226, 120] on textarea "Descreva a orientação" at bounding box center [302, 105] width 518 height 53
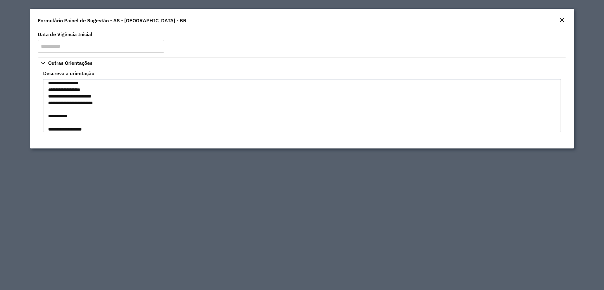
scroll to position [0, 0]
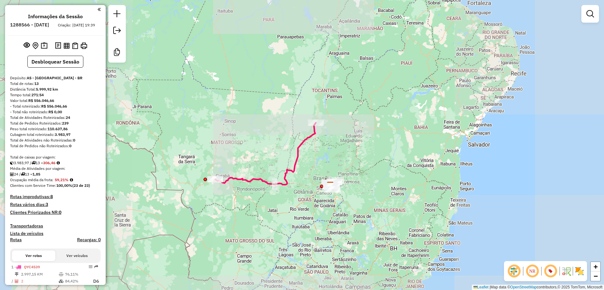
click at [296, 154] on icon at bounding box center [265, 154] width 101 height 62
select select "**********"
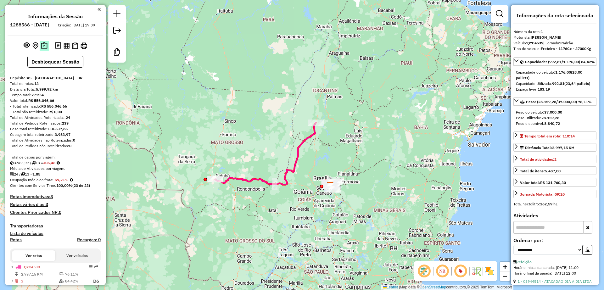
click at [42, 49] on img at bounding box center [44, 45] width 7 height 7
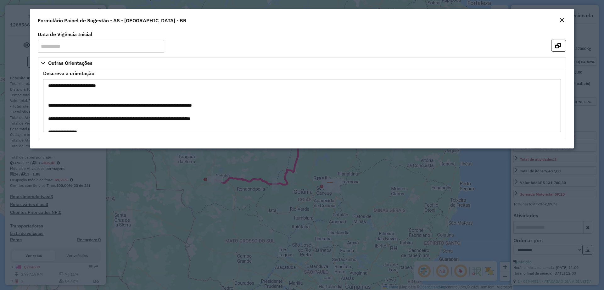
drag, startPoint x: 56, startPoint y: 88, endPoint x: 86, endPoint y: 87, distance: 29.6
click at [86, 87] on textarea "**********" at bounding box center [302, 105] width 518 height 53
click at [101, 87] on textarea "**********" at bounding box center [302, 105] width 518 height 53
drag, startPoint x: 76, startPoint y: 109, endPoint x: 193, endPoint y: 110, distance: 116.4
click at [193, 110] on textarea "**********" at bounding box center [302, 105] width 518 height 53
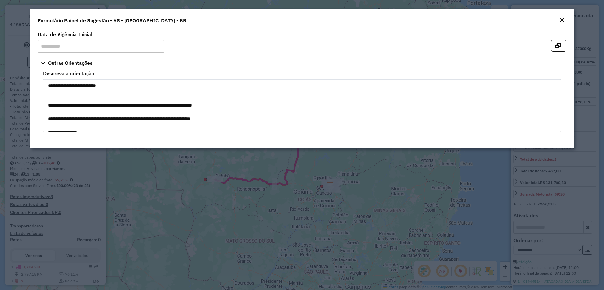
drag, startPoint x: 235, startPoint y: 106, endPoint x: 255, endPoint y: 108, distance: 20.5
click at [255, 108] on textarea "**********" at bounding box center [302, 105] width 518 height 53
drag, startPoint x: 84, startPoint y: 118, endPoint x: 210, endPoint y: 121, distance: 125.9
click at [210, 121] on textarea "**********" at bounding box center [302, 105] width 518 height 53
click at [224, 118] on textarea "**********" at bounding box center [302, 105] width 518 height 53
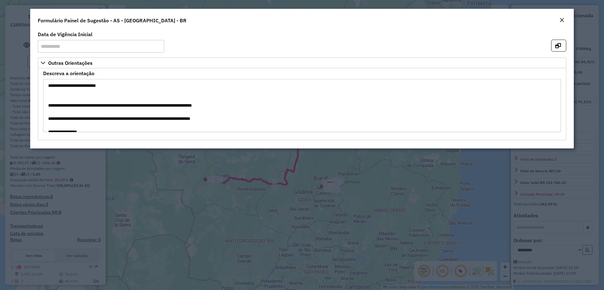
scroll to position [39, 0]
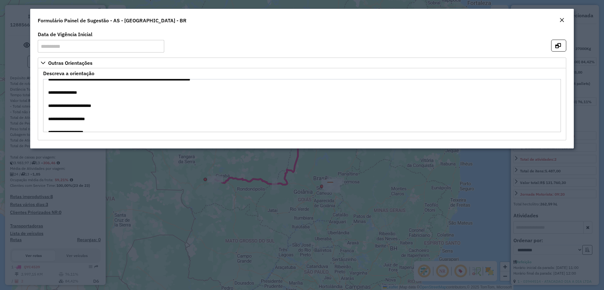
drag, startPoint x: 47, startPoint y: 106, endPoint x: 84, endPoint y: 106, distance: 37.8
click at [84, 106] on textarea "**********" at bounding box center [302, 105] width 518 height 53
click at [174, 200] on modal-container "**********" at bounding box center [302, 145] width 604 height 290
drag, startPoint x: 563, startPoint y: 22, endPoint x: 557, endPoint y: 24, distance: 6.7
click at [563, 22] on em "Close" at bounding box center [561, 20] width 5 height 5
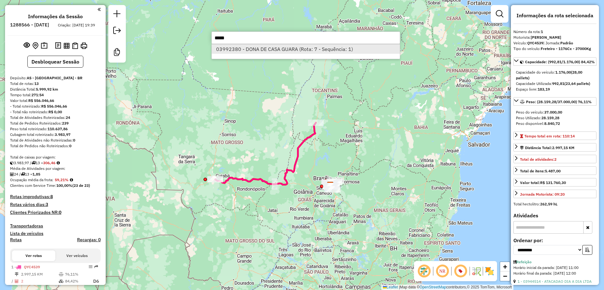
type input "*****"
click at [286, 49] on li "03992380 - DONA DE CASA GUARA (Rota: 7 - Sequência: 1)" at bounding box center [306, 48] width 188 height 9
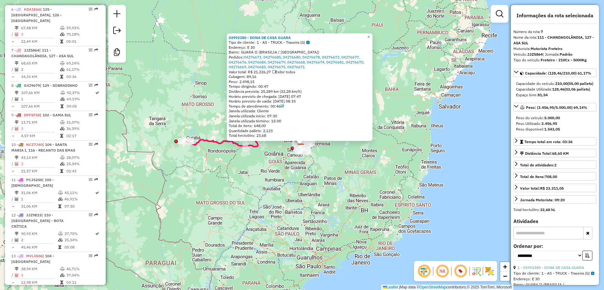
scroll to position [439, 0]
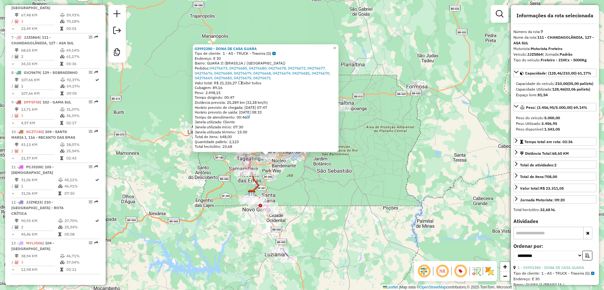
drag, startPoint x: 238, startPoint y: 54, endPoint x: 262, endPoint y: 56, distance: 24.4
click at [262, 56] on div "03992380 - DONA DE CASA GUARA Tipo de cliente: 1 - AS - TRUCK - Traseira (G) En…" at bounding box center [266, 97] width 142 height 103
click at [269, 52] on span "1 - AS - TRUCK - Traseira (G)" at bounding box center [249, 53] width 53 height 5
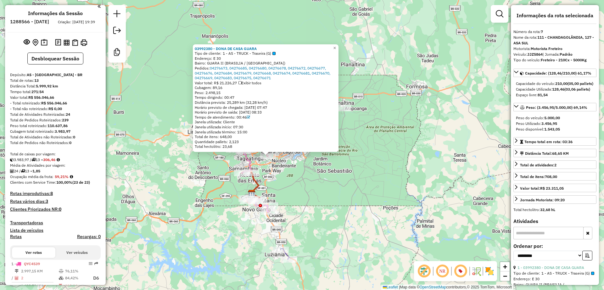
scroll to position [0, 0]
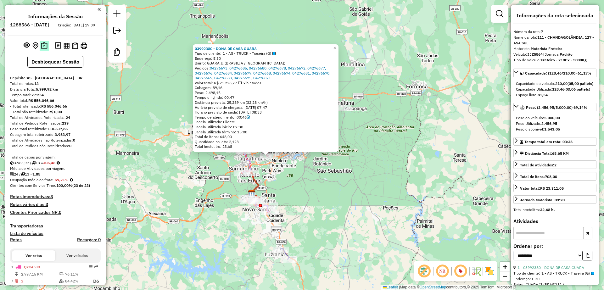
click at [41, 49] on img at bounding box center [44, 45] width 7 height 7
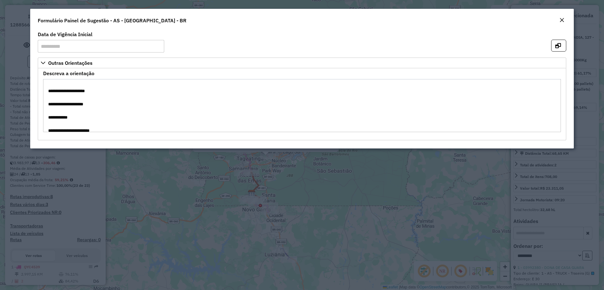
scroll to position [79, 0]
drag, startPoint x: 48, startPoint y: 94, endPoint x: 62, endPoint y: 93, distance: 14.2
click at [62, 93] on textarea "**********" at bounding box center [302, 105] width 518 height 53
click at [91, 95] on textarea "**********" at bounding box center [302, 105] width 518 height 53
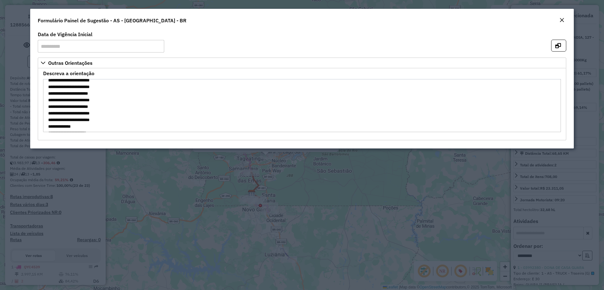
scroll to position [118, 0]
click at [564, 22] on em "Close" at bounding box center [561, 20] width 5 height 5
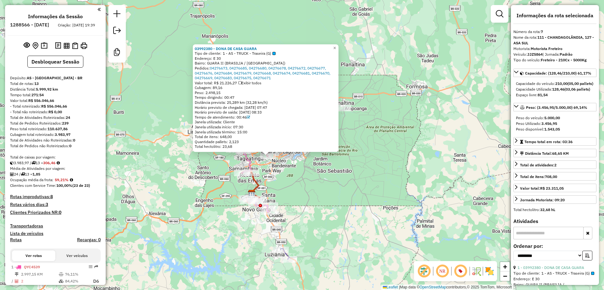
click at [311, 188] on div "03992380 - DONA DE CASA GUARA Tipo de cliente: 1 - AS - TRUCK - Traseira (G) En…" at bounding box center [302, 145] width 604 height 290
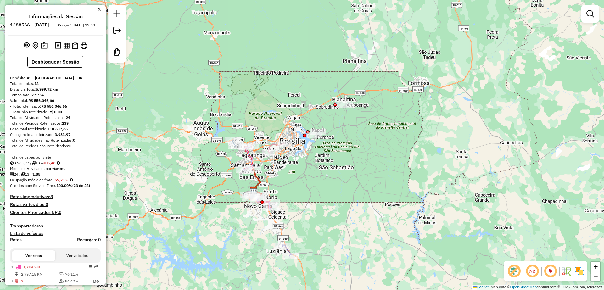
drag, startPoint x: 311, startPoint y: 182, endPoint x: 315, endPoint y: 164, distance: 19.1
click at [315, 164] on div "Janela de atendimento Grade de atendimento Capacidade Transportadoras Veículos …" at bounding box center [302, 145] width 604 height 290
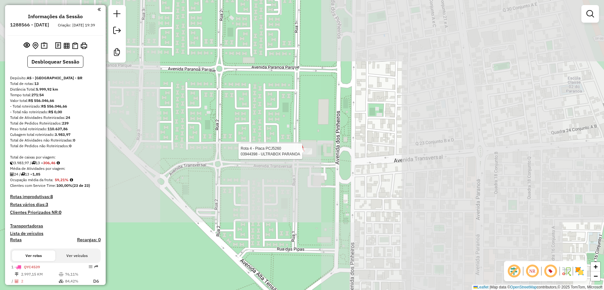
select select "**********"
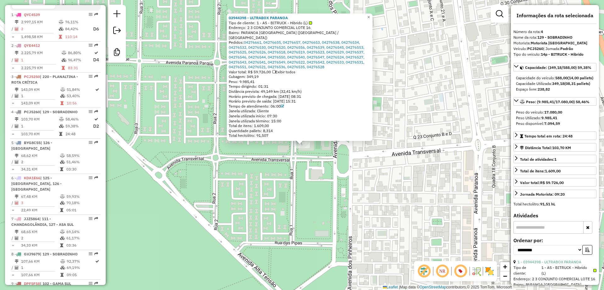
scroll to position [361, 0]
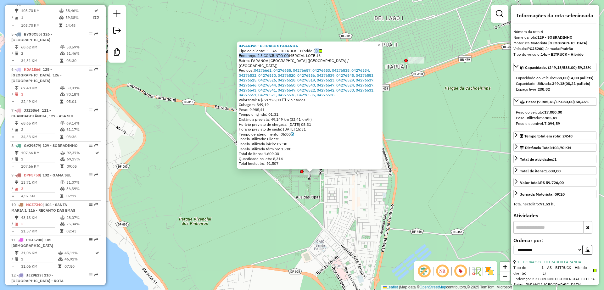
drag, startPoint x: 301, startPoint y: 58, endPoint x: 316, endPoint y: 55, distance: 14.9
click at [316, 55] on div "03944398 - ULTRABOX PARANOA Tipo de cliente: 1 - AS - BITRUCK - Hibrido (L) End…" at bounding box center [310, 104] width 142 height 123
click at [315, 53] on span "1 - AS - BITRUCK - Hibrido (L)" at bounding box center [294, 50] width 55 height 5
click at [251, 220] on div "03944398 - ULTRABOX PARANOA Tipo de cliente: 1 - AS - BITRUCK - Hibrido (L) End…" at bounding box center [302, 145] width 604 height 290
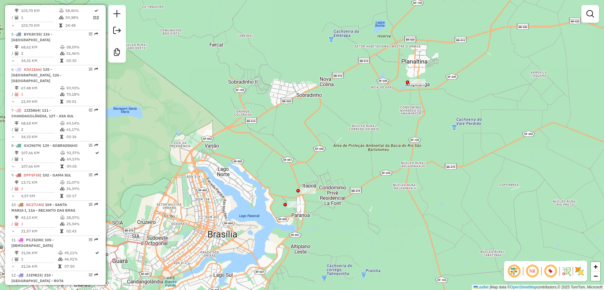
drag, startPoint x: 249, startPoint y: 208, endPoint x: 285, endPoint y: 122, distance: 92.9
click at [285, 122] on div "Janela de atendimento Grade de atendimento Capacidade Transportadoras Veículos …" at bounding box center [302, 145] width 604 height 290
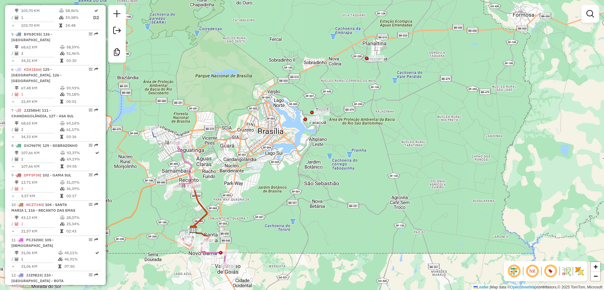
drag, startPoint x: 284, startPoint y: 178, endPoint x: 295, endPoint y: 162, distance: 19.7
click at [295, 162] on div "Janela de atendimento Grade de atendimento Capacidade Transportadoras Veículos …" at bounding box center [302, 145] width 604 height 290
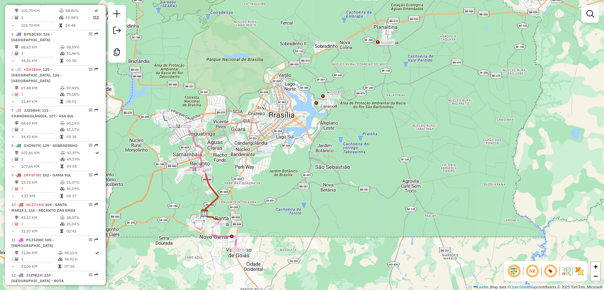
click at [293, 91] on div "Janela de atendimento Grade de atendimento Capacidade Transportadoras Veículos …" at bounding box center [302, 145] width 604 height 290
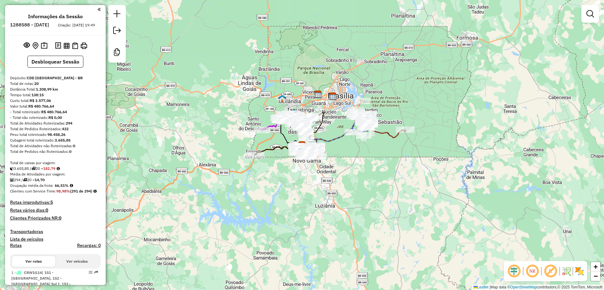
click at [549, 271] on em at bounding box center [550, 271] width 15 height 15
click at [512, 271] on em at bounding box center [513, 271] width 15 height 15
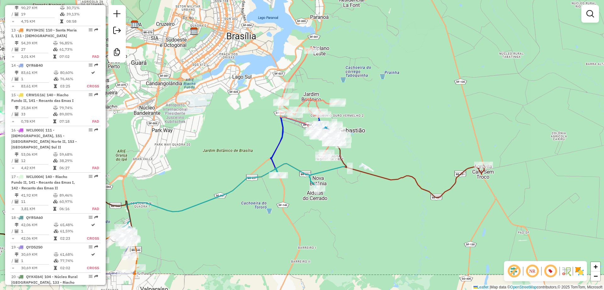
scroll to position [750, 0]
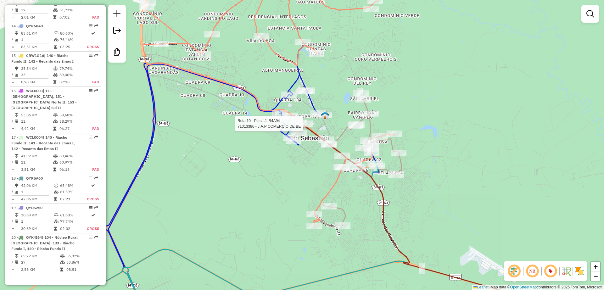
select select "**********"
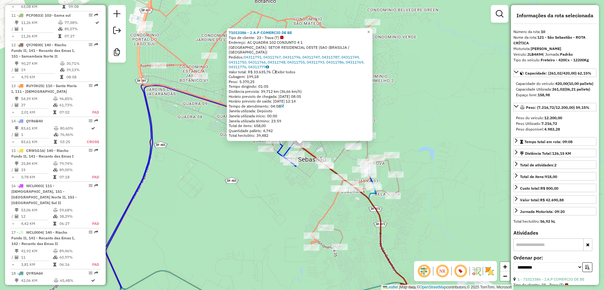
scroll to position [632, 0]
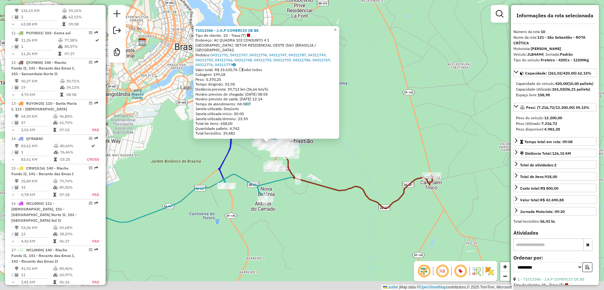
drag, startPoint x: 363, startPoint y: 230, endPoint x: 342, endPoint y: 213, distance: 27.3
click at [342, 213] on div "71013386 - J.A.P COMERCIO DE BE Tipo de cliente: 23 - Trava (T) Endereço: AC QU…" at bounding box center [302, 145] width 604 height 290
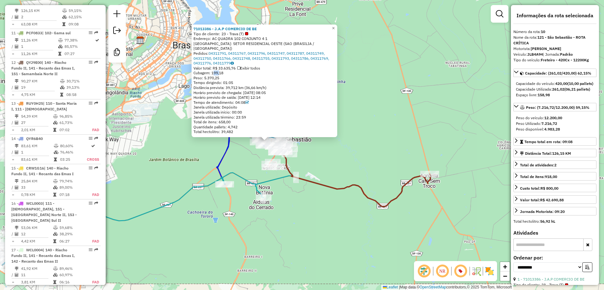
drag, startPoint x: 214, startPoint y: 73, endPoint x: 221, endPoint y: 73, distance: 6.9
click at [221, 73] on span "Cubagem: 199,18" at bounding box center [208, 72] width 30 height 5
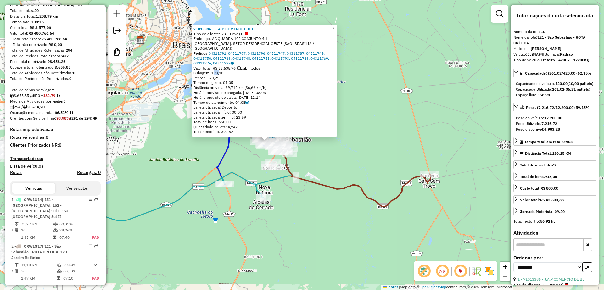
scroll to position [0, 0]
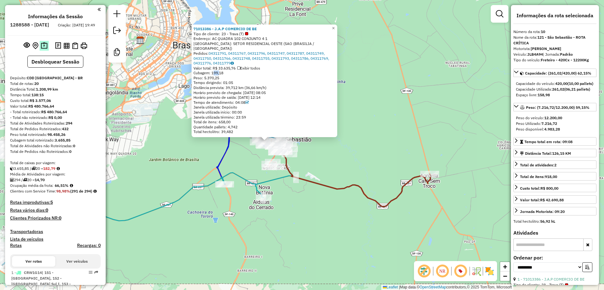
click at [41, 47] on button at bounding box center [44, 46] width 9 height 10
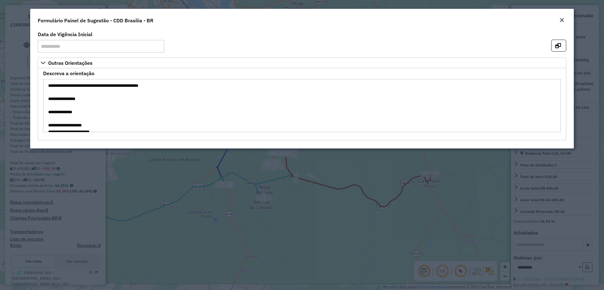
drag, startPoint x: 60, startPoint y: 99, endPoint x: 92, endPoint y: 105, distance: 32.0
click at [92, 105] on textarea "**********" at bounding box center [302, 105] width 518 height 53
click at [81, 101] on textarea "**********" at bounding box center [302, 105] width 518 height 53
drag, startPoint x: 47, startPoint y: 89, endPoint x: 58, endPoint y: 89, distance: 10.7
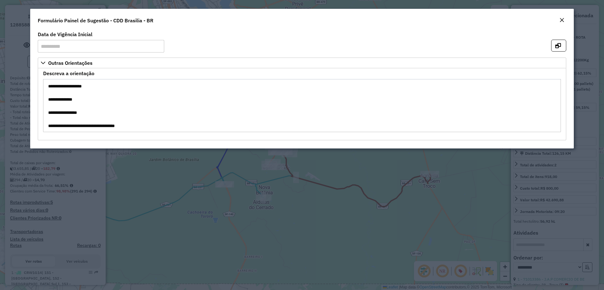
click at [58, 89] on textarea "**********" at bounding box center [302, 105] width 518 height 53
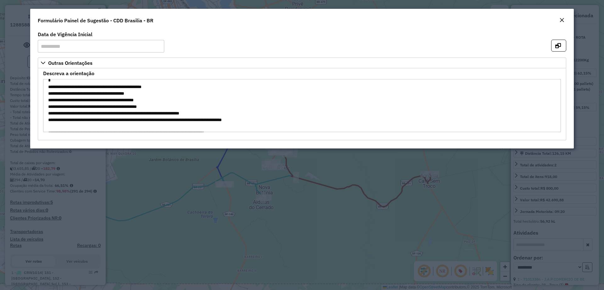
scroll to position [165, 0]
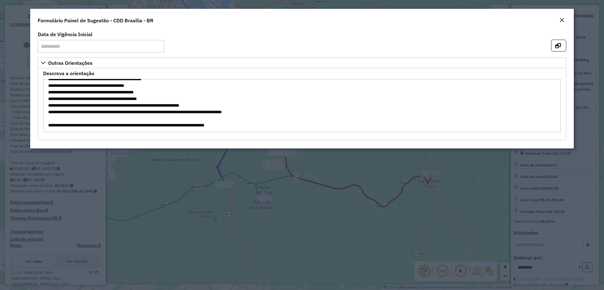
click at [562, 21] on em "Close" at bounding box center [561, 20] width 5 height 5
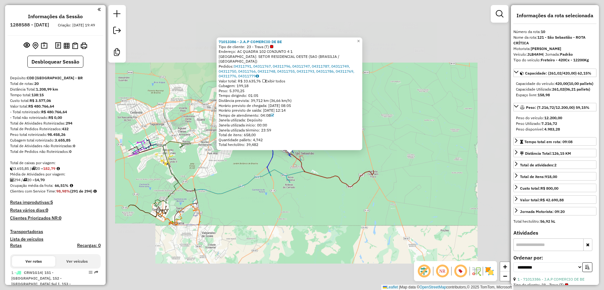
click at [304, 211] on div "71013386 - J.A.P COMERCIO DE BE Tipo de cliente: 23 - Trava (T) Endereço: AC QU…" at bounding box center [302, 145] width 604 height 290
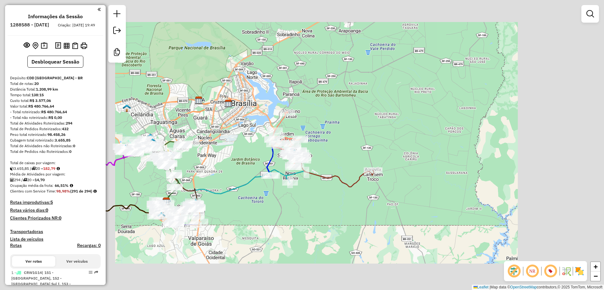
click at [288, 219] on div "71013386 - J.A.P COMERCIO DE BE Tipo de cliente: 23 - Trava (T) Endereço: AC QU…" at bounding box center [302, 145] width 604 height 290
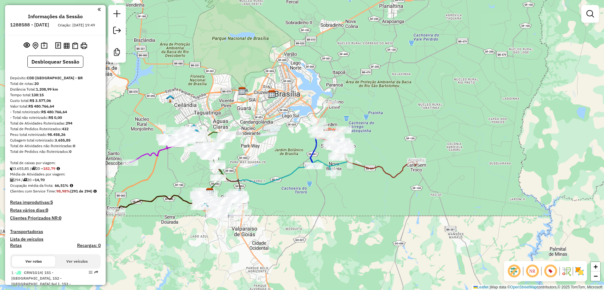
drag, startPoint x: 279, startPoint y: 228, endPoint x: 320, endPoint y: 199, distance: 50.2
click at [320, 199] on div "Janela de atendimento Grade de atendimento Capacidade Transportadoras Veículos …" at bounding box center [302, 145] width 604 height 290
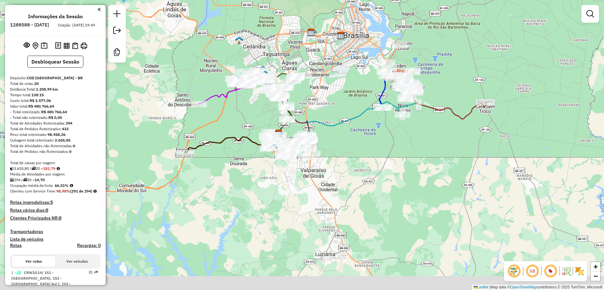
click at [337, 91] on div "Janela de atendimento Grade de atendimento Capacidade Transportadoras Veículos …" at bounding box center [302, 145] width 604 height 290
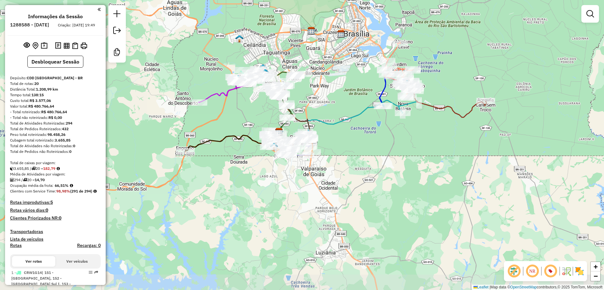
click at [335, 89] on div "Janela de atendimento Grade de atendimento Capacidade Transportadoras Veículos …" at bounding box center [302, 145] width 604 height 290
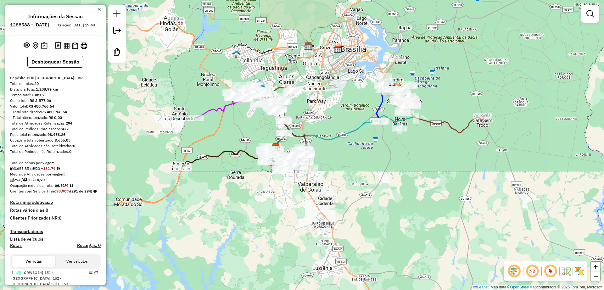
drag, startPoint x: 335, startPoint y: 99, endPoint x: 332, endPoint y: 107, distance: 8.5
click at [332, 107] on div "Janela de atendimento Grade de atendimento Capacidade Transportadoras Veículos …" at bounding box center [302, 145] width 604 height 290
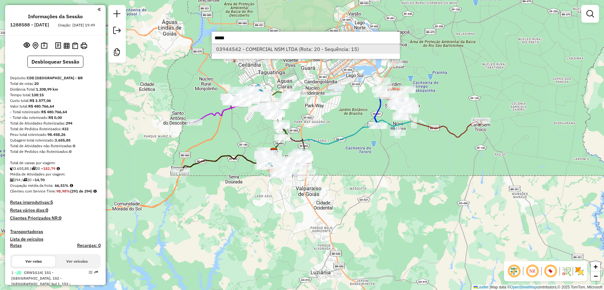
type input "*****"
click at [269, 47] on li "03944542 - COMERCIAL NSM LTDA (Rota: 20 - Sequência: 15)" at bounding box center [306, 48] width 188 height 9
select select "**********"
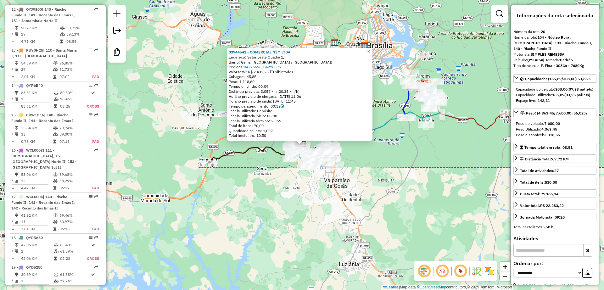
scroll to position [750, 0]
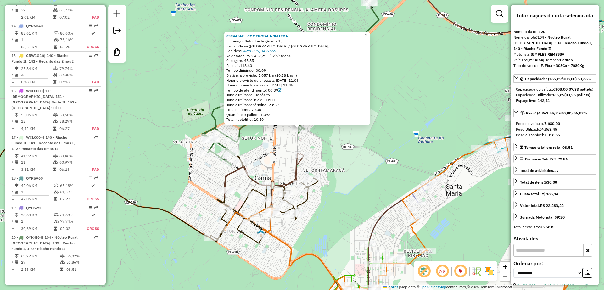
click at [379, 166] on div "03944542 - COMERCIAL NSM LTDA Endereço: Setor Leste Quadra 1, Bairro: Gama (Bra…" at bounding box center [302, 145] width 604 height 290
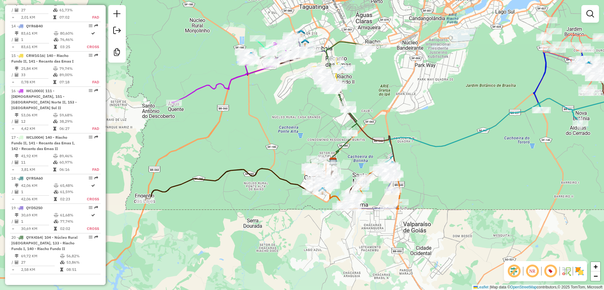
drag, startPoint x: 283, startPoint y: 102, endPoint x: 279, endPoint y: 117, distance: 15.7
click at [279, 117] on div "Janela de atendimento Grade de atendimento Capacidade Transportadoras Veículos …" at bounding box center [302, 145] width 604 height 290
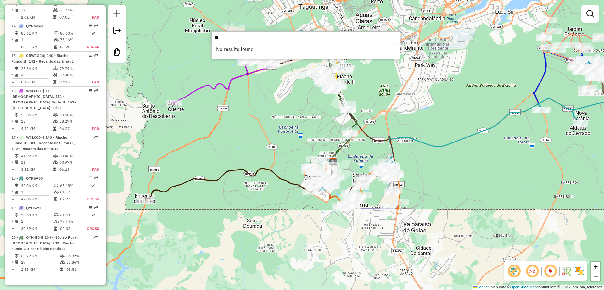
type input "*"
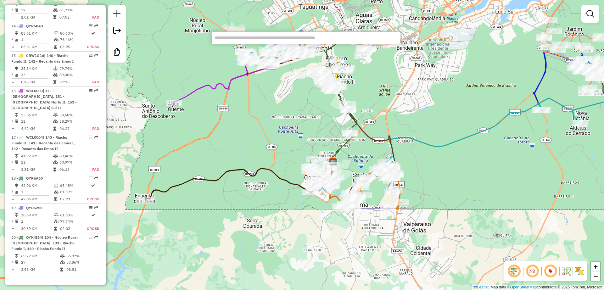
click at [272, 120] on div "Janela de atendimento Grade de atendimento Capacidade Transportadoras Veículos …" at bounding box center [302, 145] width 604 height 290
drag, startPoint x: 266, startPoint y: 136, endPoint x: 258, endPoint y: 143, distance: 10.7
click at [258, 143] on div "Janela de atendimento Grade de atendimento Capacidade Transportadoras Veículos …" at bounding box center [302, 145] width 604 height 290
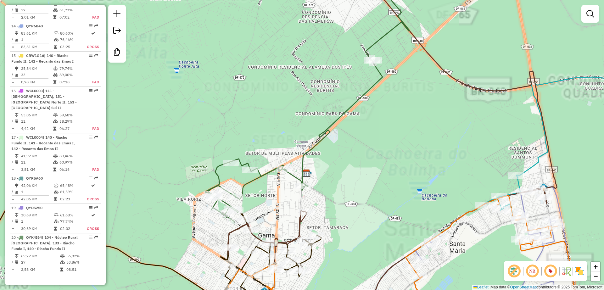
select select "**********"
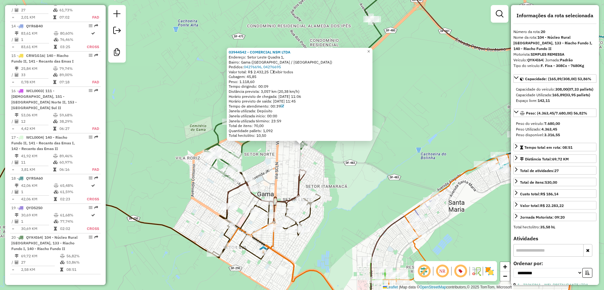
click at [360, 169] on div "Rota 12 - Placa QYJ9E00 71032673 - ANTONIO CARLOS DA SI 03944542 - COMERCIAL NS…" at bounding box center [302, 145] width 604 height 290
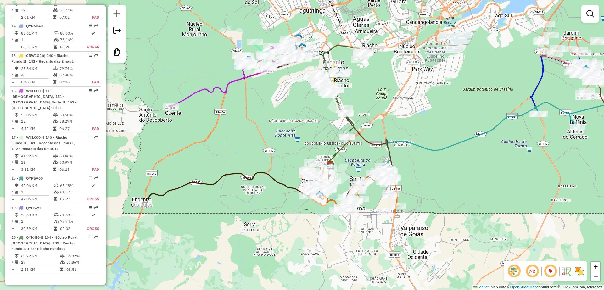
drag, startPoint x: 362, startPoint y: 165, endPoint x: 321, endPoint y: 159, distance: 41.3
click at [318, 157] on div "Janela de atendimento Grade de atendimento Capacidade Transportadoras Veículos …" at bounding box center [302, 145] width 604 height 290
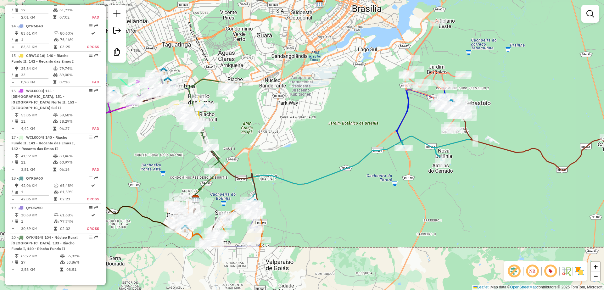
drag, startPoint x: 365, startPoint y: 167, endPoint x: 417, endPoint y: 164, distance: 52.6
click at [417, 164] on div "Janela de atendimento Grade de atendimento Capacidade Transportadoras Veículos …" at bounding box center [302, 145] width 604 height 290
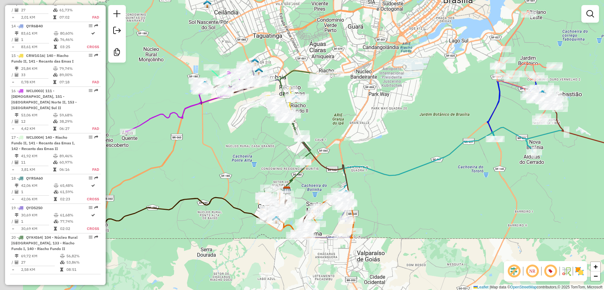
drag, startPoint x: 193, startPoint y: 139, endPoint x: 243, endPoint y: 172, distance: 60.2
click at [243, 172] on div "Janela de atendimento Grade de atendimento Capacidade Transportadoras Veículos …" at bounding box center [302, 145] width 604 height 290
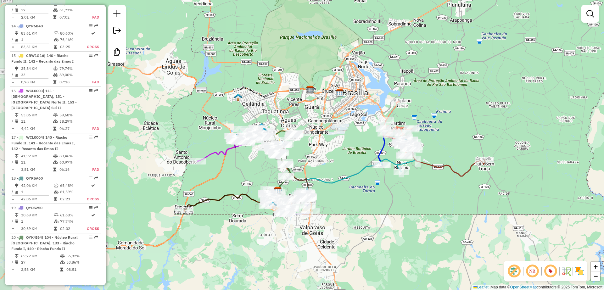
click at [233, 161] on div "Janela de atendimento Grade de atendimento Capacidade Transportadoras Veículos …" at bounding box center [302, 145] width 604 height 290
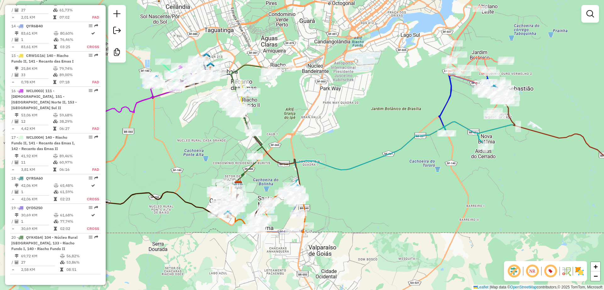
click at [305, 132] on div "Janela de atendimento Grade de atendimento Capacidade Transportadoras Veículos …" at bounding box center [302, 145] width 604 height 290
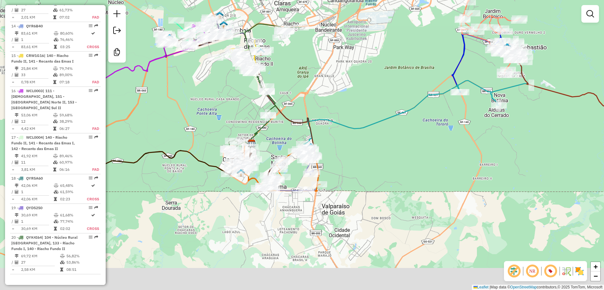
drag, startPoint x: 317, startPoint y: 106, endPoint x: 318, endPoint y: 102, distance: 4.8
click at [318, 102] on div "Janela de atendimento Grade de atendimento Capacidade Transportadoras Veículos …" at bounding box center [302, 145] width 604 height 290
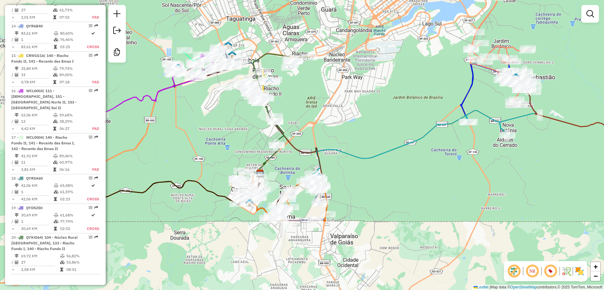
drag, startPoint x: 316, startPoint y: 107, endPoint x: 323, endPoint y: 143, distance: 37.5
click at [323, 143] on div "Janela de atendimento Grade de atendimento Capacidade Transportadoras Veículos …" at bounding box center [302, 145] width 604 height 290
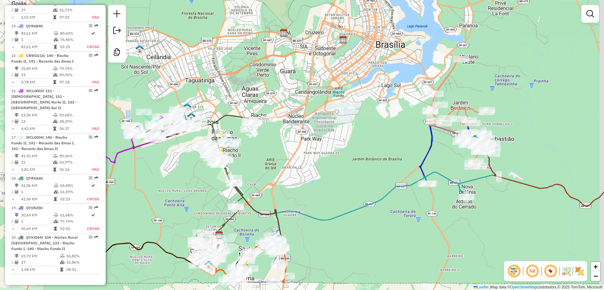
click at [324, 164] on div "Janela de atendimento Grade de atendimento Capacidade Transportadoras Veículos …" at bounding box center [302, 145] width 604 height 290
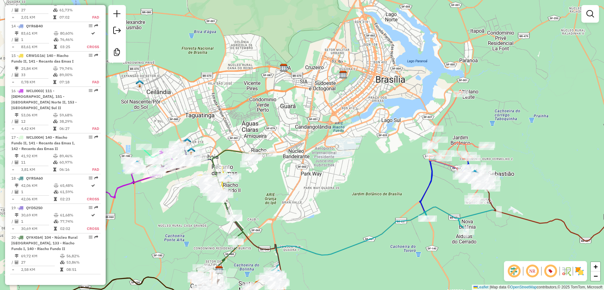
drag, startPoint x: 325, startPoint y: 157, endPoint x: 324, endPoint y: 162, distance: 5.0
click at [324, 162] on div "Janela de atendimento Grade de atendimento Capacidade Transportadoras Veículos …" at bounding box center [302, 145] width 604 height 290
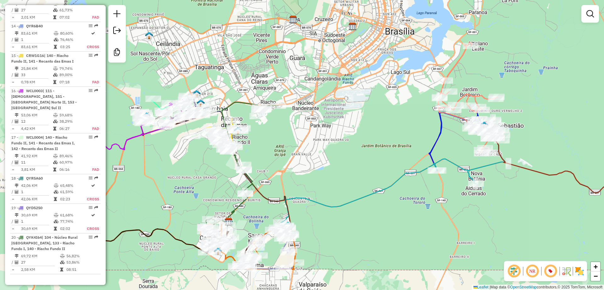
drag, startPoint x: 321, startPoint y: 150, endPoint x: 323, endPoint y: 127, distance: 23.7
click at [323, 126] on div "Janela de atendimento Grade de atendimento Capacidade Transportadoras Veículos …" at bounding box center [302, 145] width 604 height 290
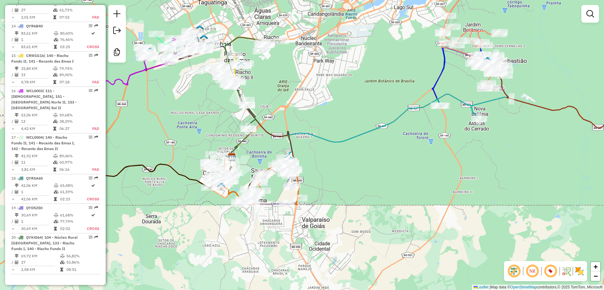
drag, startPoint x: 320, startPoint y: 129, endPoint x: 319, endPoint y: 92, distance: 37.1
click at [319, 92] on div "Janela de atendimento Grade de atendimento Capacidade Transportadoras Veículos …" at bounding box center [302, 145] width 604 height 290
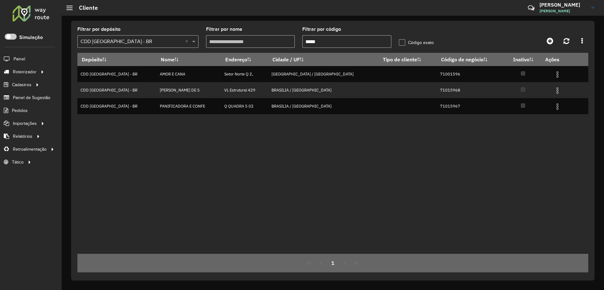
click at [338, 42] on input "*****" at bounding box center [346, 41] width 89 height 13
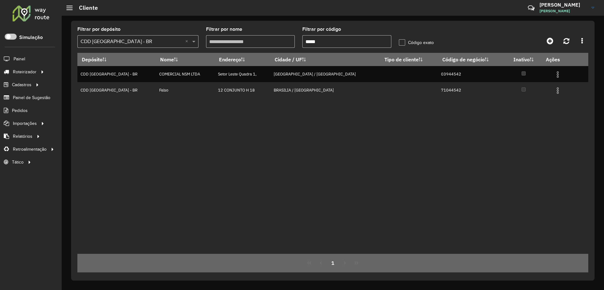
type input "*****"
click at [141, 41] on input "text" at bounding box center [132, 42] width 102 height 8
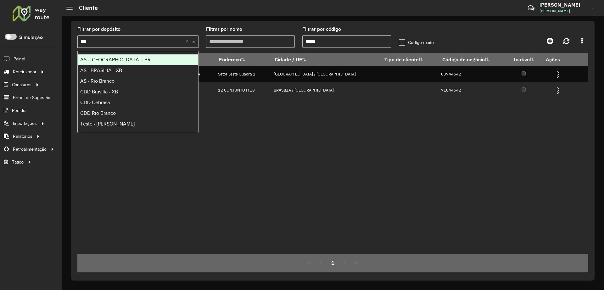
type input "****"
click at [125, 61] on div "AS - [GEOGRAPHIC_DATA] - BR" at bounding box center [138, 59] width 120 height 11
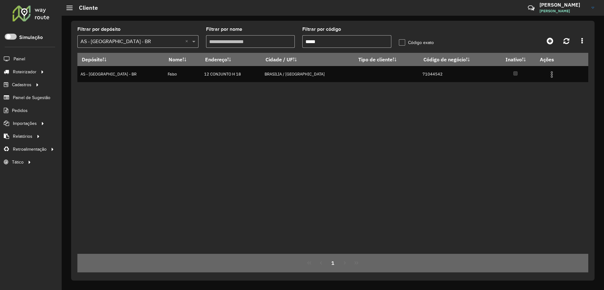
click at [133, 42] on input "text" at bounding box center [132, 42] width 102 height 8
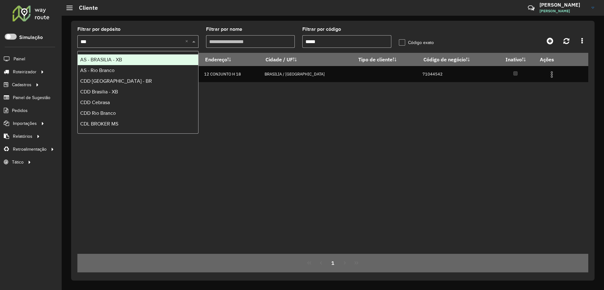
type input "****"
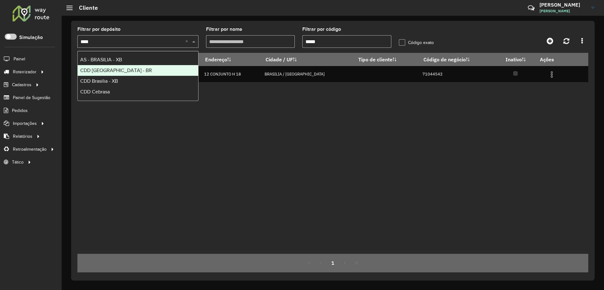
click at [122, 72] on div "CDD [GEOGRAPHIC_DATA] - BR" at bounding box center [138, 70] width 120 height 11
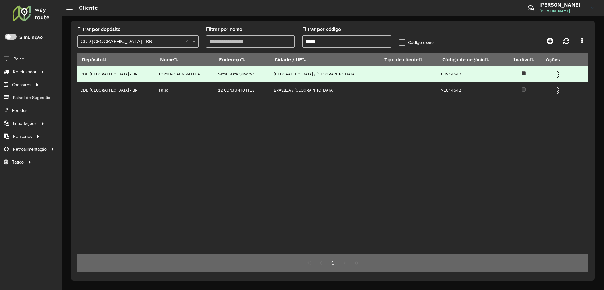
click at [554, 76] on img at bounding box center [558, 75] width 8 height 8
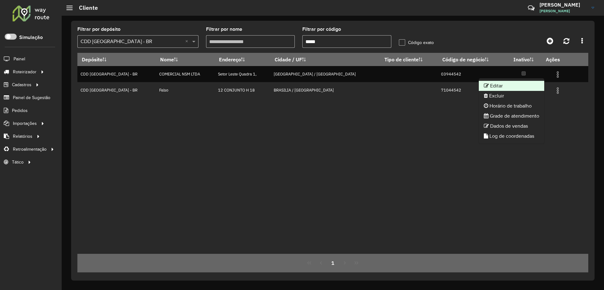
click at [508, 86] on li "Editar" at bounding box center [511, 86] width 65 height 10
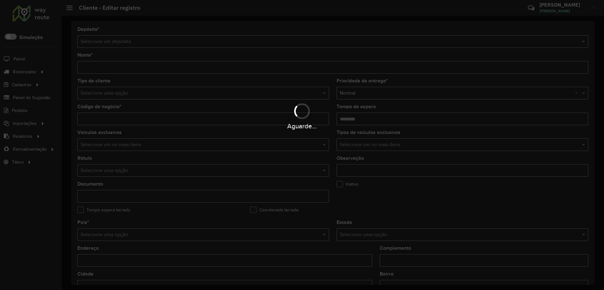
type input "**********"
type input "********"
type input "**********"
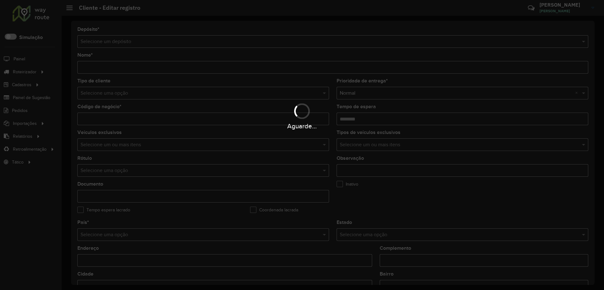
type input "********"
type input "****"
type input "*********"
type input "**********"
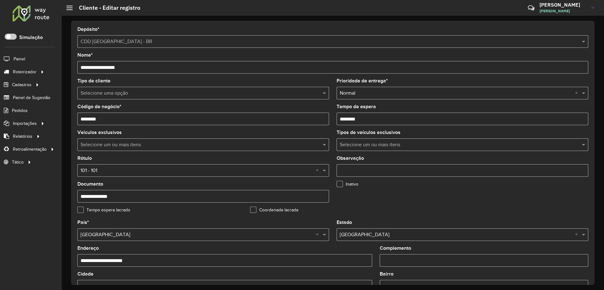
click at [156, 94] on hb-app "Aguarde... Pop-up bloqueado! Seu navegador bloqueou automáticamente a abertura …" at bounding box center [302, 145] width 604 height 290
click at [156, 94] on input "text" at bounding box center [197, 94] width 233 height 8
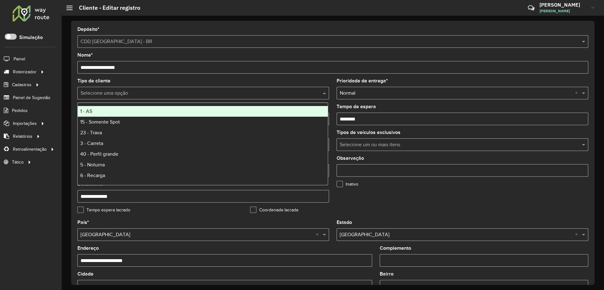
type input "*"
click at [103, 110] on div "1 - AS" at bounding box center [203, 111] width 250 height 11
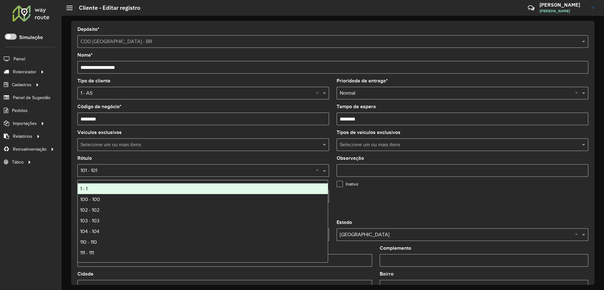
click at [110, 170] on input "text" at bounding box center [197, 171] width 233 height 8
type input "*"
click at [91, 188] on div "1 - 1" at bounding box center [203, 188] width 250 height 11
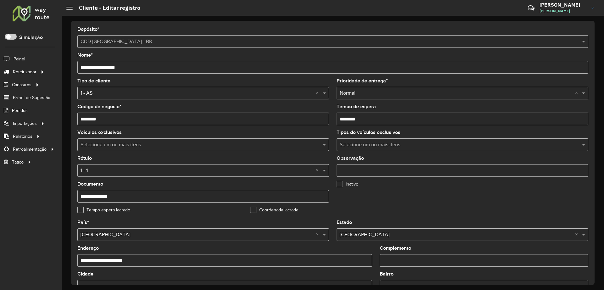
click at [545, 199] on formly-group "**********" at bounding box center [333, 150] width 518 height 142
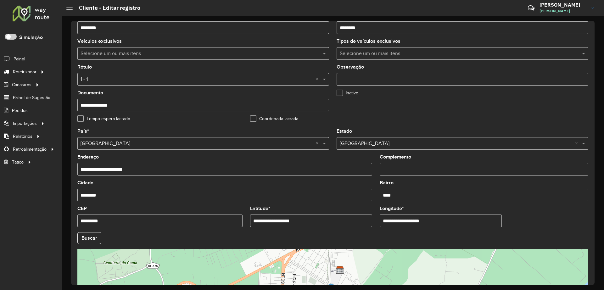
scroll to position [178, 0]
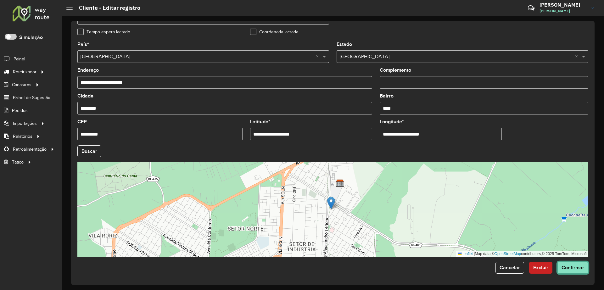
click at [563, 269] on span "Confirmar" at bounding box center [573, 267] width 23 height 5
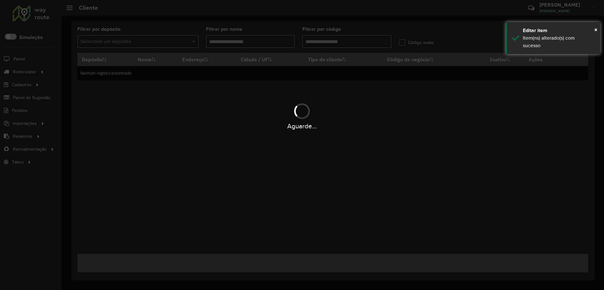
type input "*****"
